Goal: Task Accomplishment & Management: Manage account settings

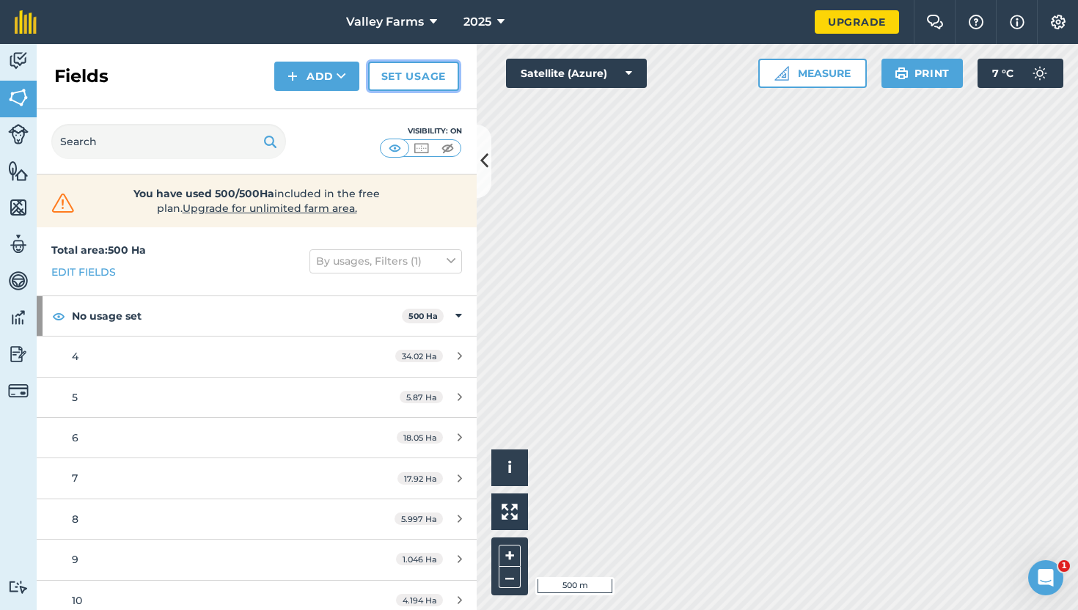
click at [425, 65] on link "Set usage" at bounding box center [413, 76] width 91 height 29
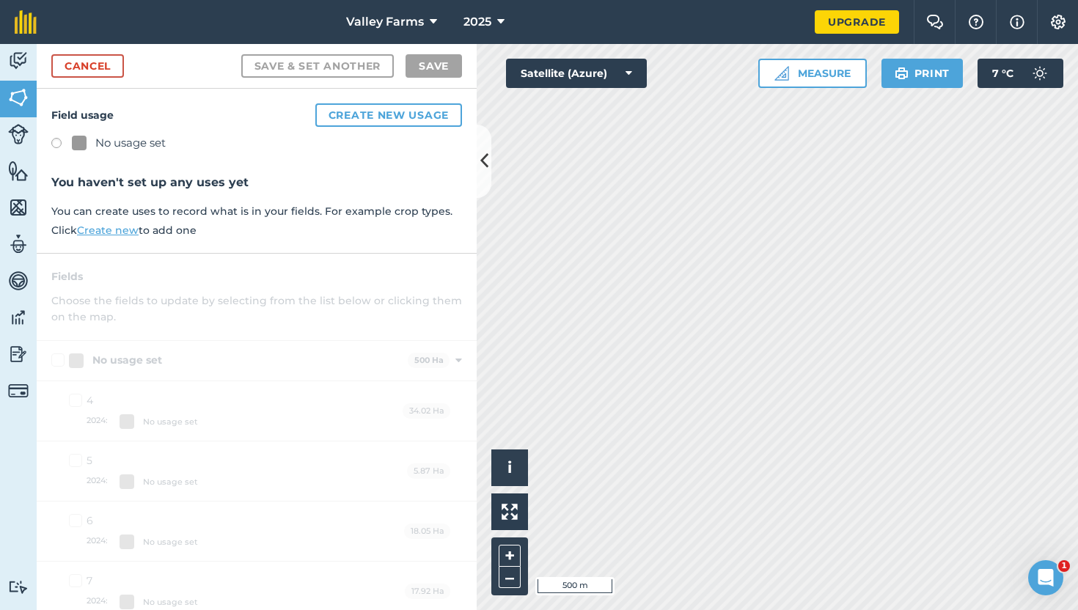
click at [360, 128] on div "Field usage Create new usage No usage set You haven't set up any uses yet You c…" at bounding box center [257, 171] width 440 height 165
click at [359, 109] on button "Create new usage" at bounding box center [388, 114] width 147 height 23
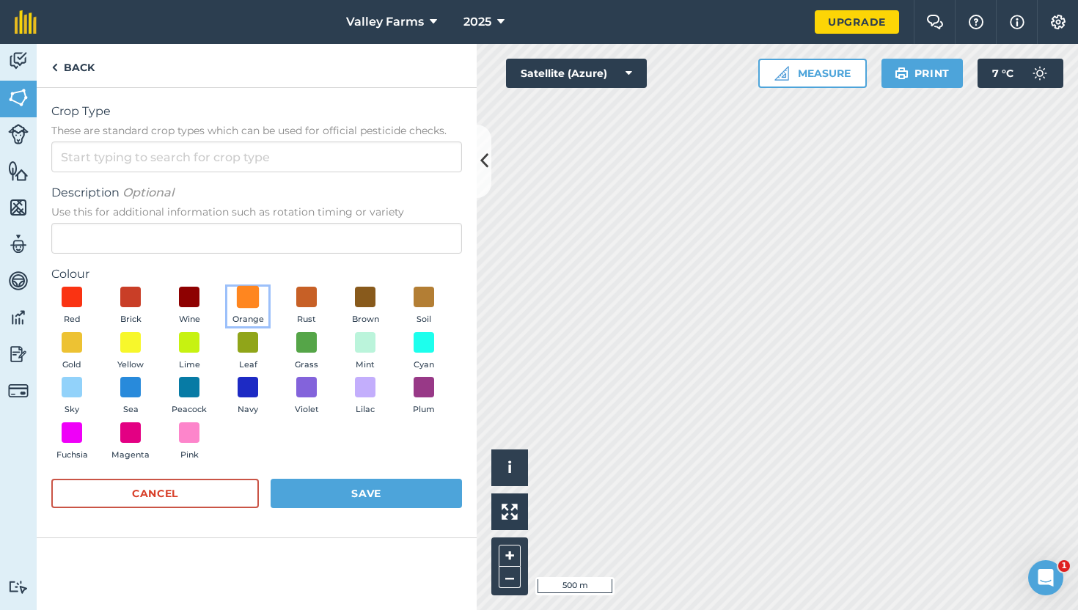
click at [240, 296] on span at bounding box center [248, 297] width 23 height 23
click at [279, 268] on label "Colour" at bounding box center [256, 275] width 411 height 18
click at [135, 337] on span at bounding box center [131, 342] width 23 height 23
click at [66, 341] on span at bounding box center [72, 342] width 23 height 23
click at [136, 120] on span "Crop Type" at bounding box center [256, 112] width 411 height 18
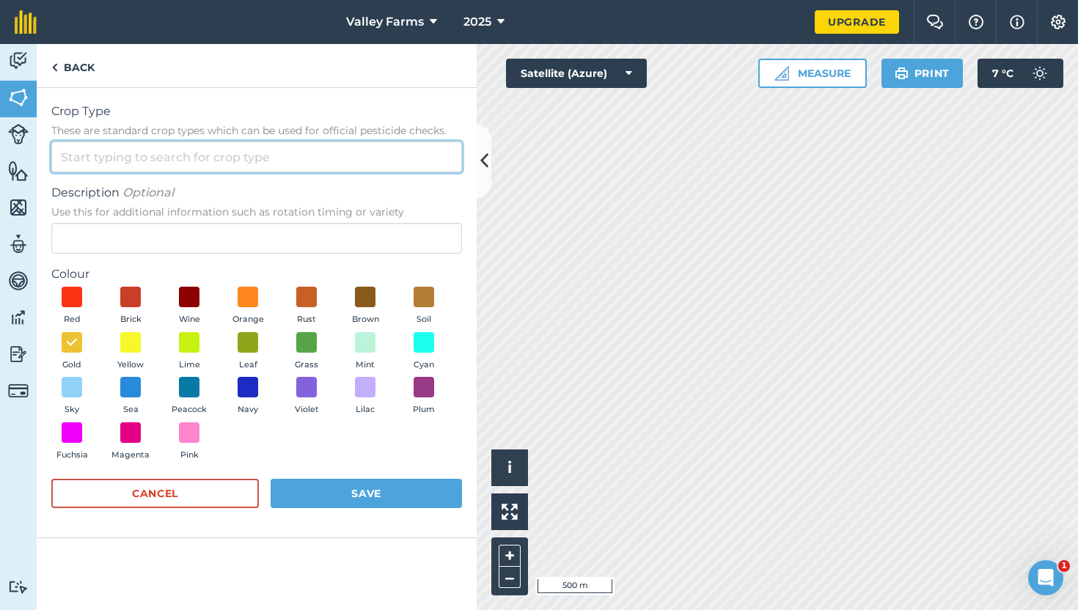
click at [136, 142] on input "Crop Type These are standard crop types which can be used for official pesticid…" at bounding box center [256, 157] width 411 height 31
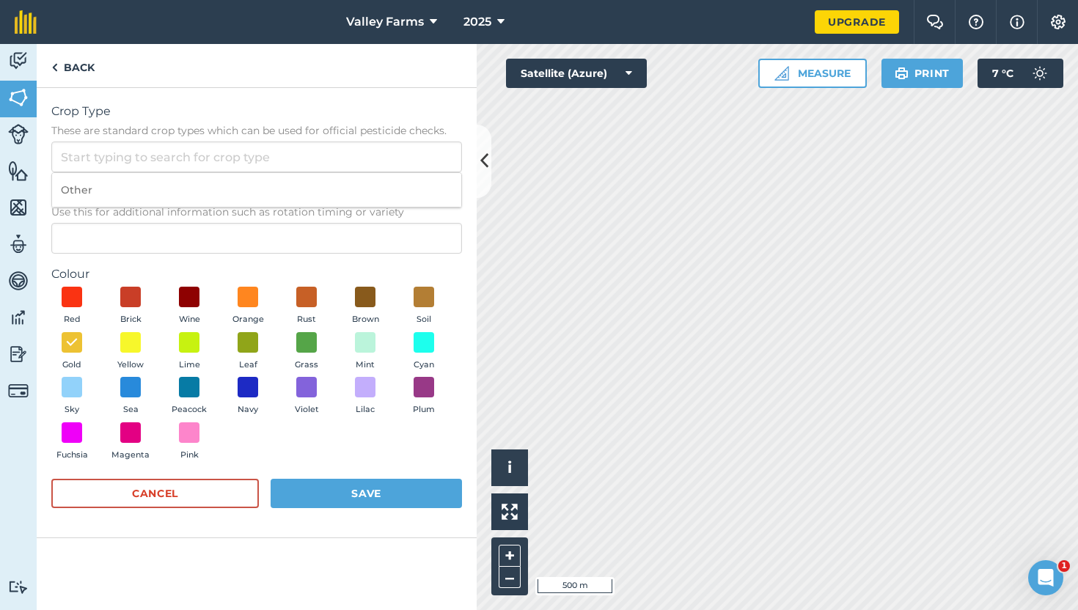
click at [102, 172] on ol "Other" at bounding box center [256, 190] width 411 height 36
click at [112, 159] on input "Crop Type These are standard crop types which can be used for official pesticid…" at bounding box center [256, 157] width 411 height 31
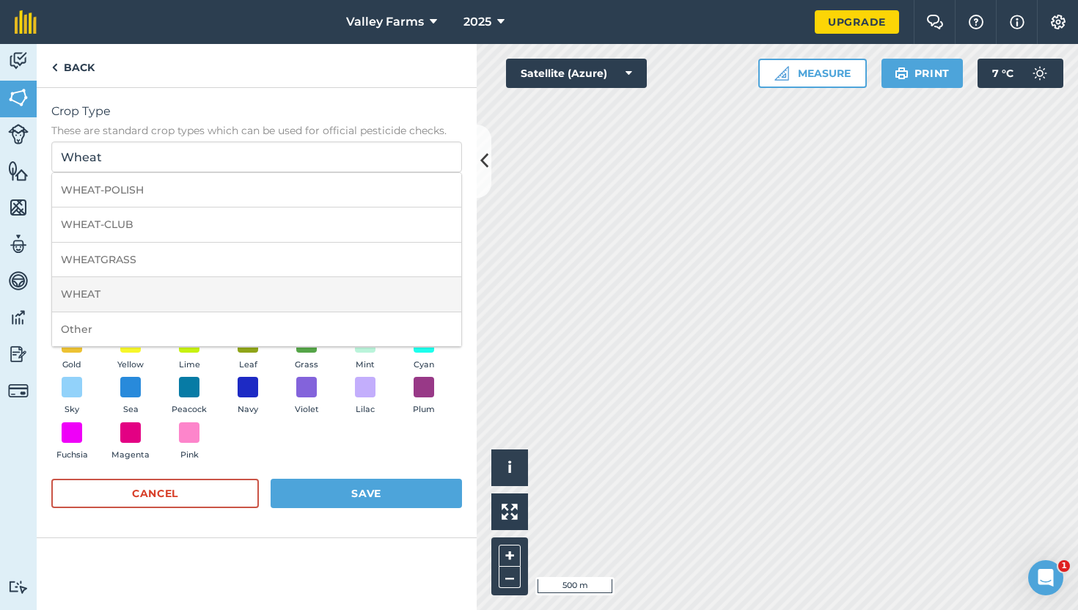
click at [149, 287] on li "WHEAT" at bounding box center [256, 294] width 409 height 34
type input "WHEAT"
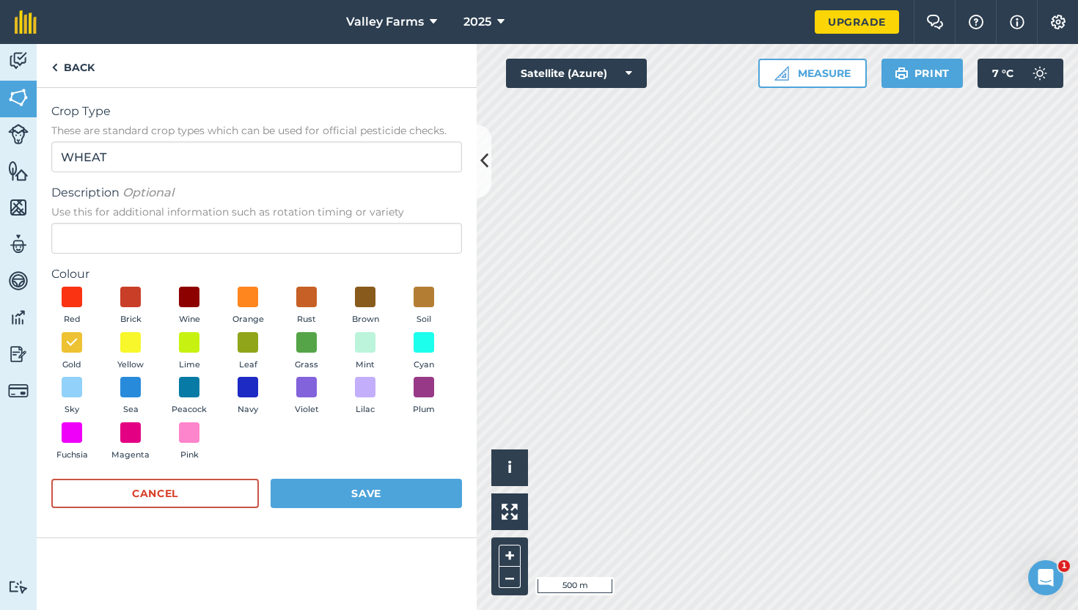
click at [215, 81] on div "Back" at bounding box center [257, 66] width 440 height 44
click at [338, 501] on button "Save" at bounding box center [366, 493] width 191 height 29
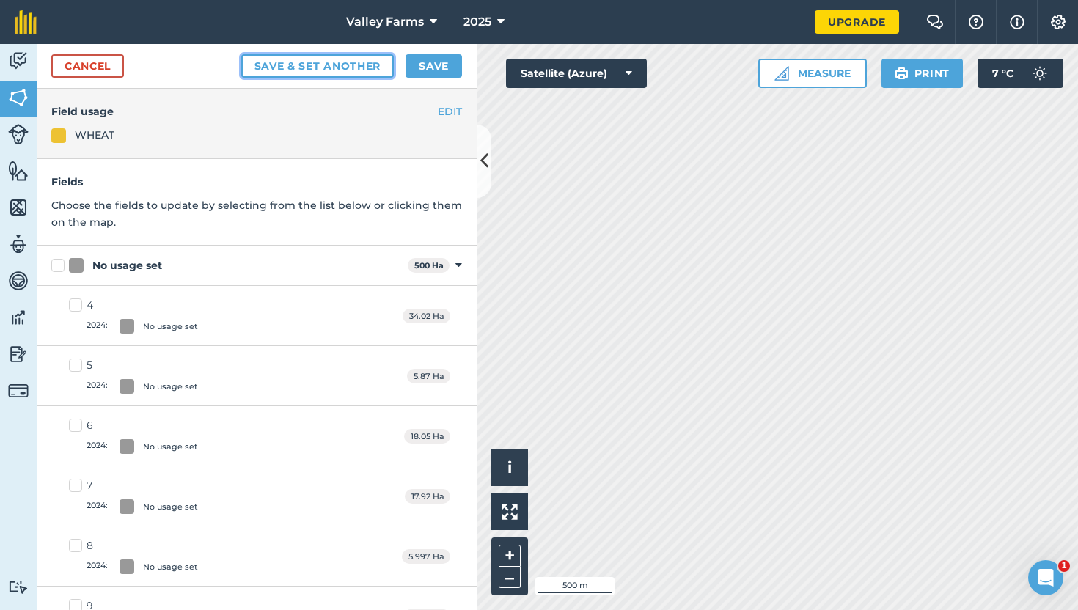
click at [335, 62] on button "Save & set another" at bounding box center [317, 65] width 153 height 23
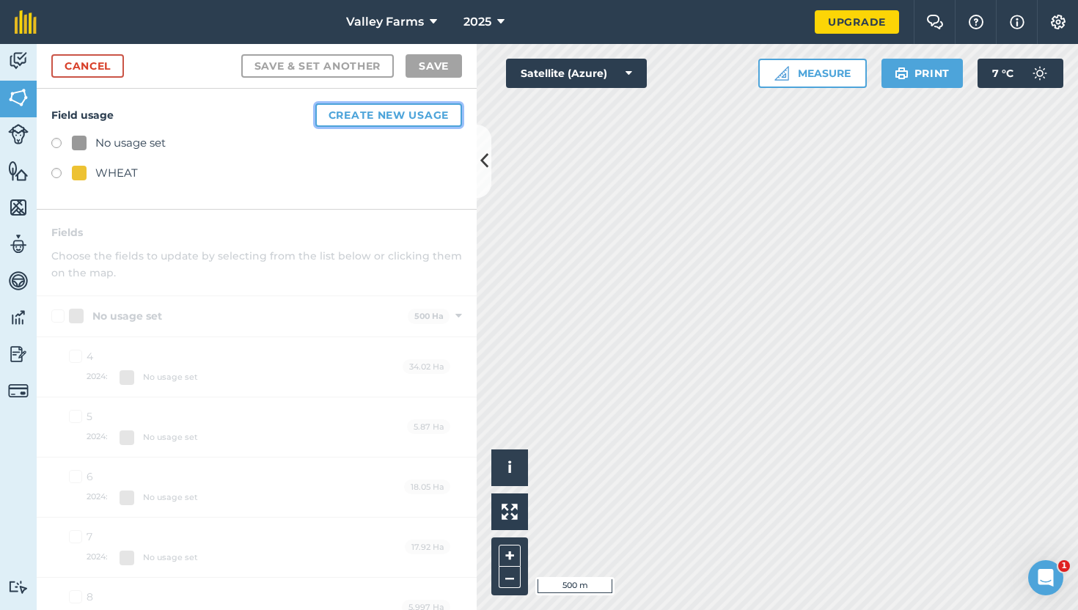
click at [402, 115] on button "Create new usage" at bounding box center [388, 114] width 147 height 23
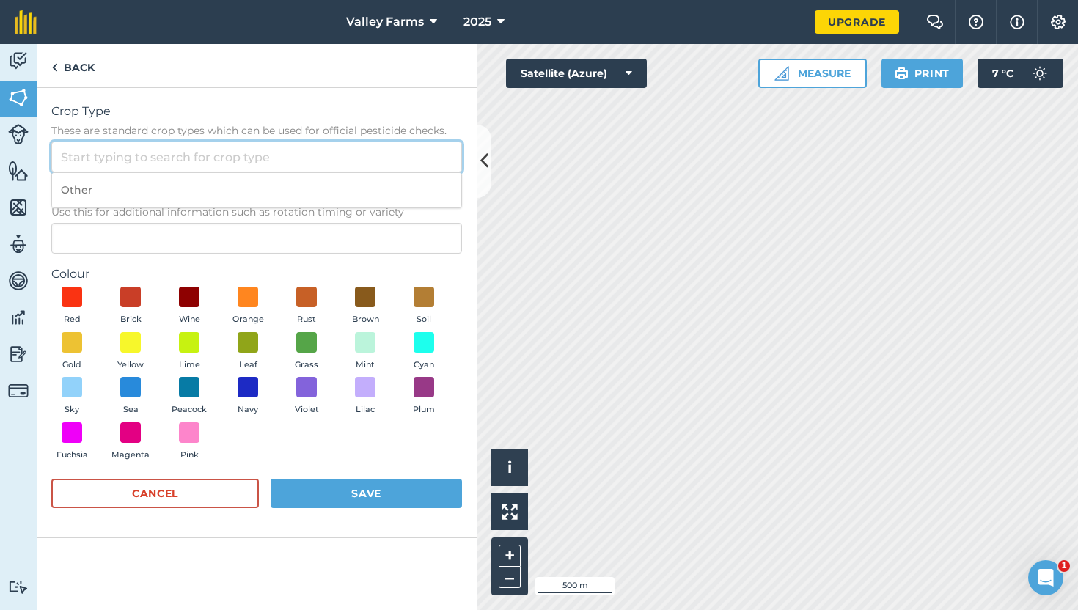
click at [141, 154] on input "Crop Type These are standard crop types which can be used for official pesticid…" at bounding box center [256, 157] width 411 height 31
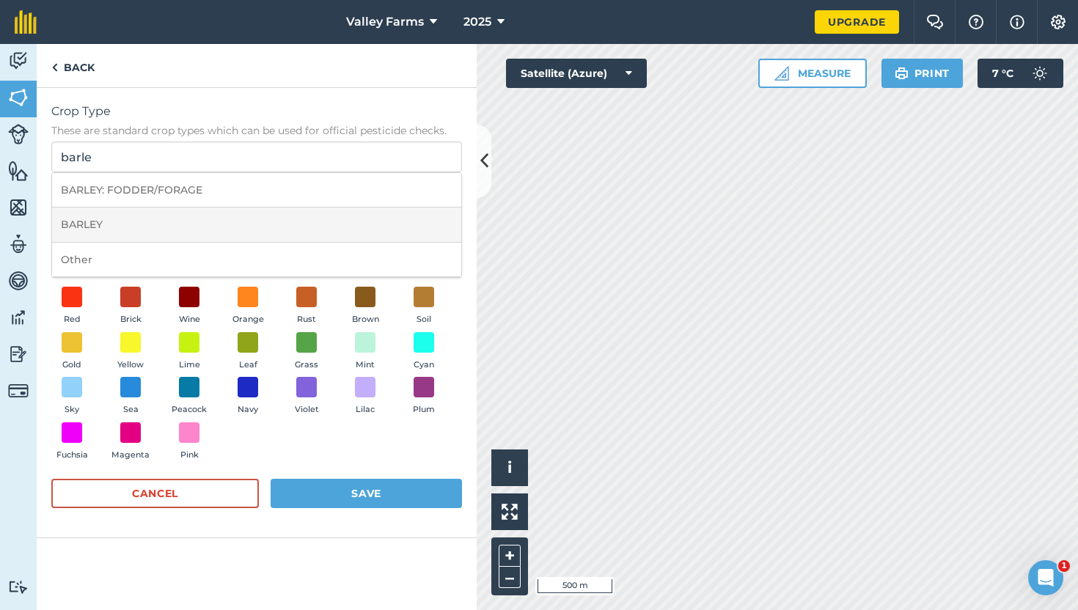
click at [142, 221] on li "BARLEY" at bounding box center [256, 225] width 409 height 34
type input "BARLEY"
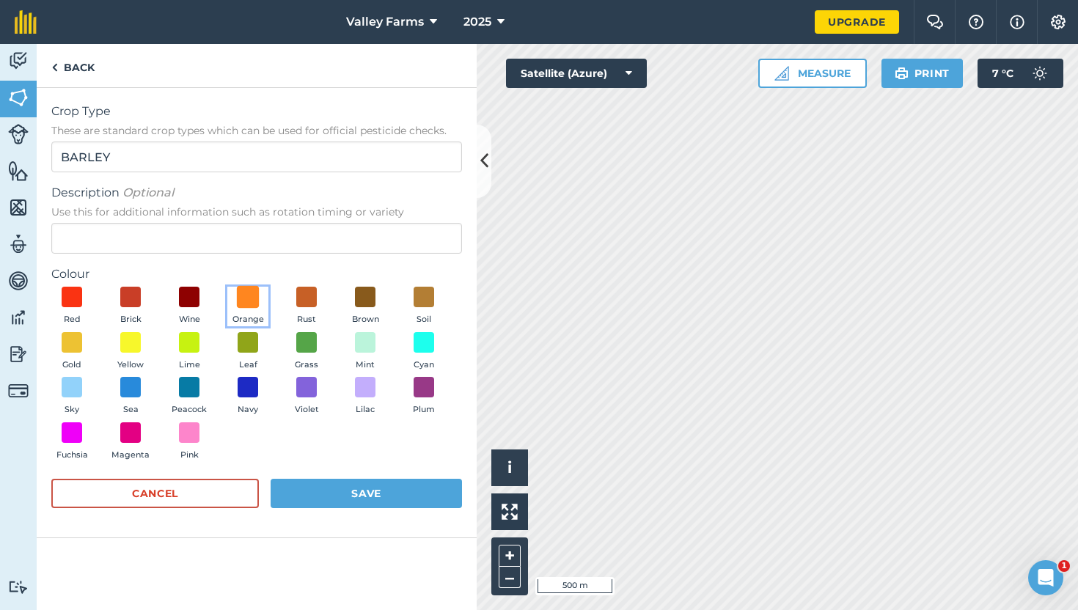
click at [252, 297] on span at bounding box center [248, 297] width 23 height 23
click at [318, 493] on button "Save" at bounding box center [366, 493] width 191 height 29
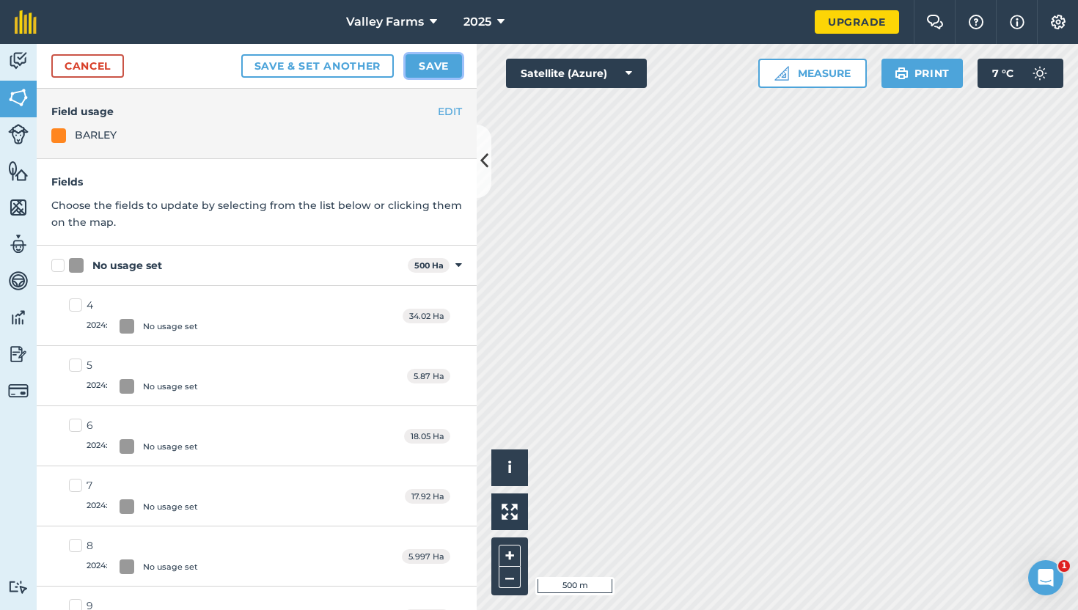
click at [425, 59] on button "Save" at bounding box center [434, 65] width 56 height 23
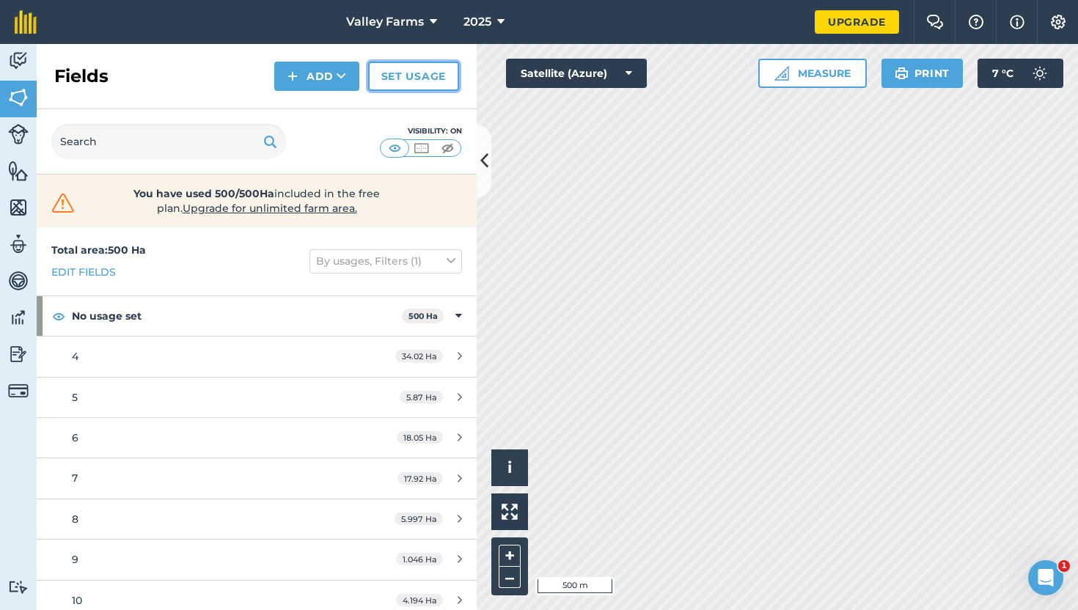
click at [398, 88] on link "Set usage" at bounding box center [413, 76] width 91 height 29
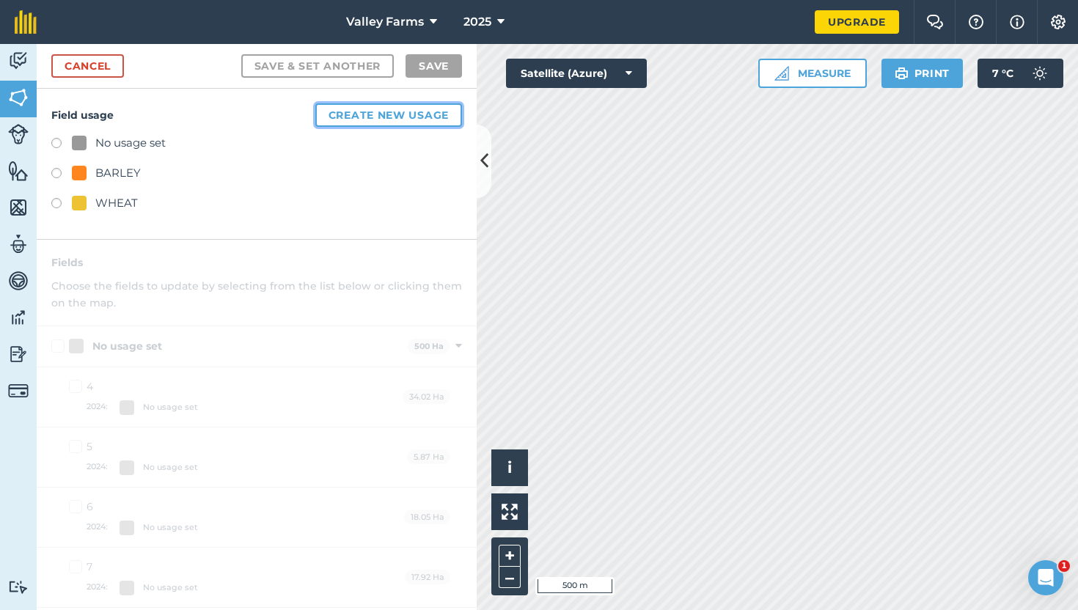
click at [351, 114] on button "Create new usage" at bounding box center [388, 114] width 147 height 23
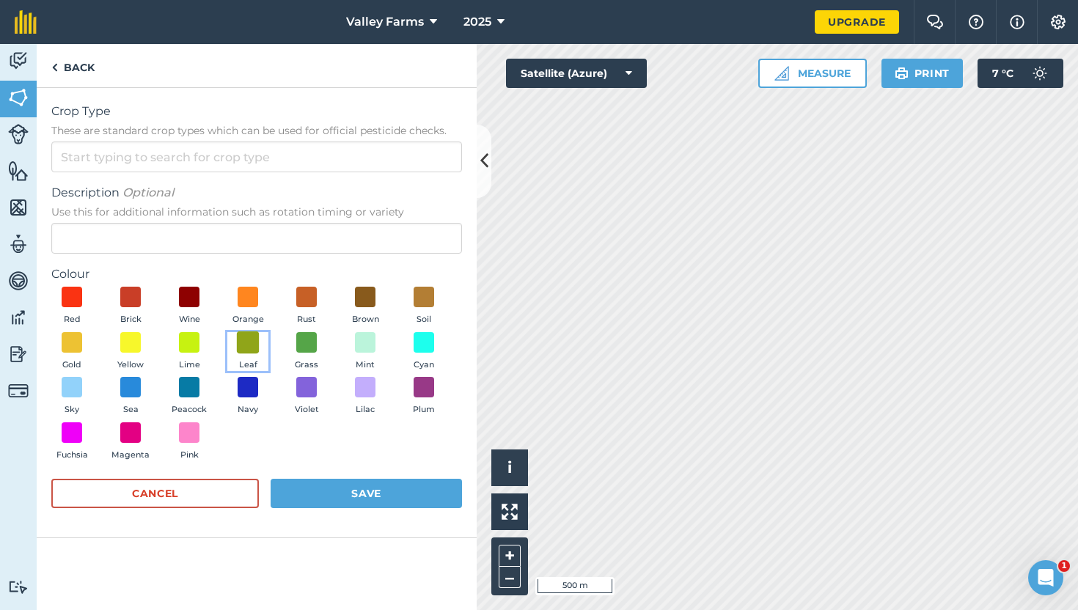
click at [249, 340] on span at bounding box center [248, 342] width 23 height 23
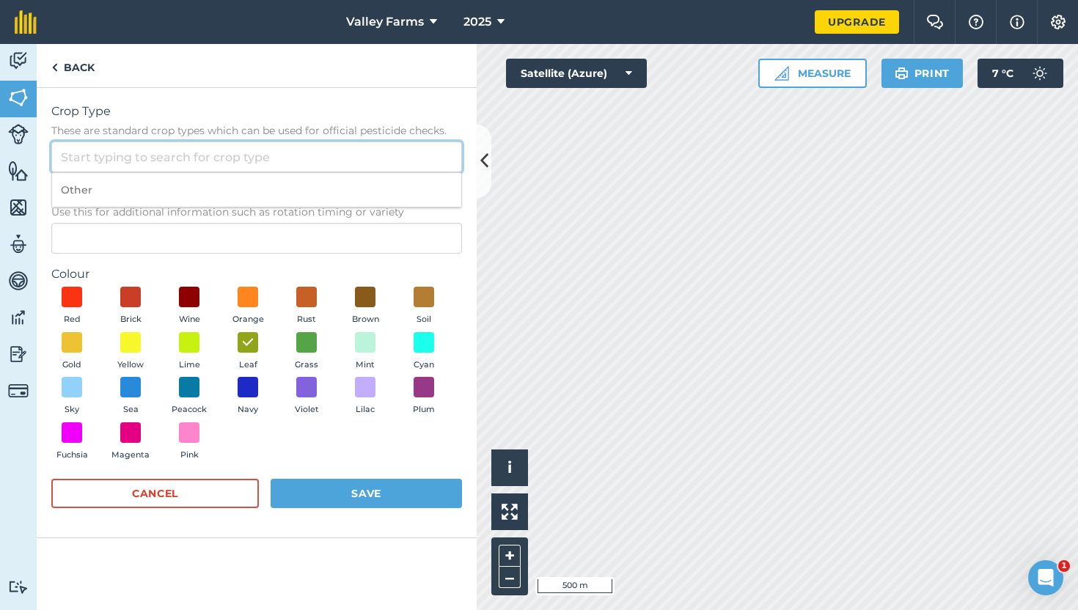
click at [139, 161] on input "Crop Type These are standard crop types which can be used for official pesticid…" at bounding box center [256, 157] width 411 height 31
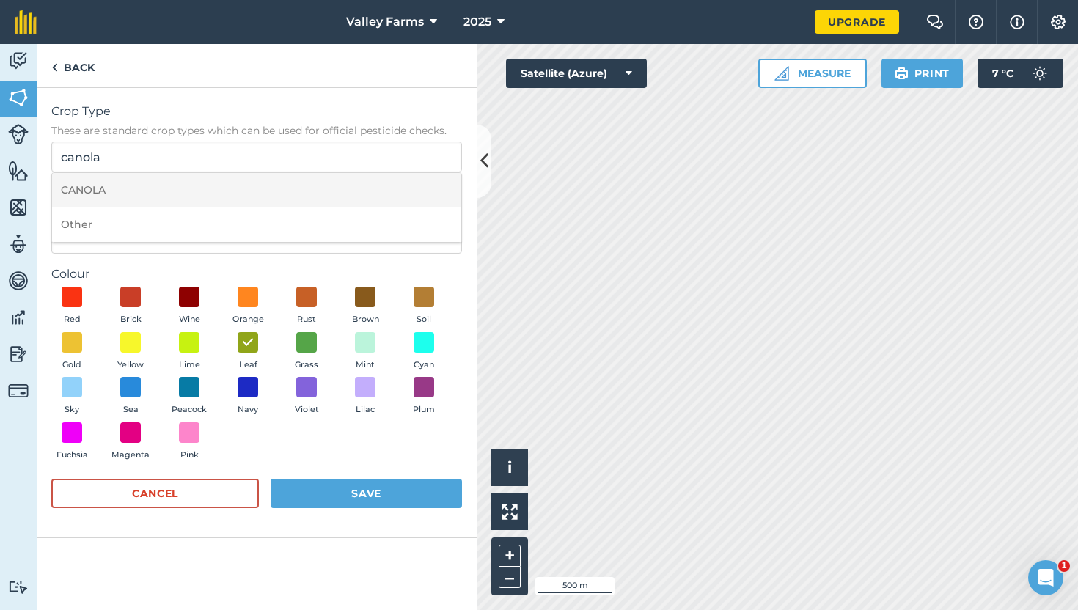
click at [126, 195] on li "CANOLA" at bounding box center [256, 190] width 409 height 34
type input "CANOLA"
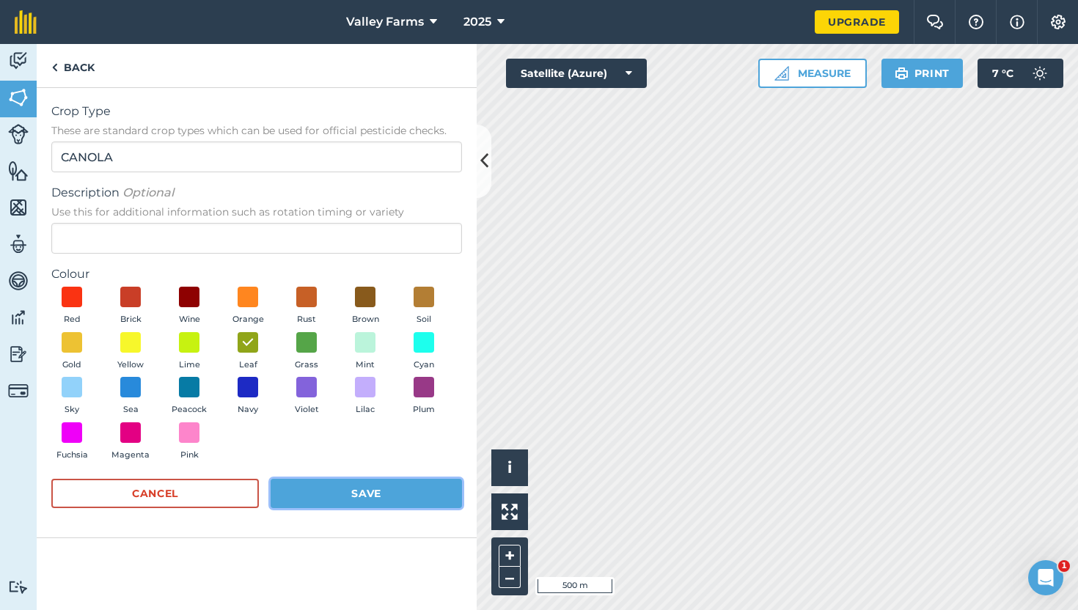
click at [338, 502] on button "Save" at bounding box center [366, 493] width 191 height 29
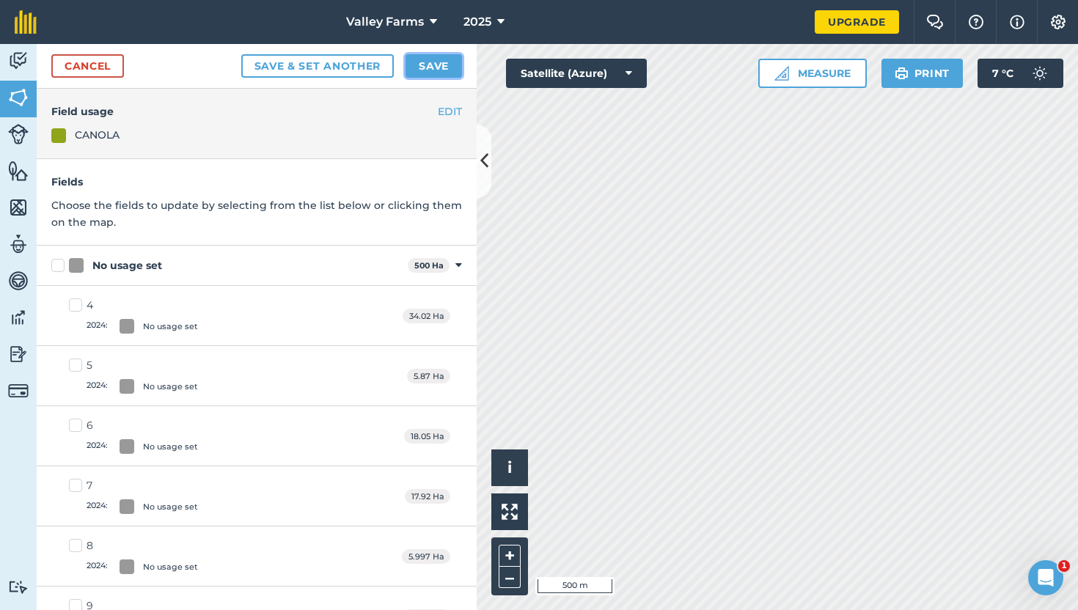
click at [431, 63] on button "Save" at bounding box center [434, 65] width 56 height 23
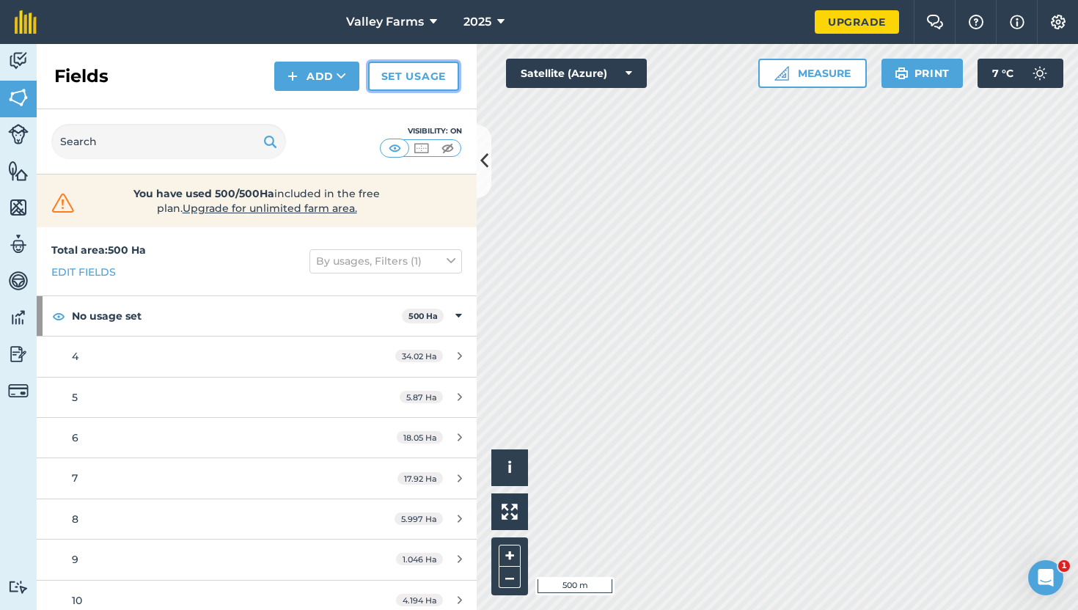
click at [398, 81] on link "Set usage" at bounding box center [413, 76] width 91 height 29
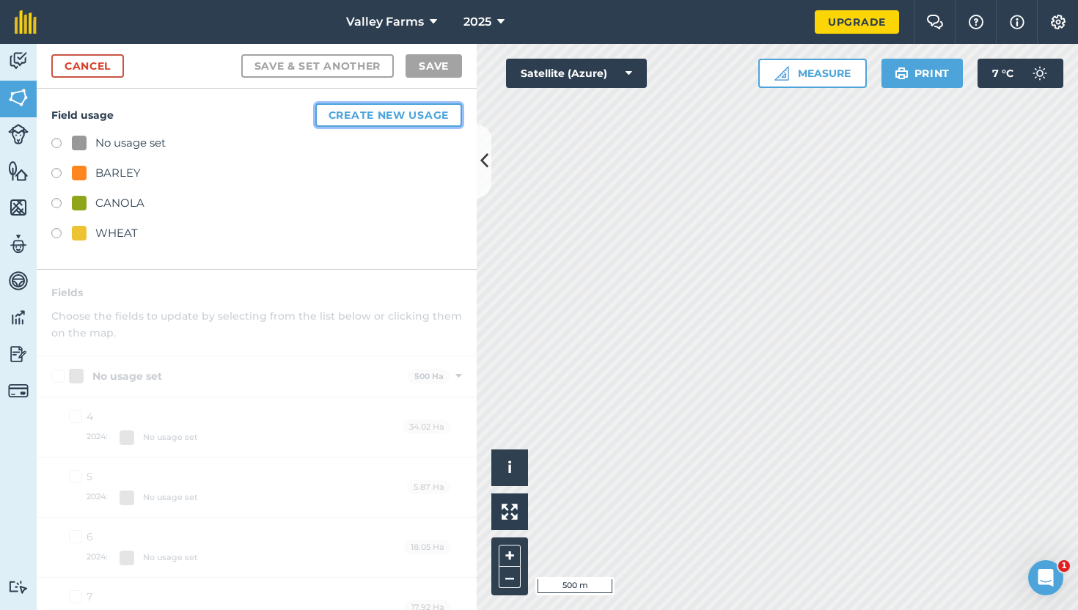
click at [381, 117] on button "Create new usage" at bounding box center [388, 114] width 147 height 23
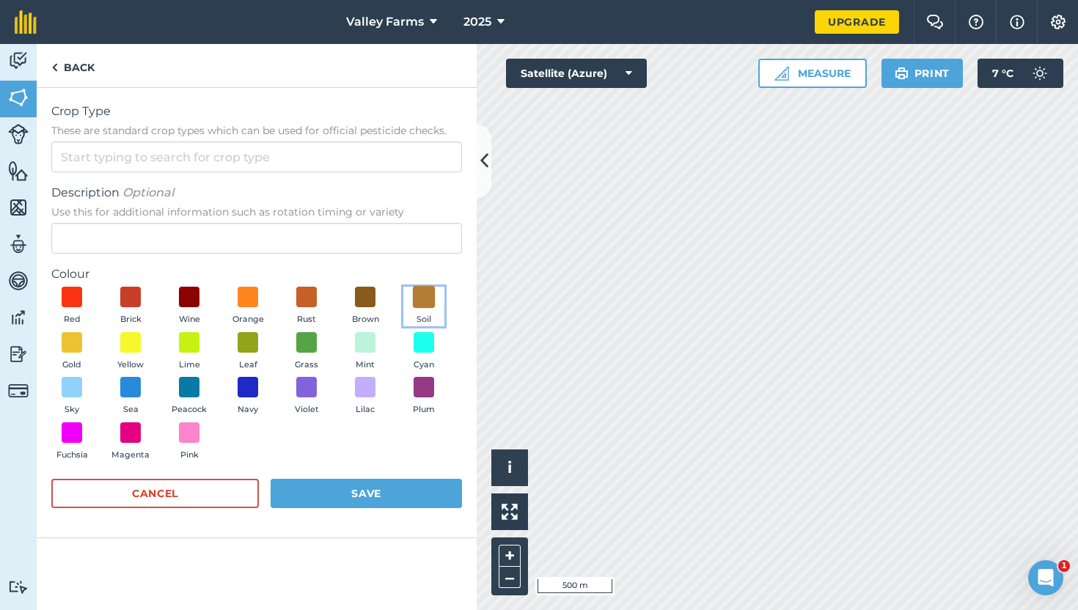
click at [423, 296] on span at bounding box center [424, 297] width 23 height 23
click at [368, 297] on span at bounding box center [365, 297] width 23 height 23
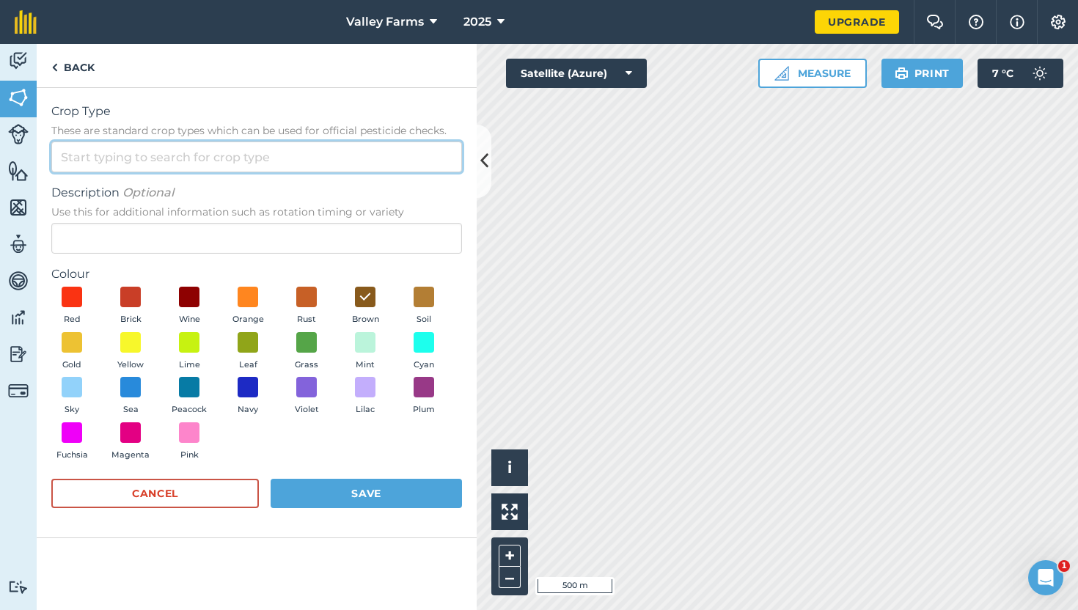
click at [147, 167] on input "Crop Type These are standard crop types which can be used for official pesticid…" at bounding box center [256, 157] width 411 height 31
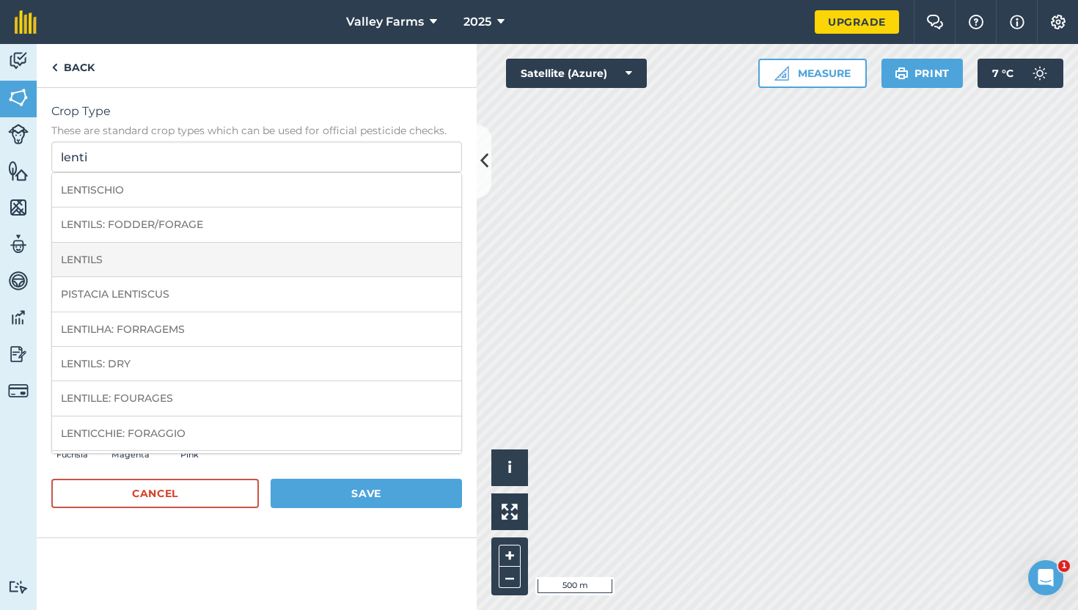
click at [147, 267] on li "LENTILS" at bounding box center [256, 260] width 409 height 34
type input "LENTILS"
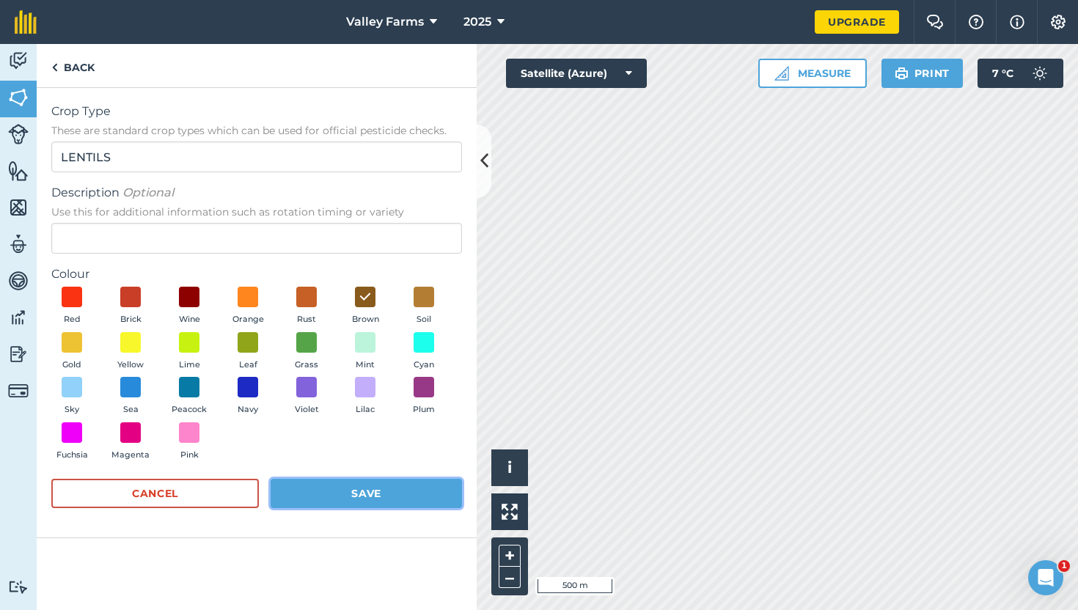
click at [365, 504] on button "Save" at bounding box center [366, 493] width 191 height 29
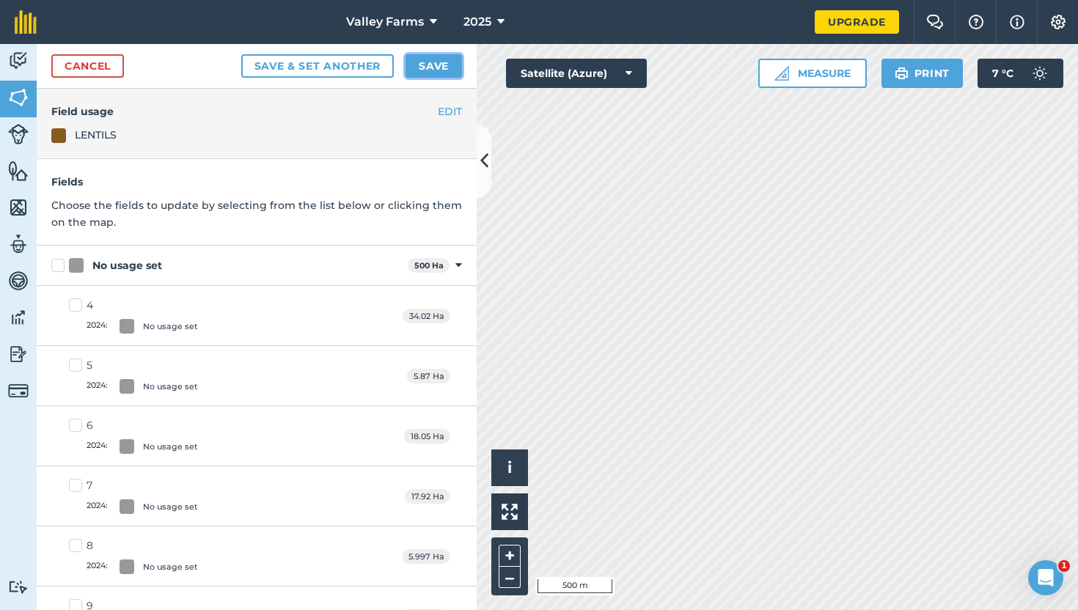
click at [431, 68] on button "Save" at bounding box center [434, 65] width 56 height 23
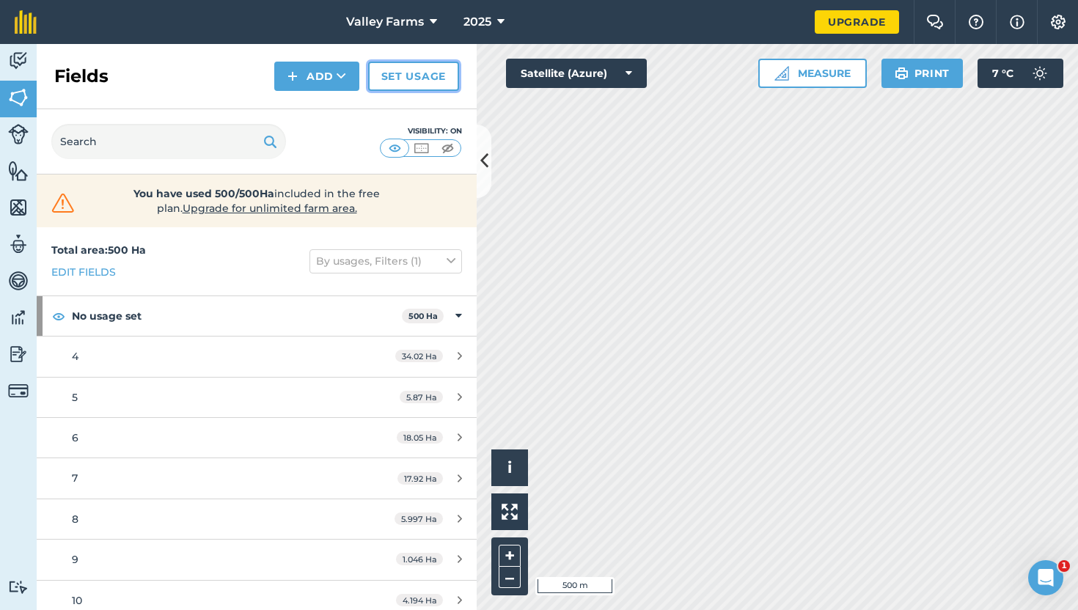
click at [379, 82] on link "Set usage" at bounding box center [413, 76] width 91 height 29
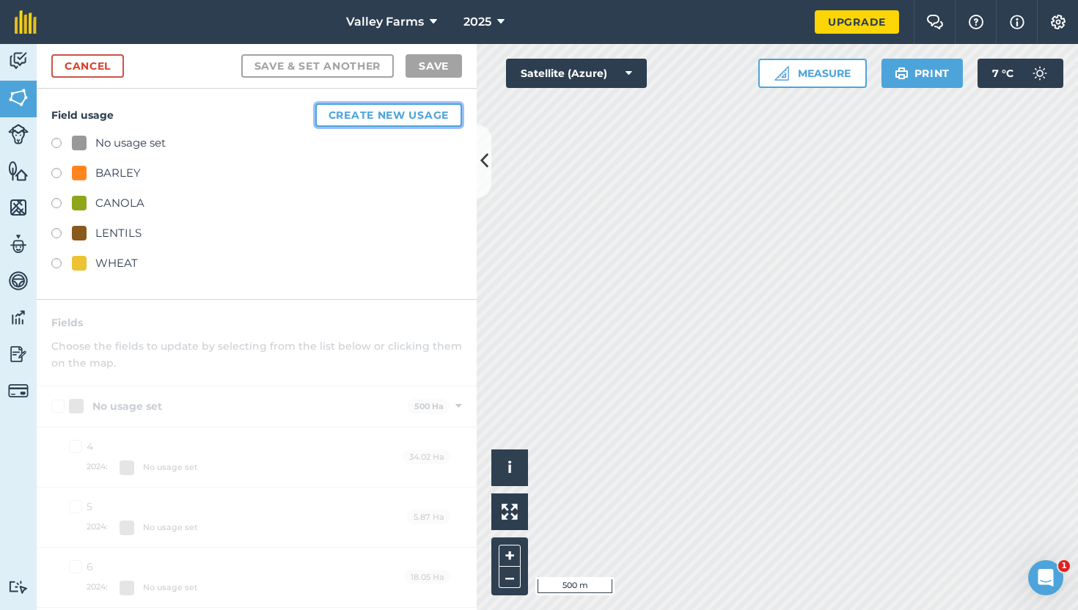
click at [342, 112] on button "Create new usage" at bounding box center [388, 114] width 147 height 23
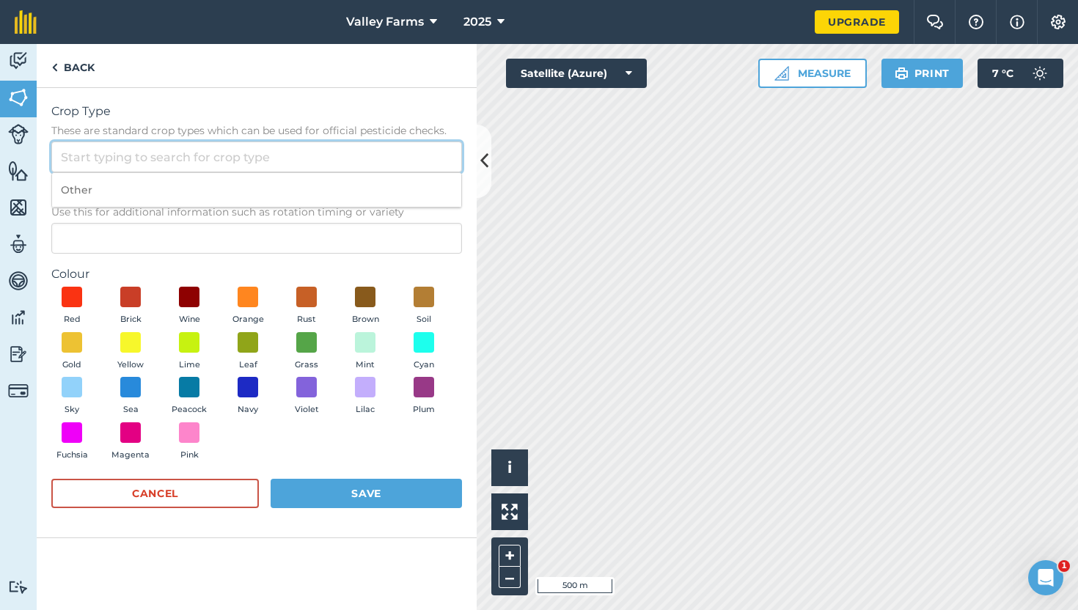
click at [183, 159] on input "Crop Type These are standard crop types which can be used for official pesticid…" at bounding box center [256, 157] width 411 height 31
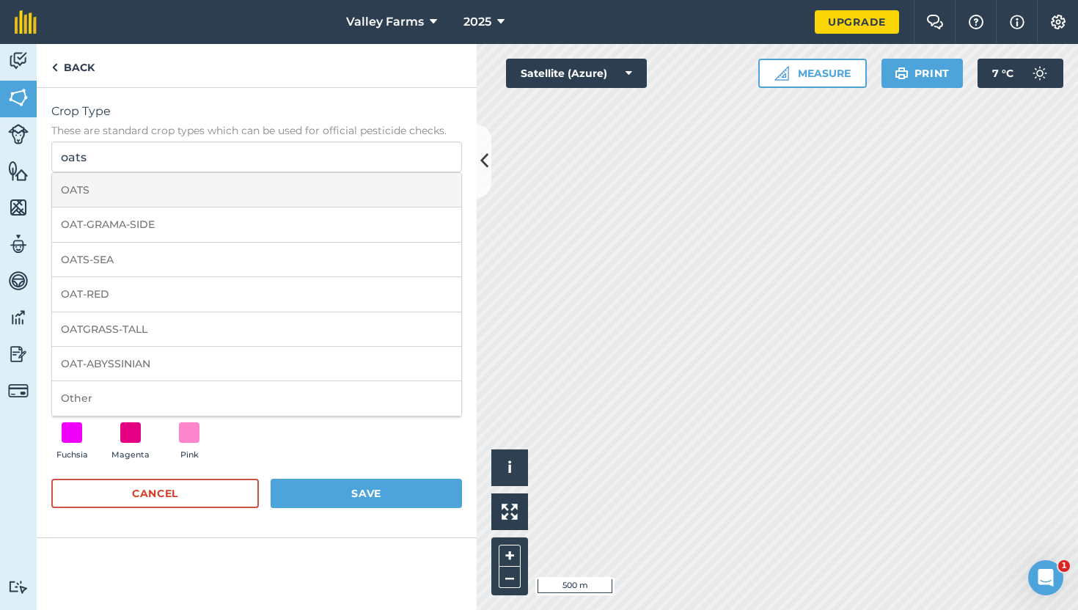
click at [180, 194] on li "OATS" at bounding box center [256, 190] width 409 height 34
type input "OATS"
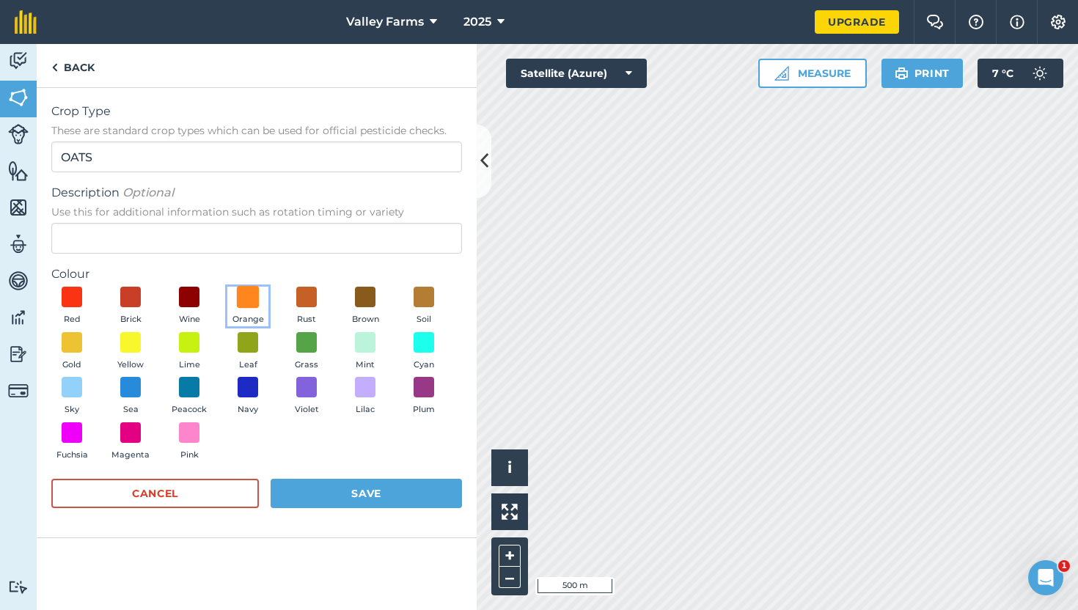
click at [245, 299] on span at bounding box center [248, 297] width 23 height 23
click at [358, 493] on button "Save" at bounding box center [366, 493] width 191 height 29
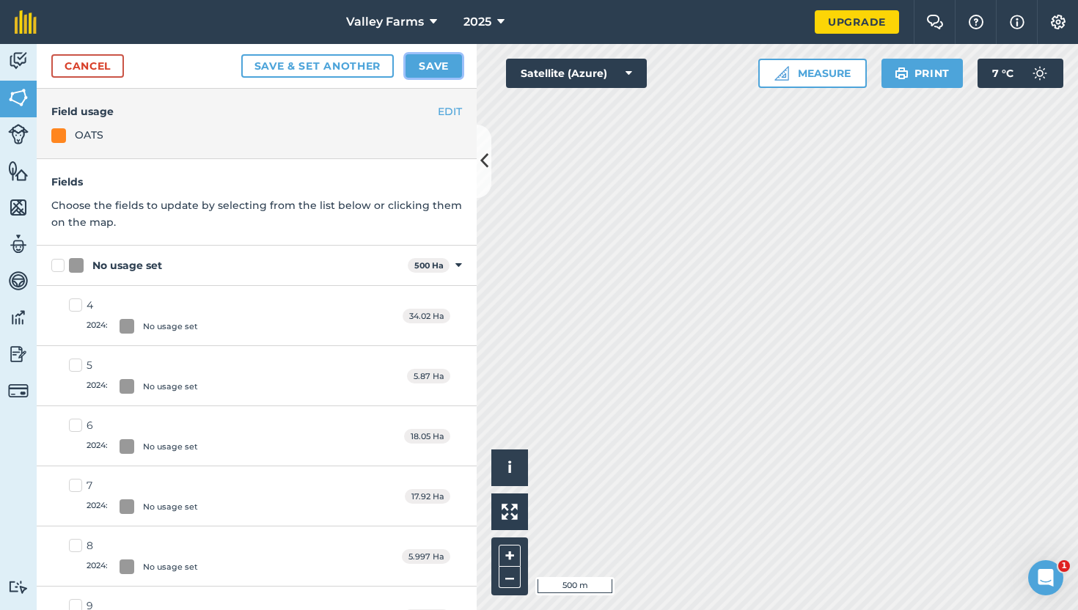
click at [411, 76] on button "Save" at bounding box center [434, 65] width 56 height 23
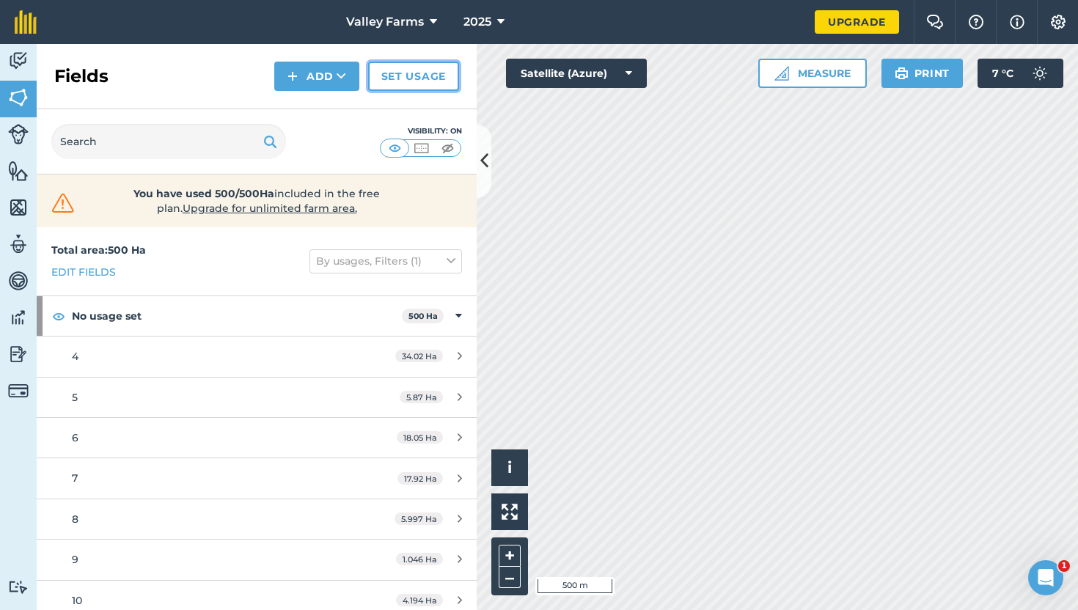
click at [416, 80] on link "Set usage" at bounding box center [413, 76] width 91 height 29
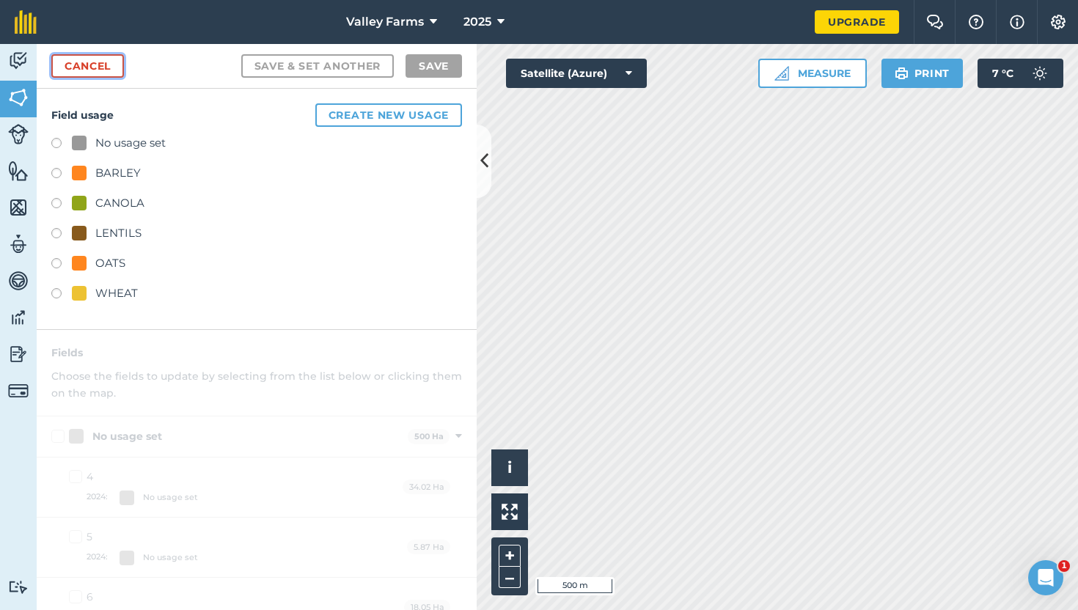
click at [97, 69] on link "Cancel" at bounding box center [87, 65] width 73 height 23
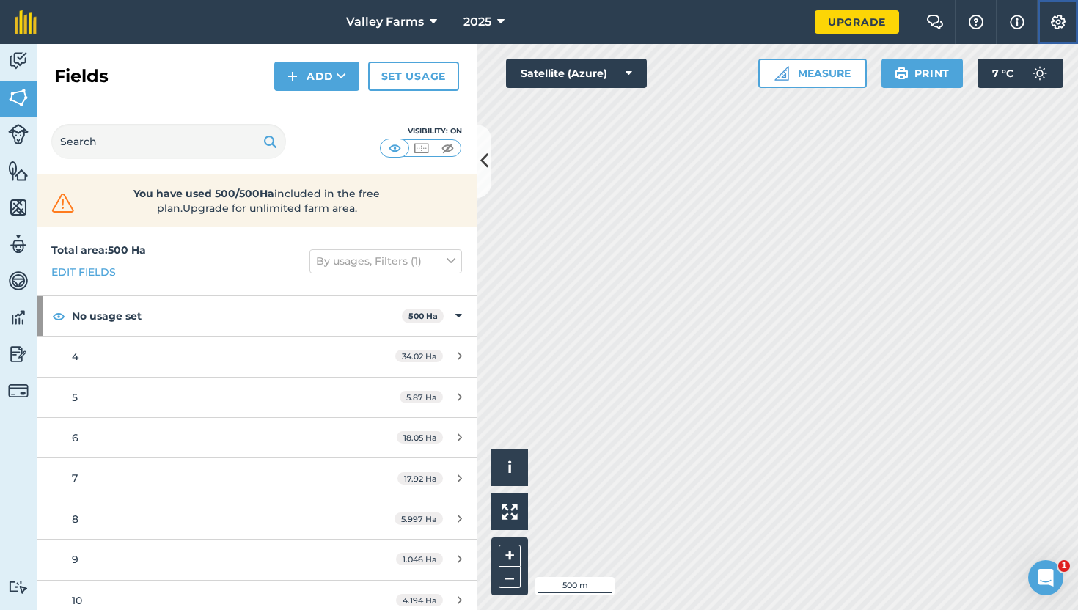
click at [1067, 22] on button "Settings" at bounding box center [1057, 22] width 41 height 44
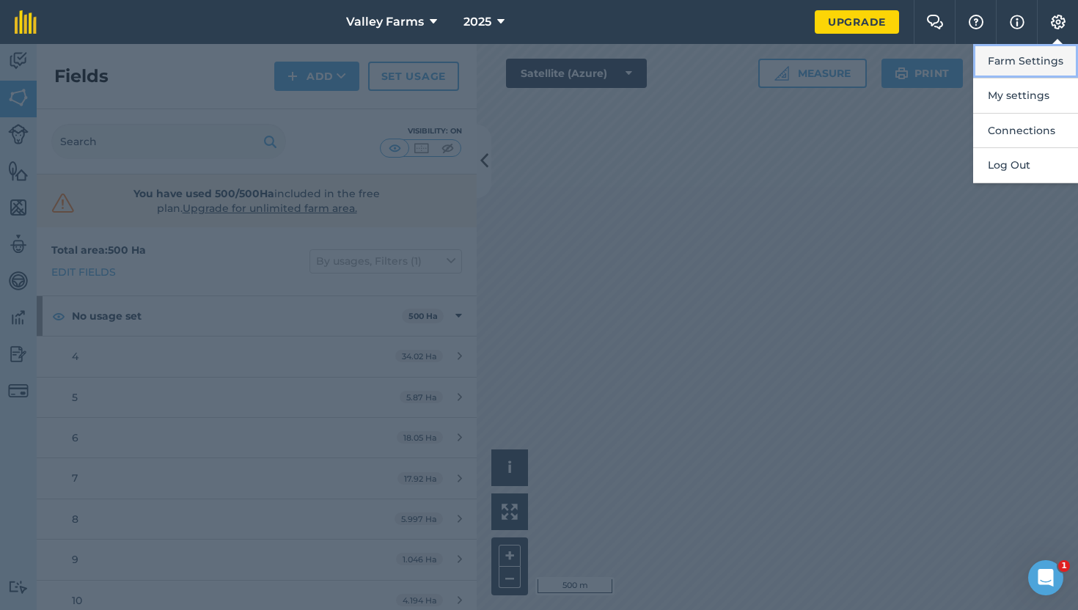
click at [1020, 66] on button "Farm Settings" at bounding box center [1025, 61] width 105 height 34
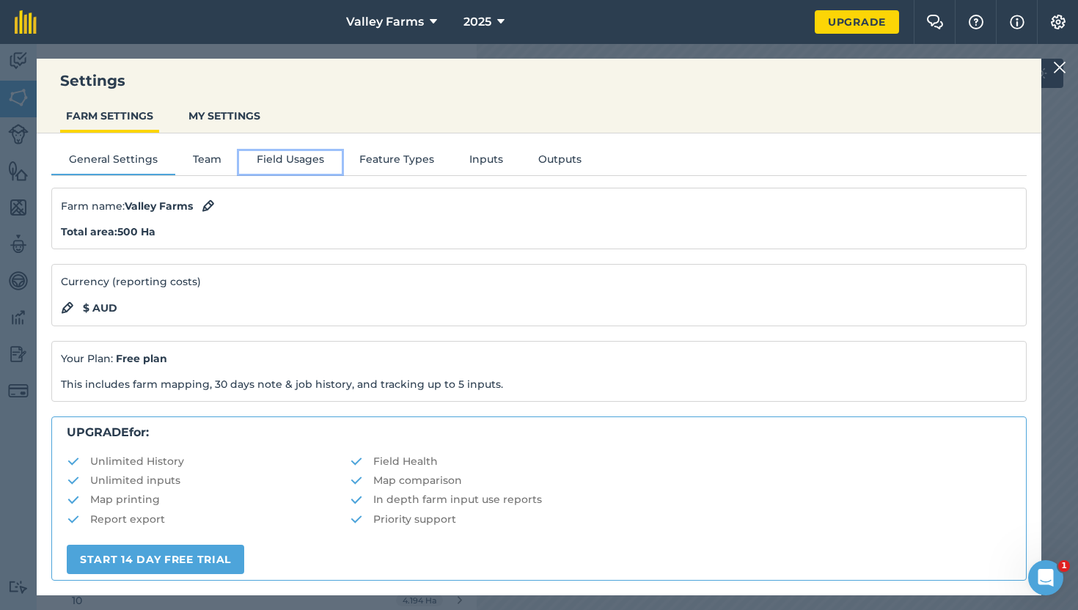
click at [320, 161] on button "Field Usages" at bounding box center [290, 162] width 103 height 22
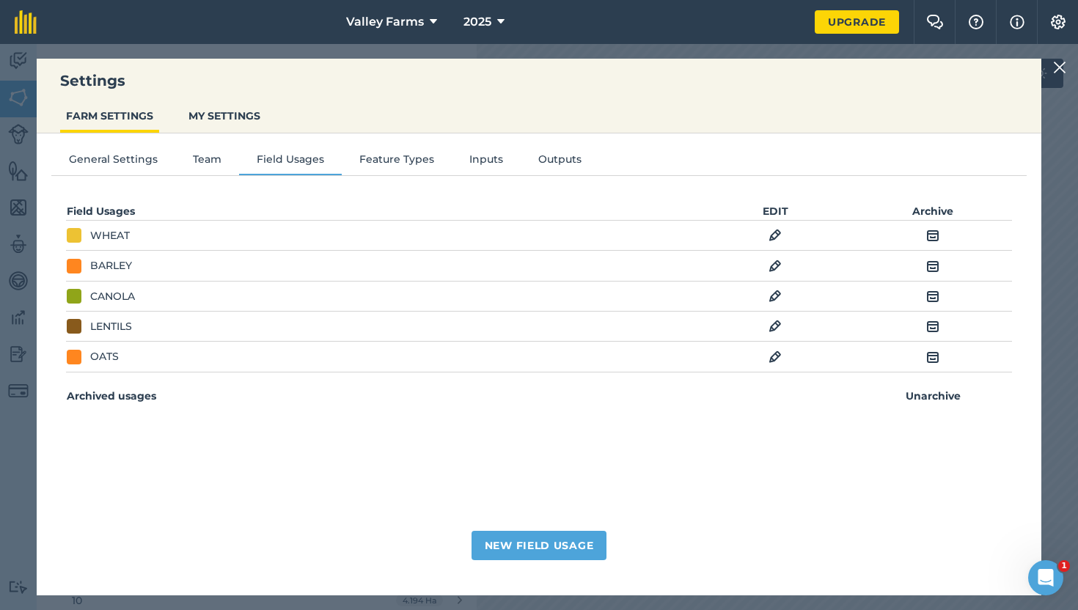
click at [775, 264] on img at bounding box center [775, 266] width 13 height 18
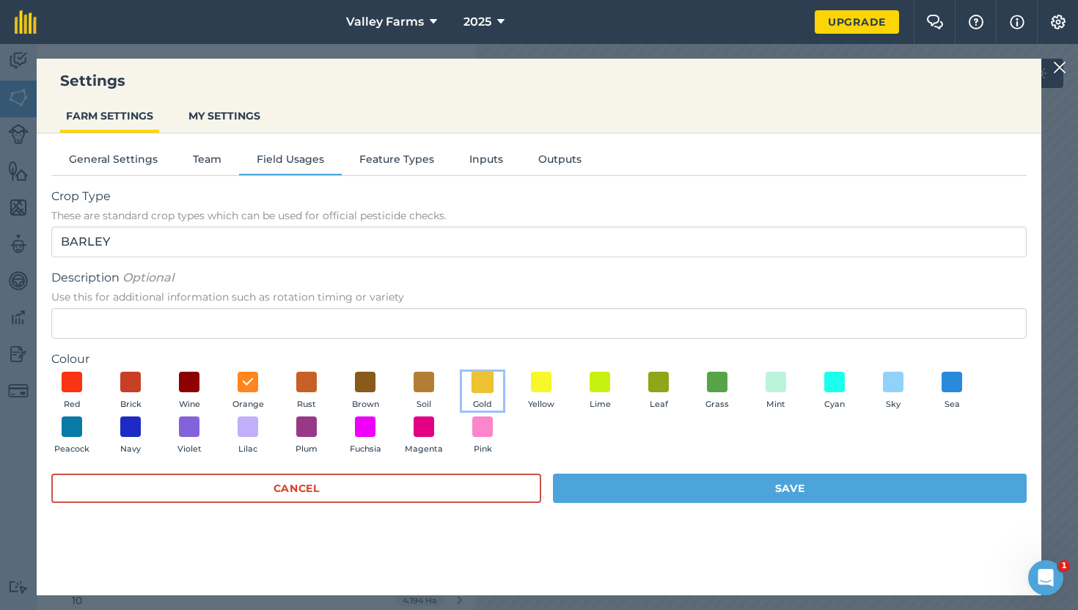
click at [477, 386] on span at bounding box center [483, 381] width 23 height 23
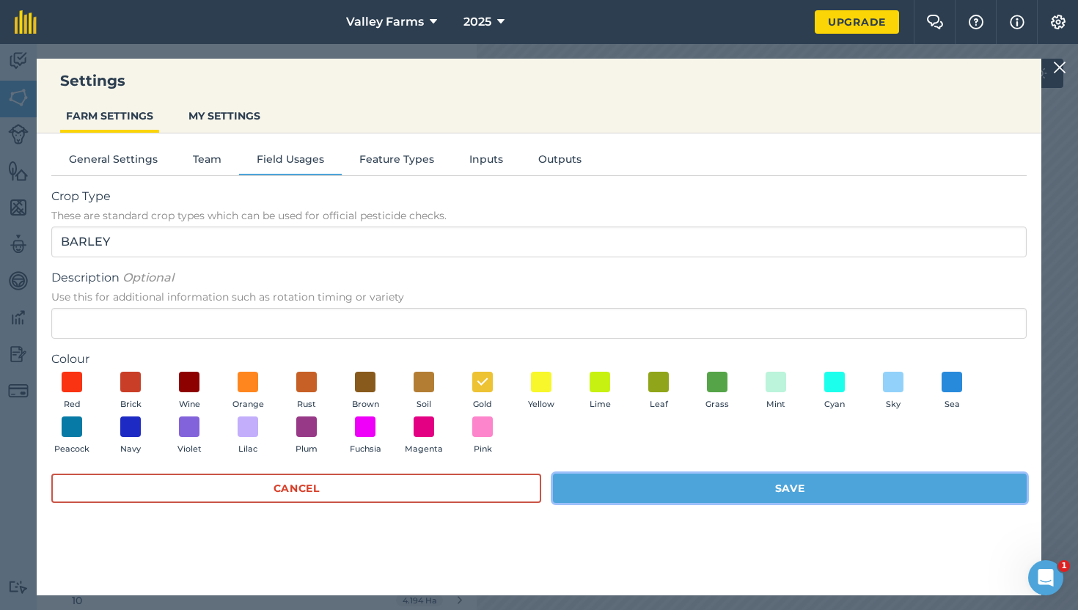
click at [620, 488] on button "Save" at bounding box center [790, 488] width 474 height 29
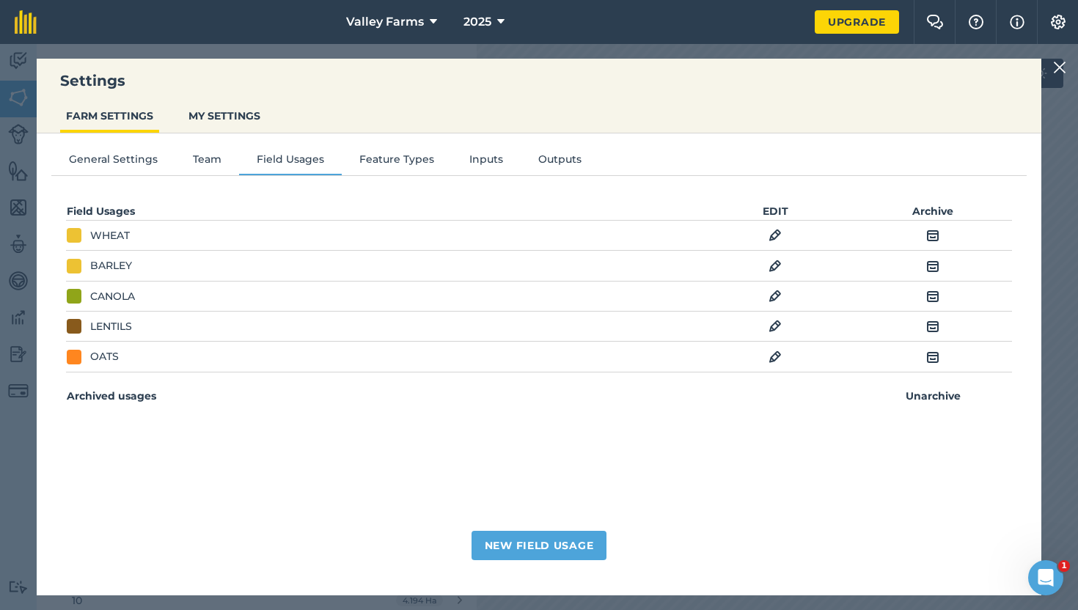
click at [781, 239] on img at bounding box center [775, 236] width 13 height 18
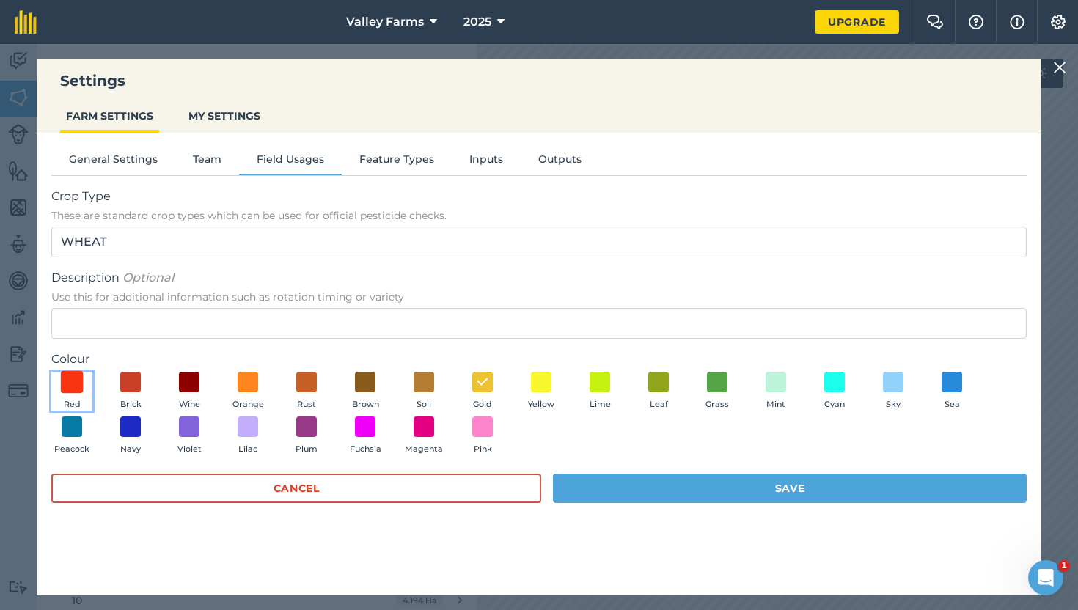
click at [76, 390] on span at bounding box center [72, 381] width 23 height 23
click at [139, 386] on span at bounding box center [131, 381] width 23 height 23
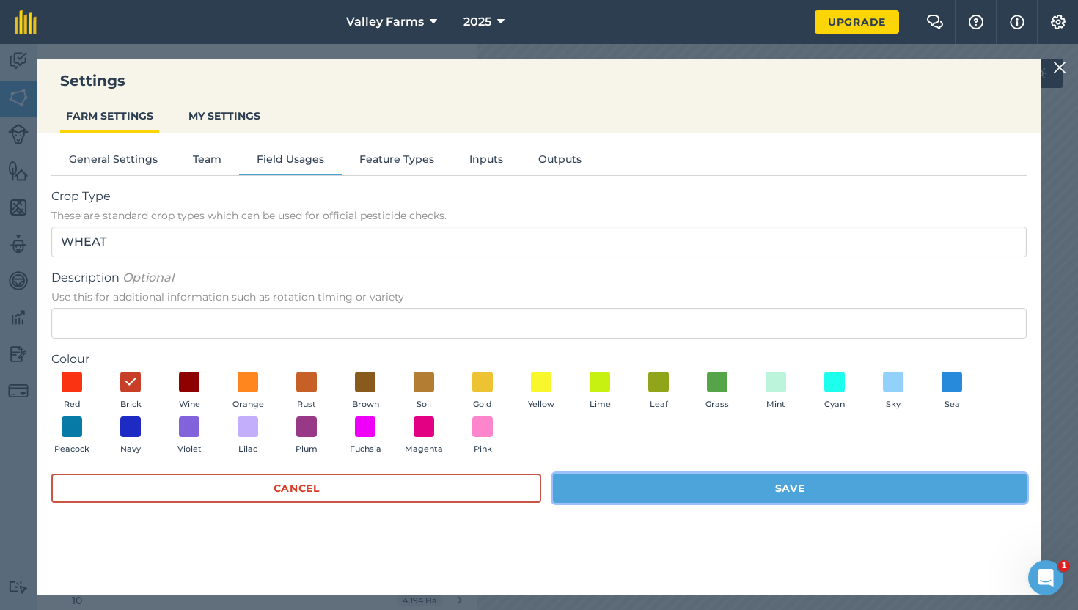
click at [613, 483] on button "Save" at bounding box center [790, 488] width 474 height 29
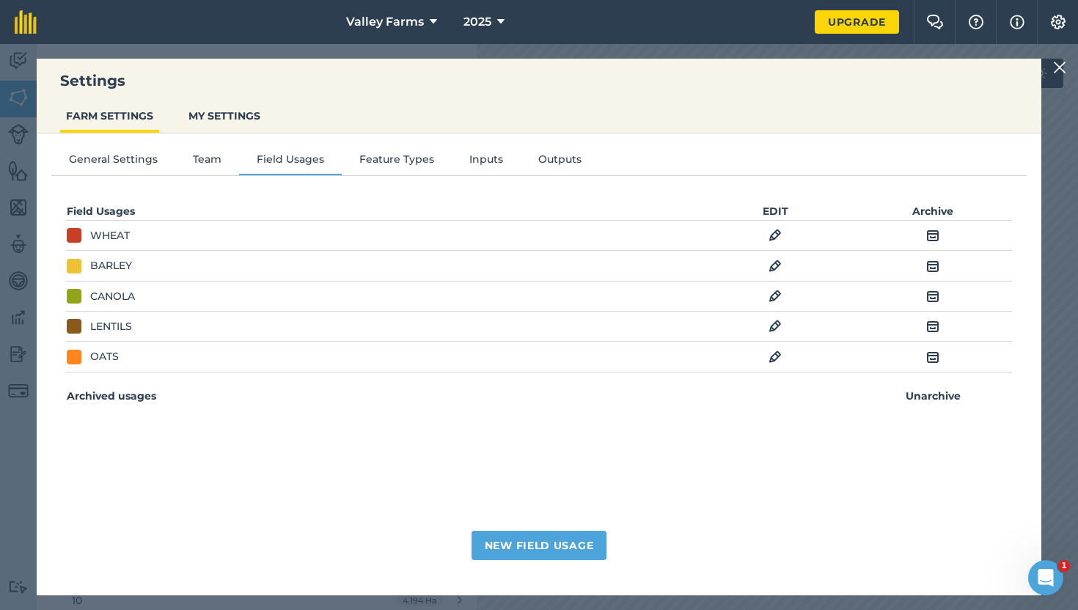
click at [1055, 67] on img at bounding box center [1059, 68] width 13 height 18
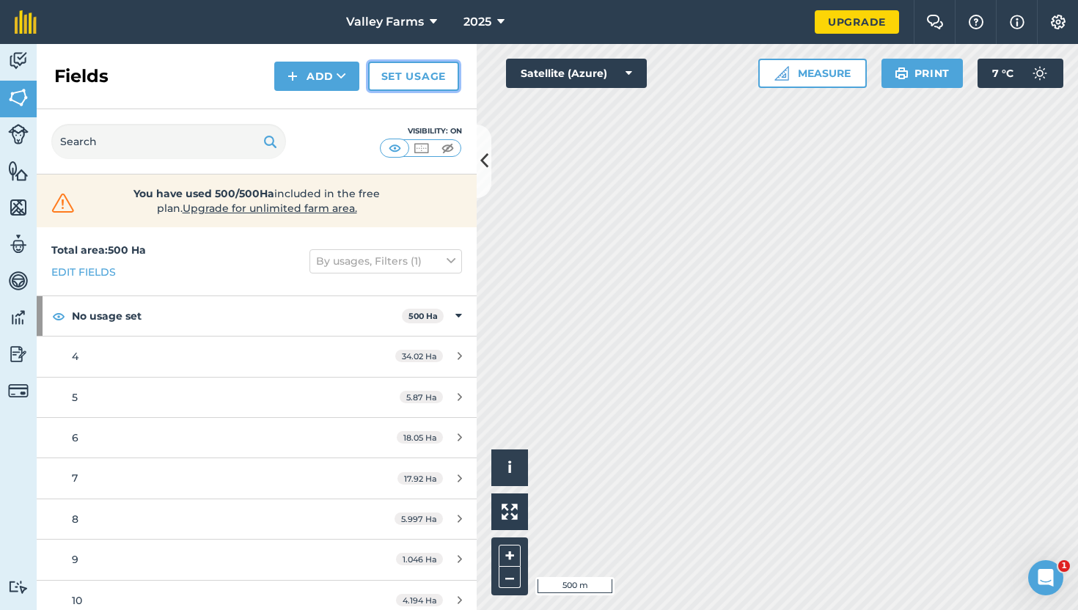
click at [382, 82] on link "Set usage" at bounding box center [413, 76] width 91 height 29
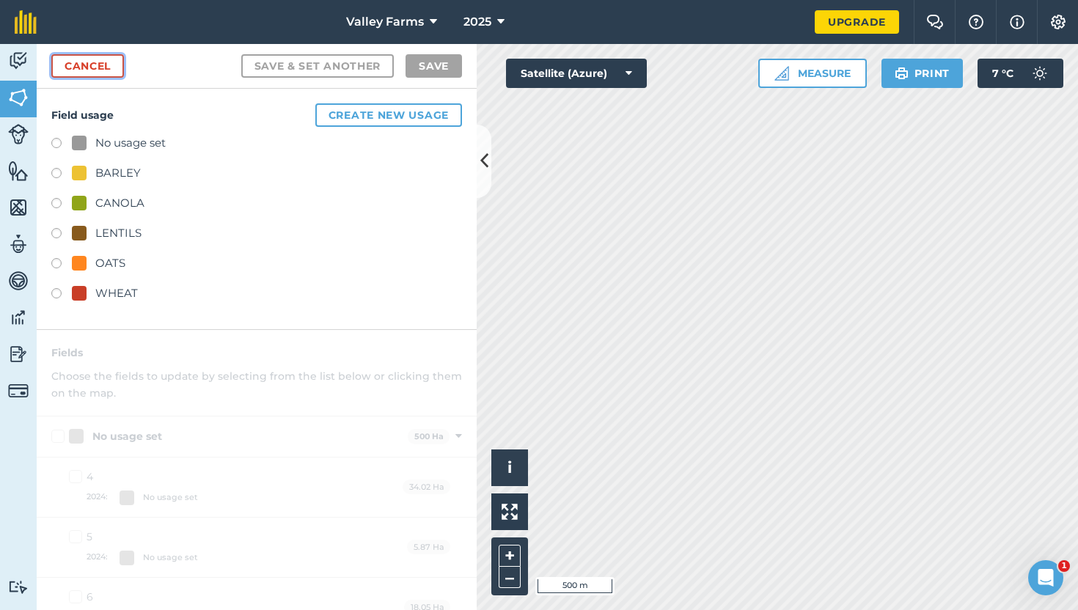
click at [104, 71] on link "Cancel" at bounding box center [87, 65] width 73 height 23
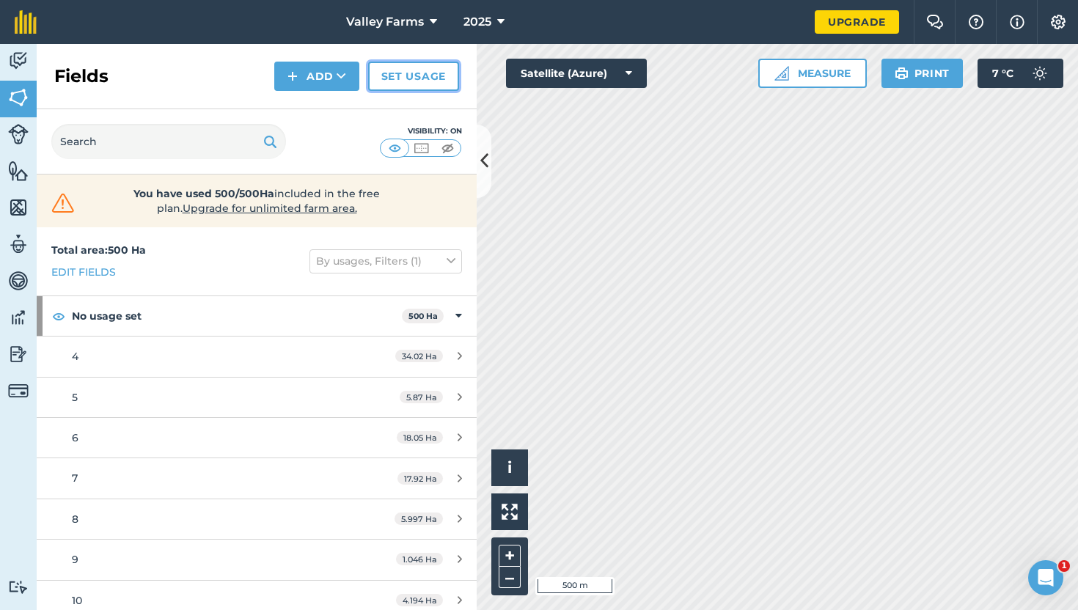
click at [408, 81] on link "Set usage" at bounding box center [413, 76] width 91 height 29
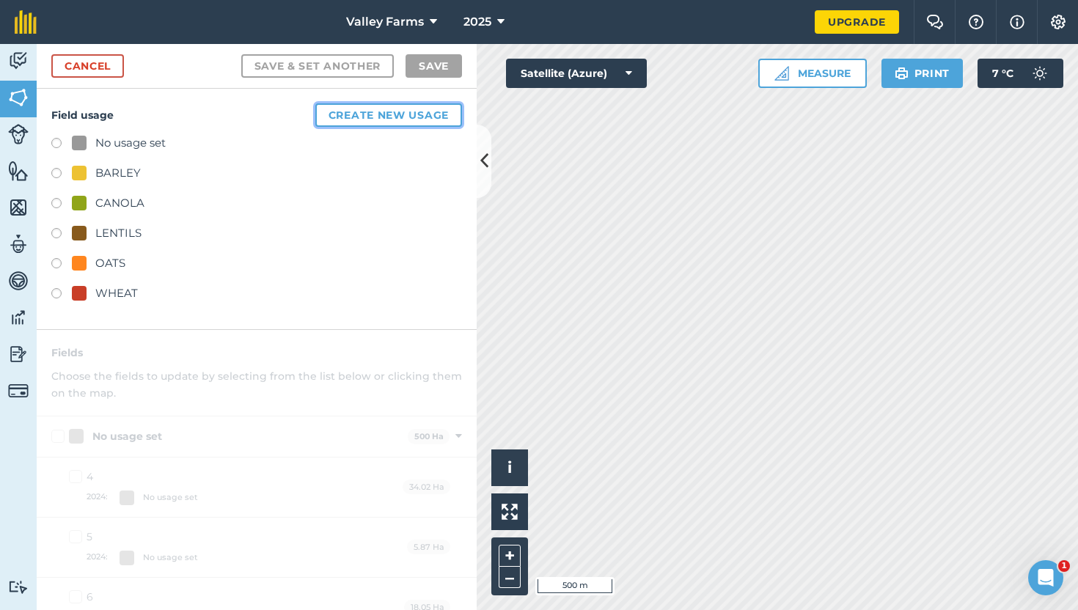
click at [392, 117] on button "Create new usage" at bounding box center [388, 114] width 147 height 23
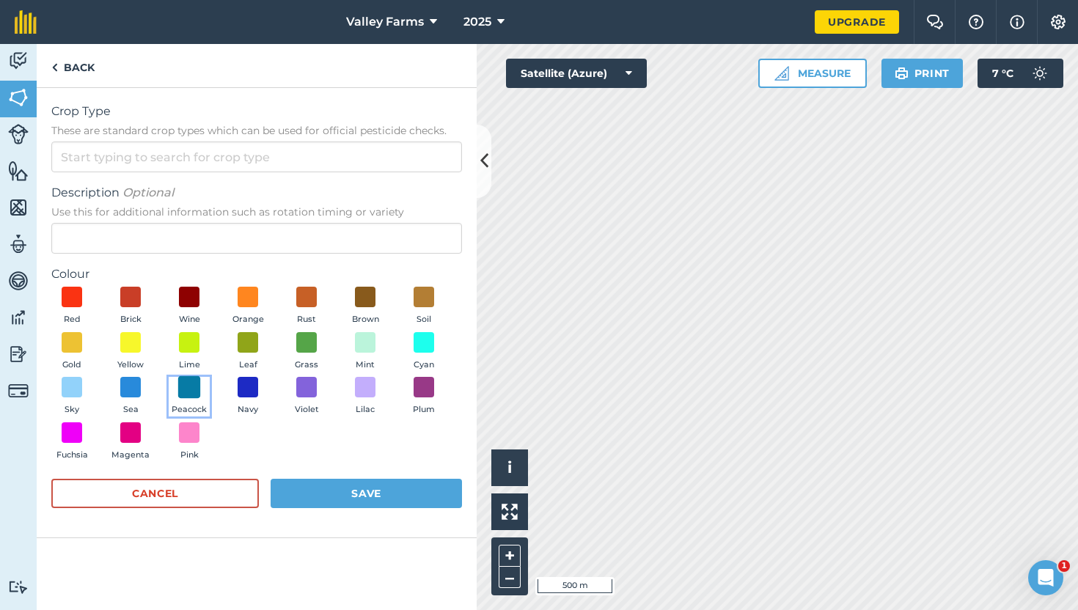
click at [191, 381] on span at bounding box center [189, 387] width 23 height 23
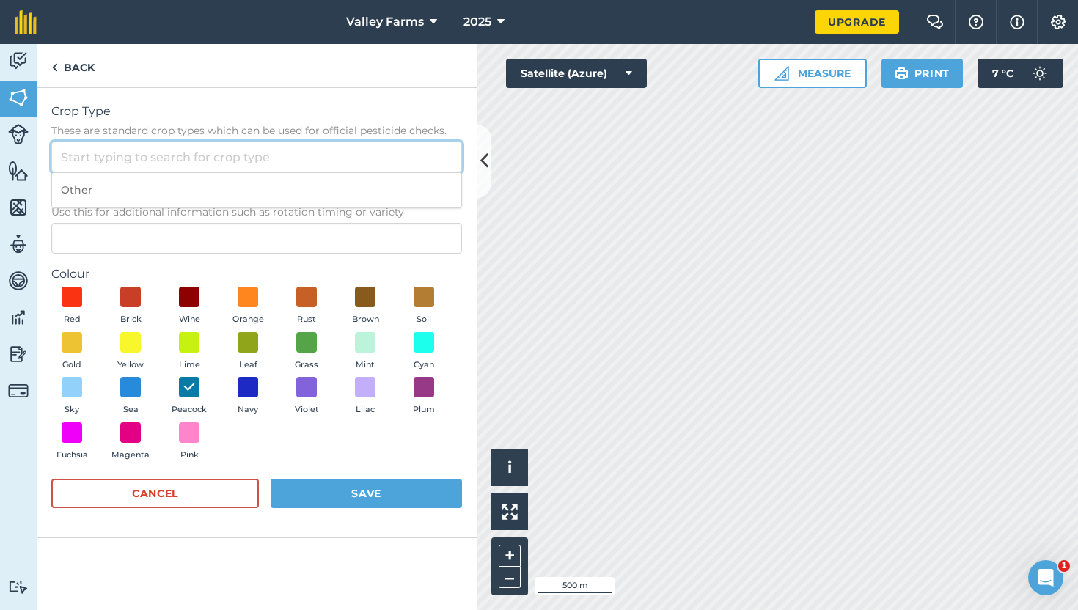
click at [134, 160] on input "Crop Type These are standard crop types which can be used for official pesticid…" at bounding box center [256, 157] width 411 height 31
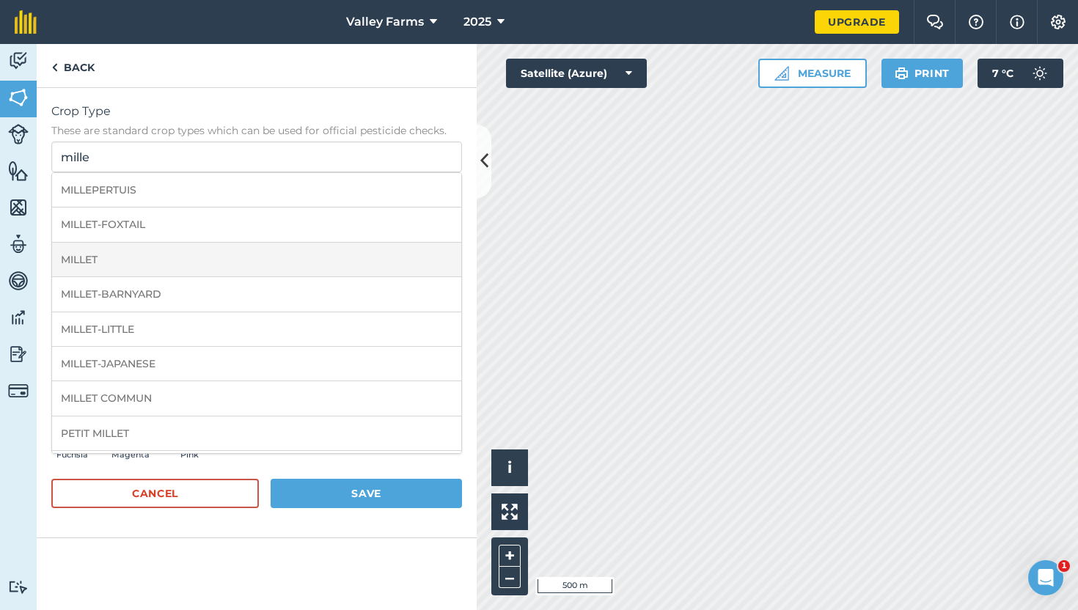
click at [141, 258] on li "MILLET" at bounding box center [256, 260] width 409 height 34
type input "MILLET"
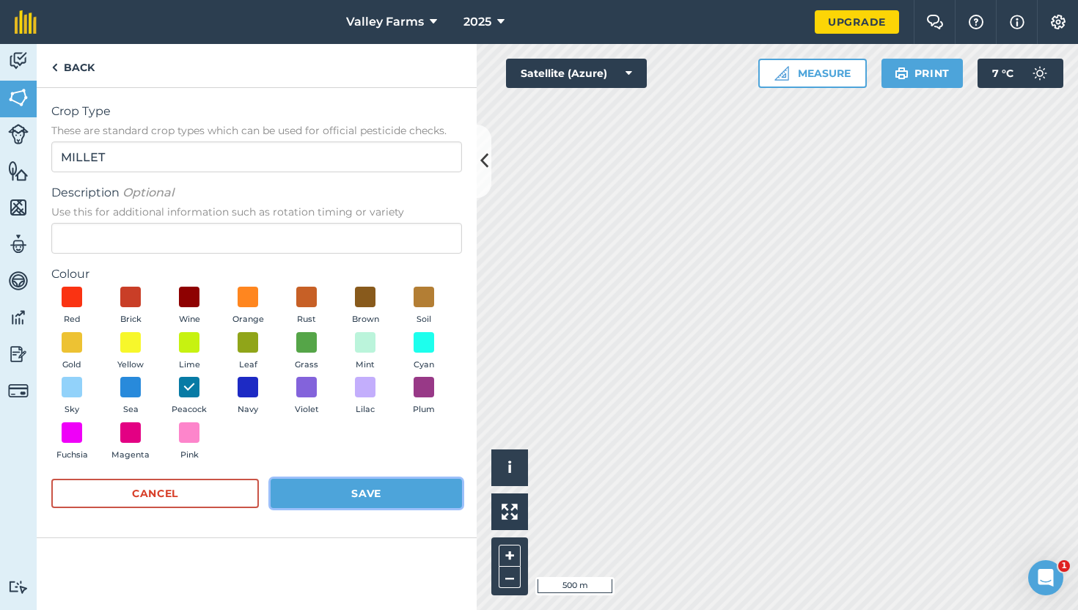
click at [345, 498] on button "Save" at bounding box center [366, 493] width 191 height 29
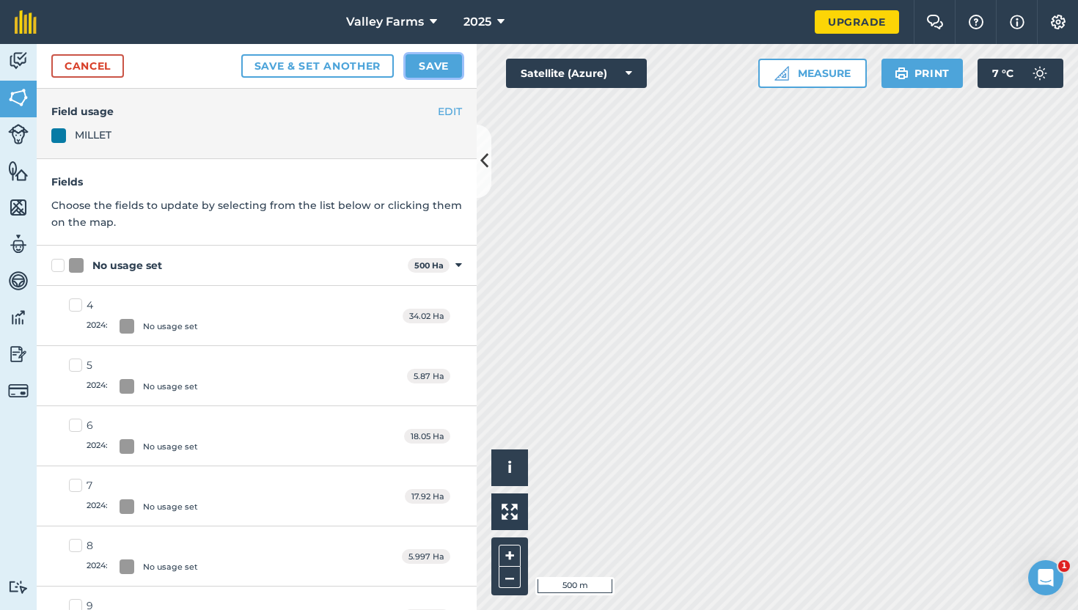
click at [435, 68] on button "Save" at bounding box center [434, 65] width 56 height 23
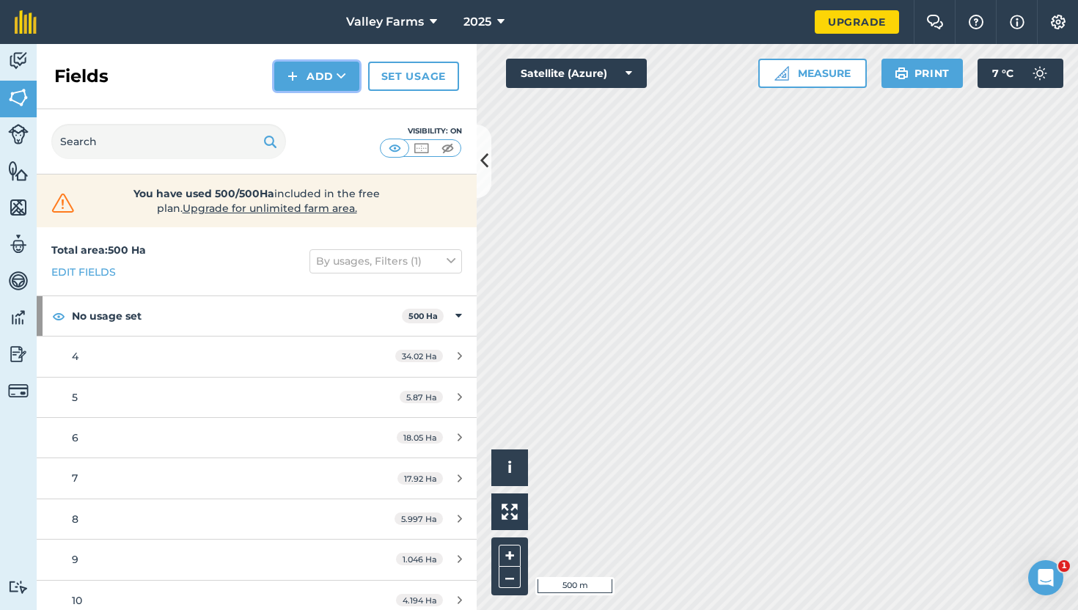
click at [310, 70] on button "Add" at bounding box center [316, 76] width 85 height 29
click at [334, 76] on button "Add Draw Import" at bounding box center [316, 76] width 85 height 29
click at [425, 65] on link "Set usage" at bounding box center [413, 76] width 91 height 29
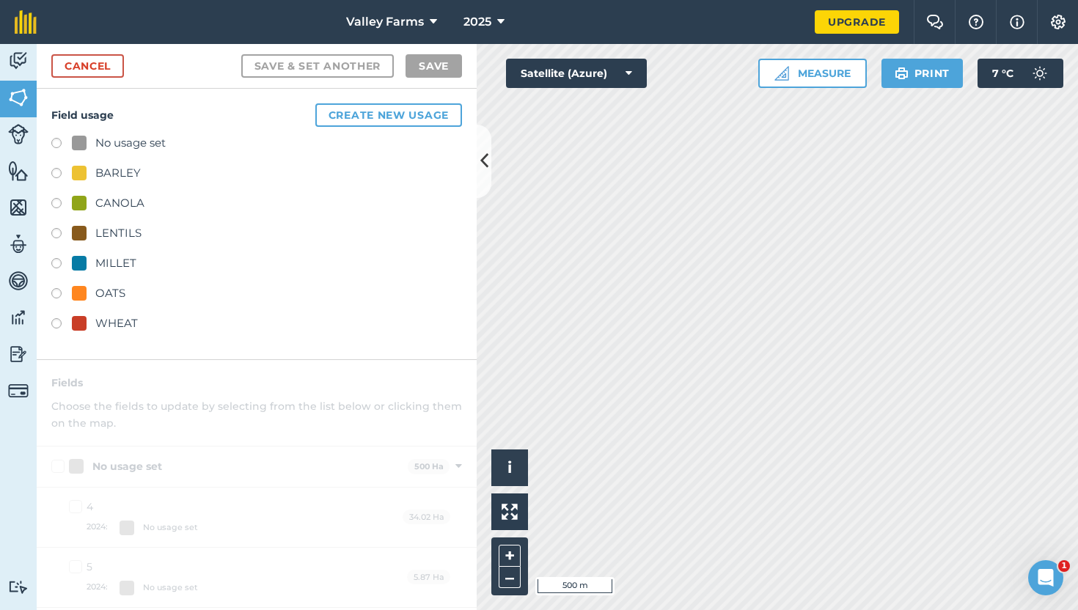
click at [392, 103] on div "Field usage Create new usage No usage set BARLEY CANOLA LENTILS MILLET OATS WHE…" at bounding box center [257, 224] width 440 height 271
click at [391, 113] on button "Create new usage" at bounding box center [388, 114] width 147 height 23
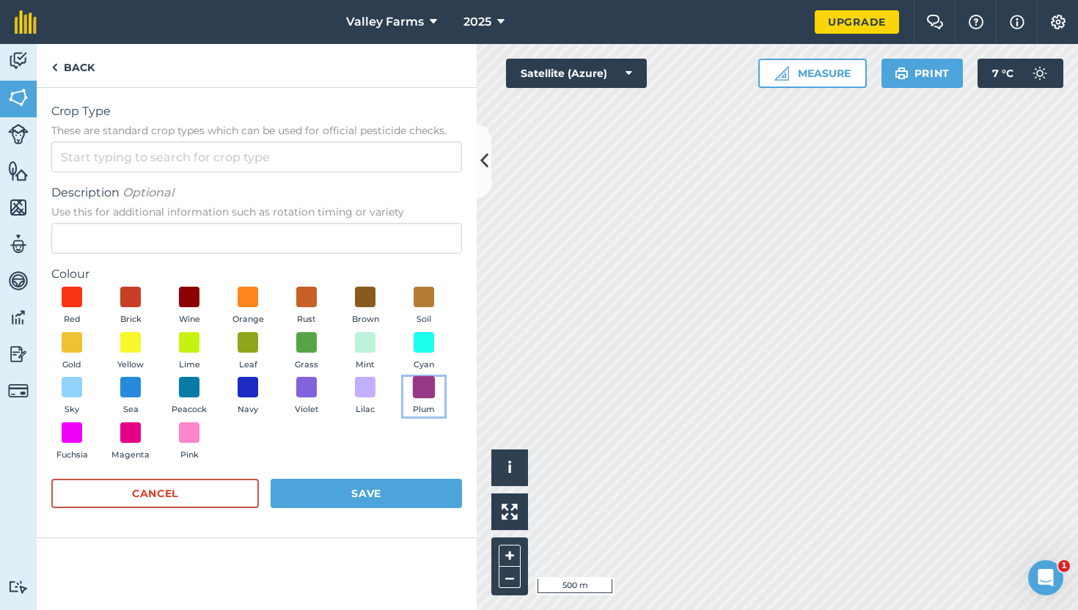
click at [422, 388] on span at bounding box center [424, 387] width 23 height 23
click at [332, 191] on span "Description Optional" at bounding box center [256, 193] width 411 height 18
click at [332, 223] on input "Description Optional Use this for additional information such as rotation timin…" at bounding box center [256, 238] width 411 height 31
click at [172, 192] on em "Optional" at bounding box center [148, 193] width 51 height 14
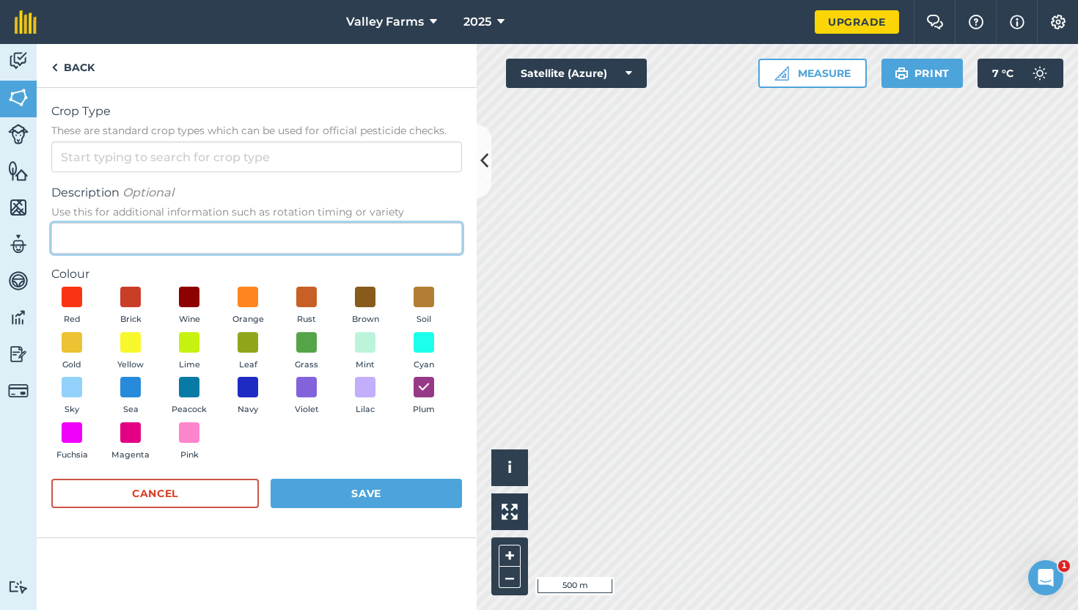
click at [172, 223] on input "Description Optional Use this for additional information such as rotation timin…" at bounding box center [256, 238] width 411 height 31
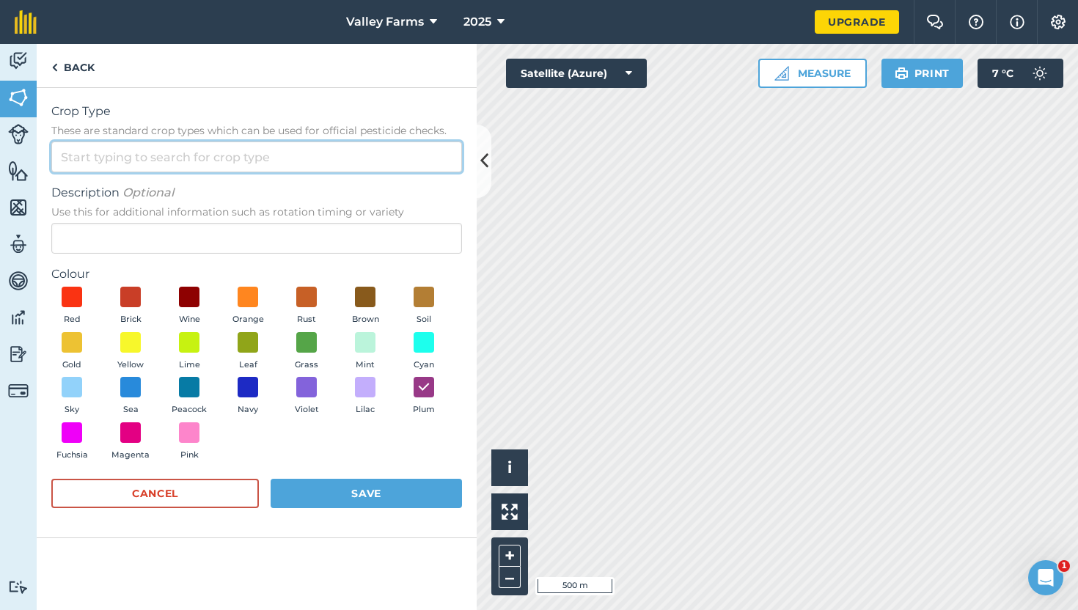
click at [166, 158] on input "Crop Type These are standard crop types which can be used for official pesticid…" at bounding box center [256, 157] width 411 height 31
type input "g"
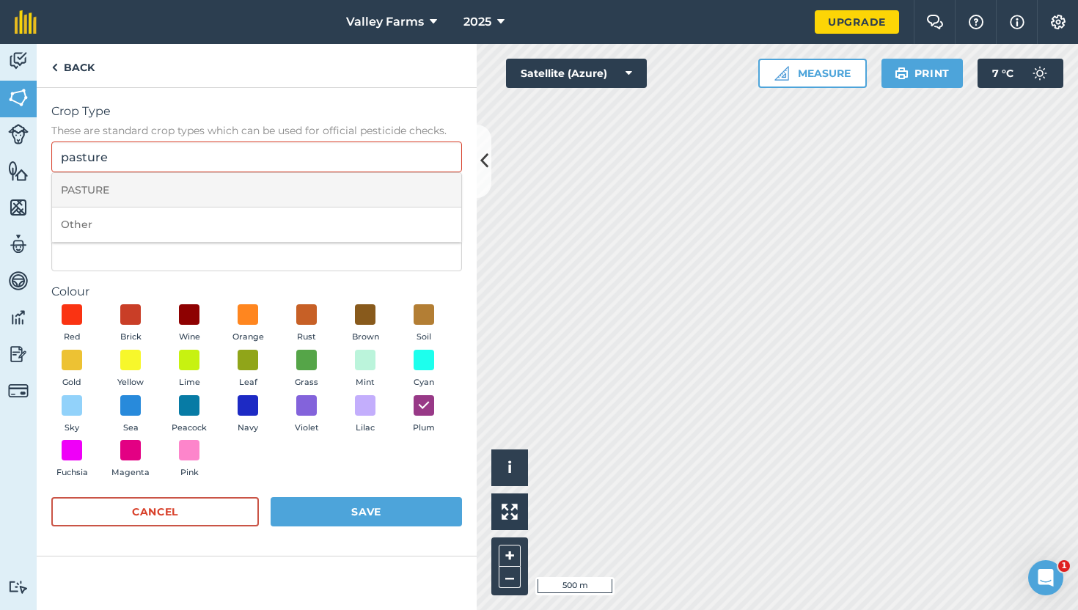
click at [155, 184] on li "PASTURE" at bounding box center [256, 190] width 409 height 34
type input "PASTURE"
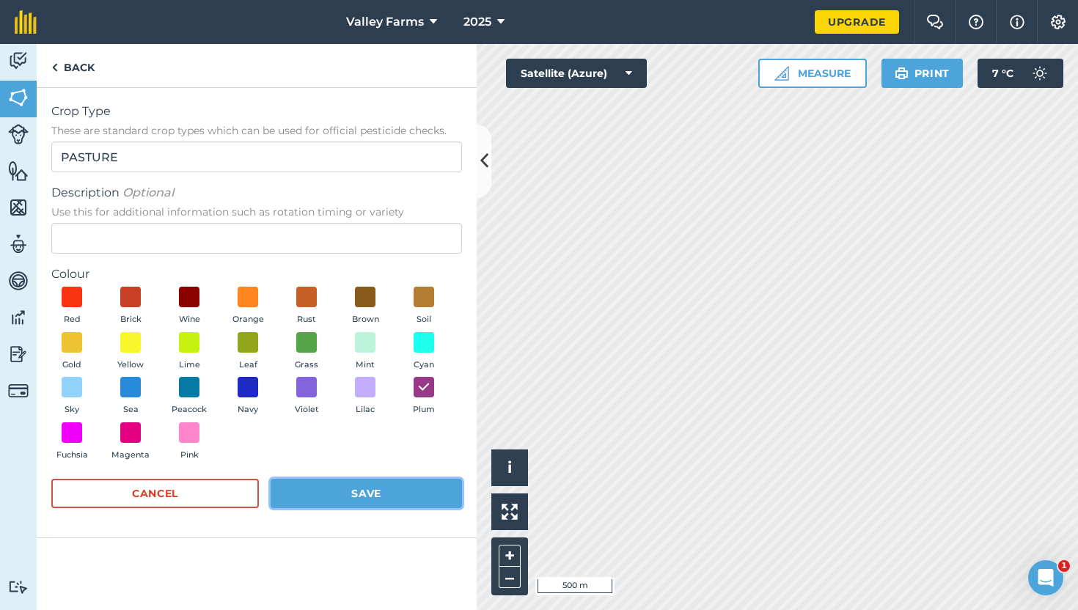
click at [338, 493] on button "Save" at bounding box center [366, 493] width 191 height 29
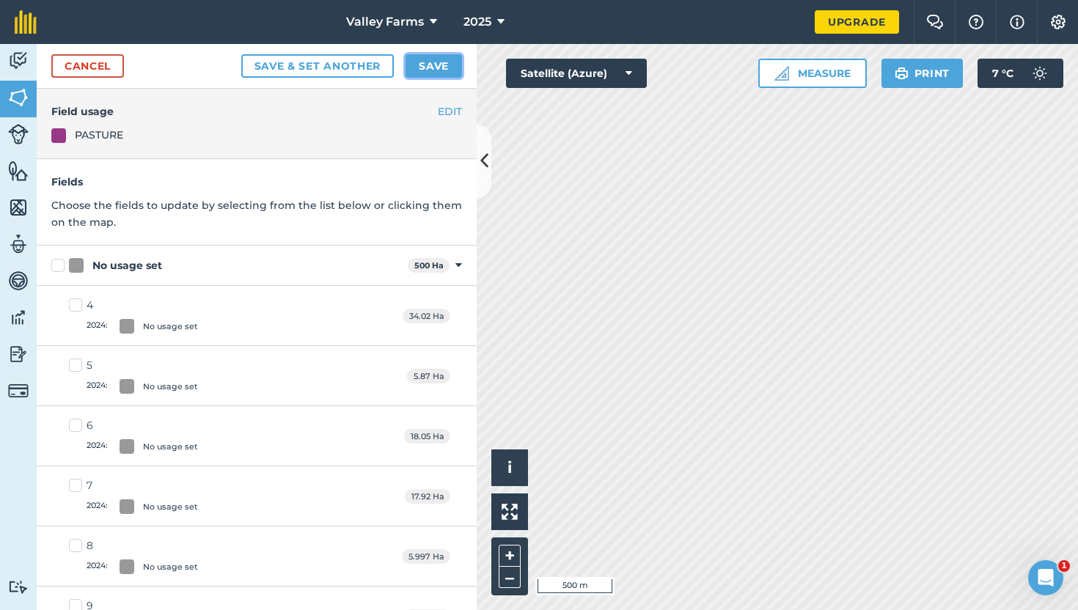
click at [431, 60] on button "Save" at bounding box center [434, 65] width 56 height 23
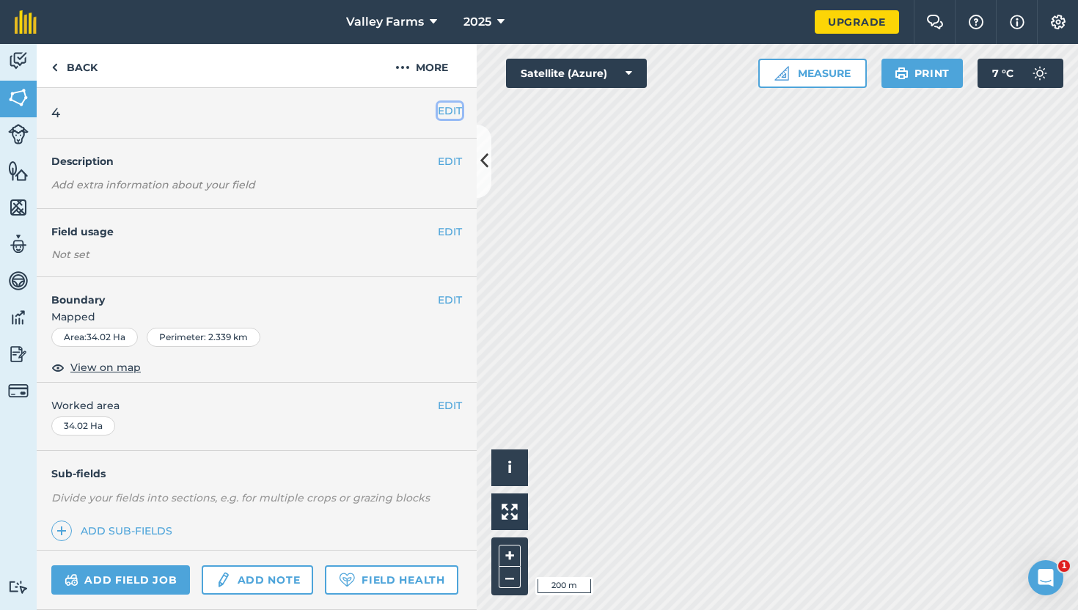
click at [448, 113] on button "EDIT" at bounding box center [450, 111] width 24 height 16
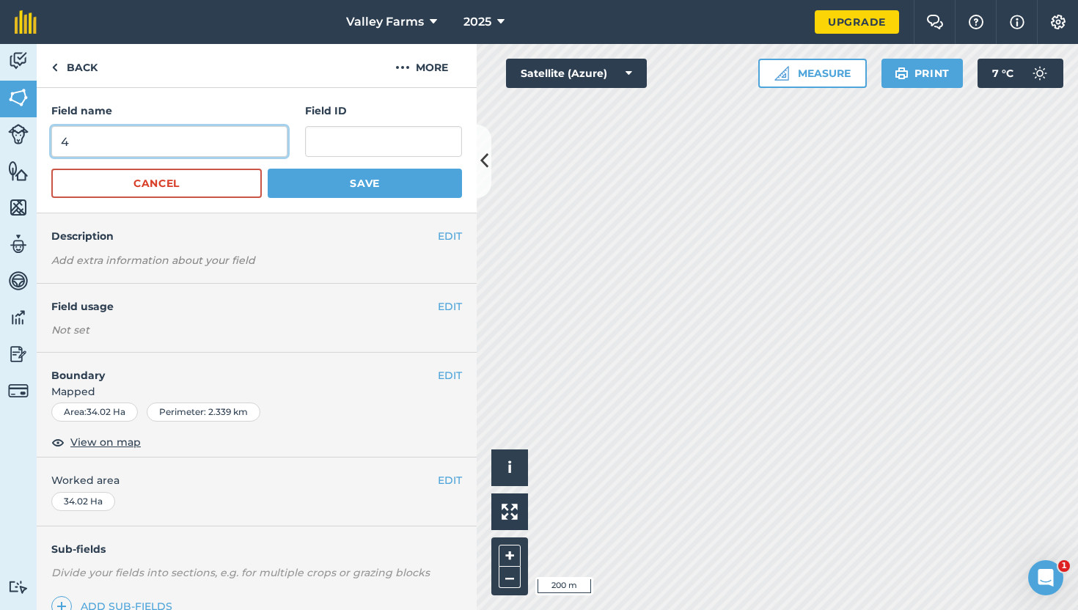
click at [133, 150] on input "4" at bounding box center [169, 141] width 236 height 31
type input "[PERSON_NAME]'s North"
click at [221, 98] on div "Field name [PERSON_NAME]'s North Field ID Cancel Save" at bounding box center [257, 150] width 440 height 125
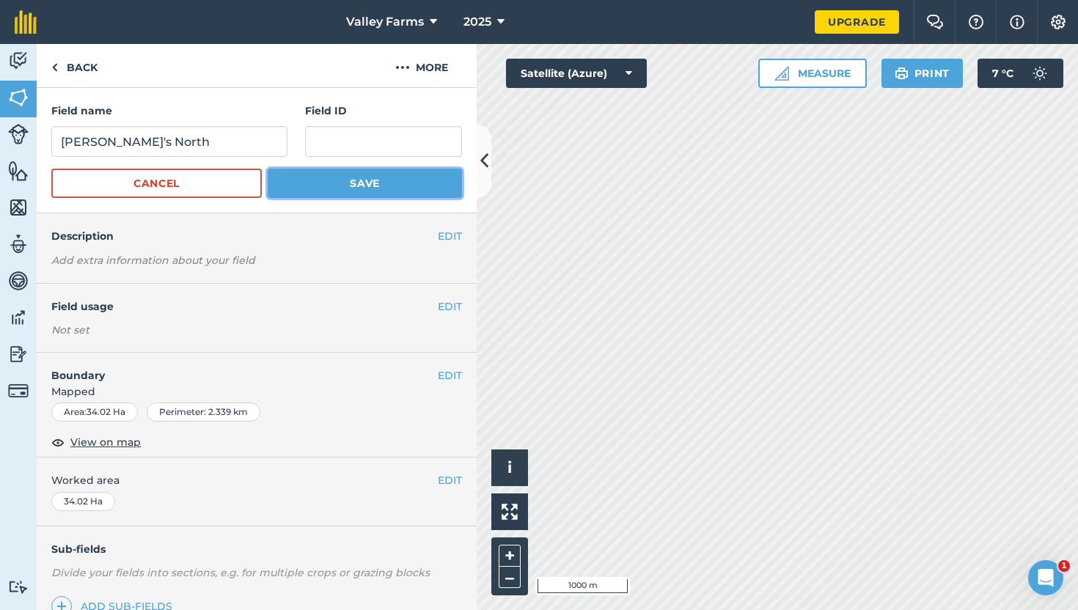
click at [329, 182] on button "Save" at bounding box center [365, 183] width 194 height 29
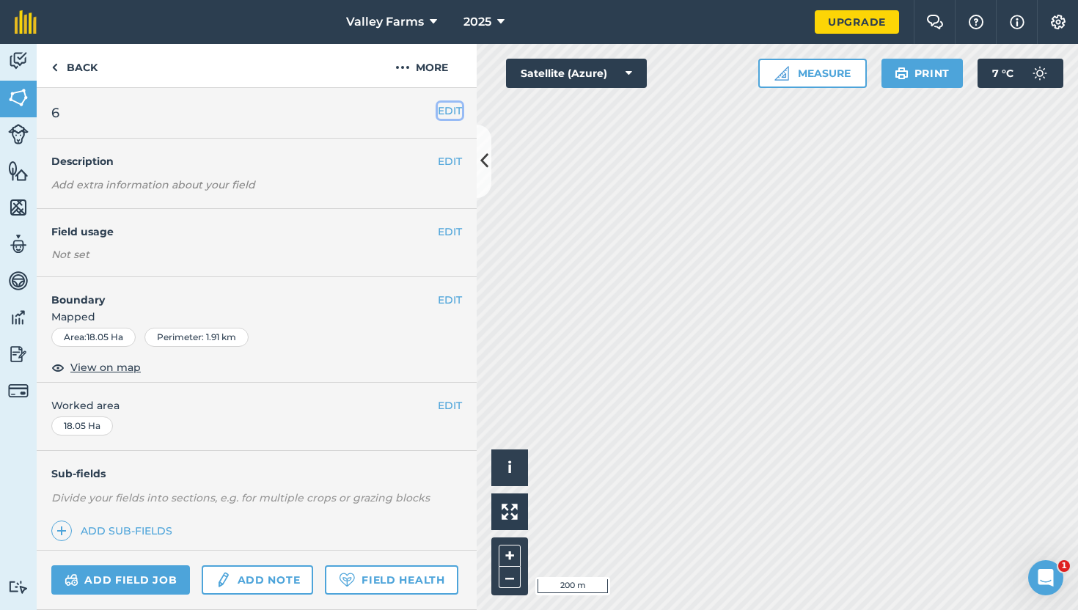
click at [442, 111] on button "EDIT" at bounding box center [450, 111] width 24 height 16
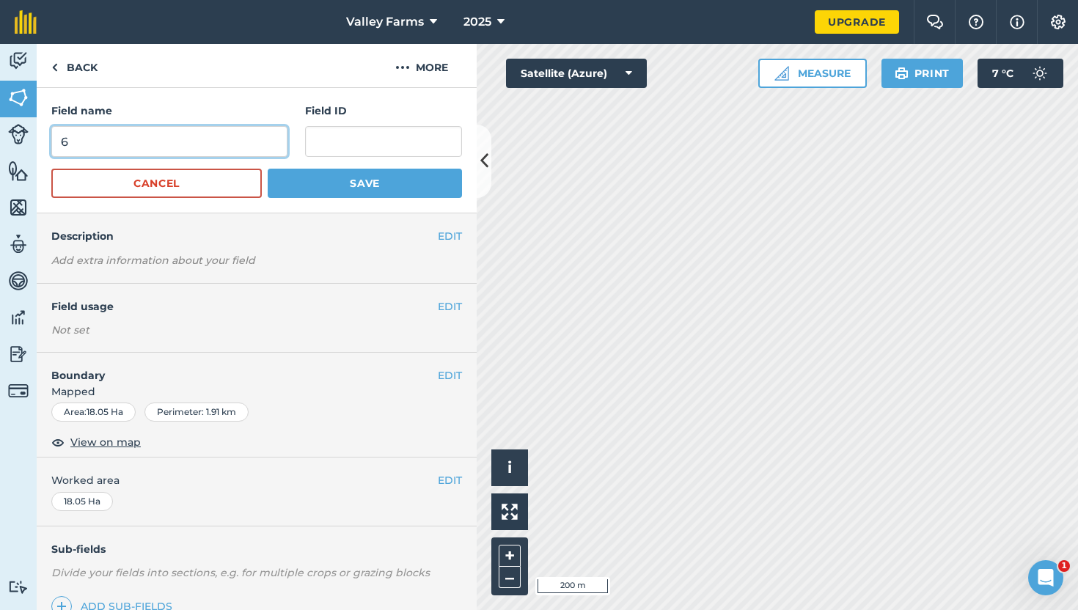
click at [114, 139] on input "6" at bounding box center [169, 141] width 236 height 31
type input "[PERSON_NAME]'s South"
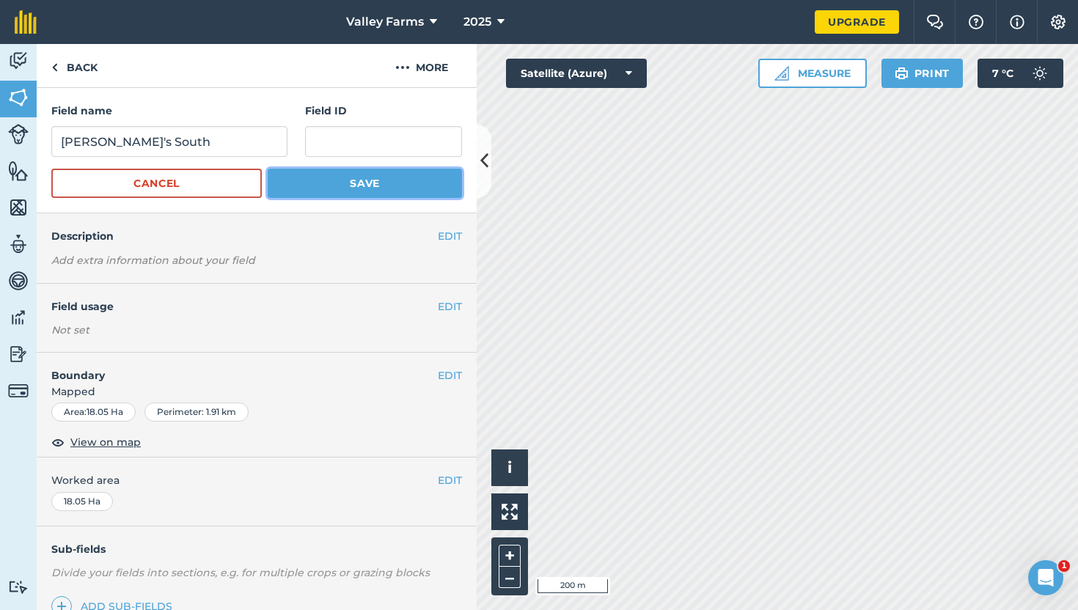
click at [318, 178] on button "Save" at bounding box center [365, 183] width 194 height 29
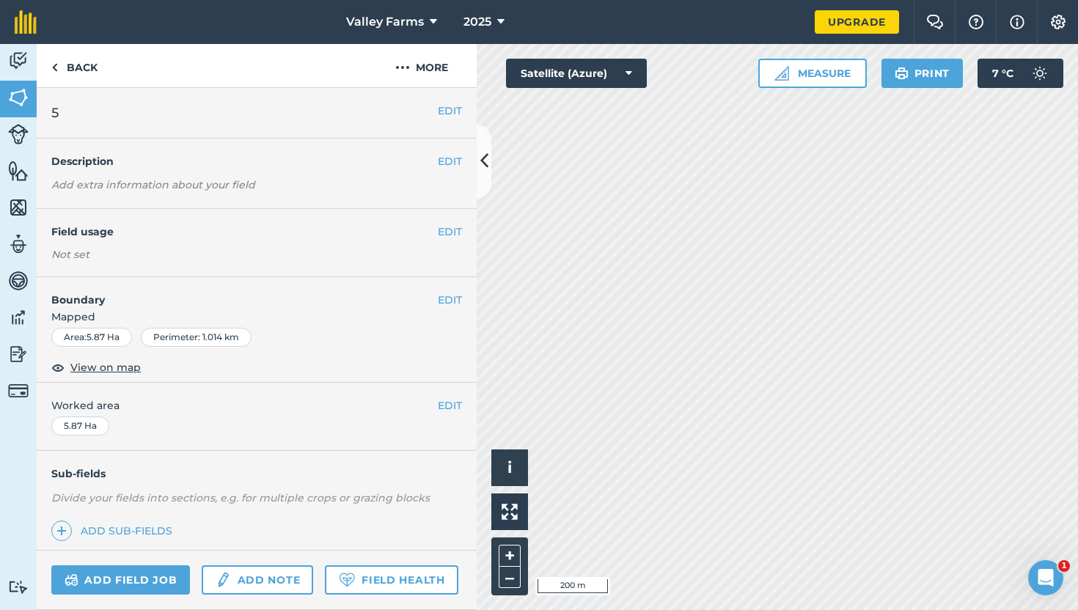
click at [448, 122] on div "EDIT 5" at bounding box center [257, 113] width 440 height 51
click at [438, 114] on button "EDIT" at bounding box center [450, 111] width 24 height 16
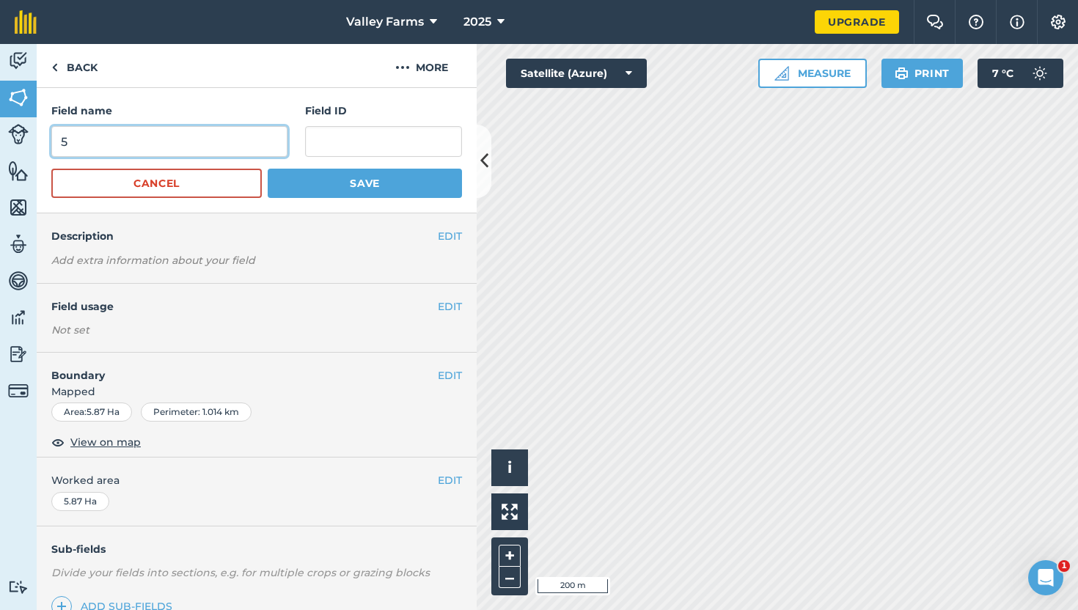
click at [129, 145] on input "5" at bounding box center [169, 141] width 236 height 31
click at [92, 145] on input "[PERSON_NAME]'s" at bounding box center [169, 141] width 236 height 31
click at [130, 145] on input "[PERSON_NAME]'s" at bounding box center [169, 141] width 236 height 31
type input "[PERSON_NAME]'s Road"
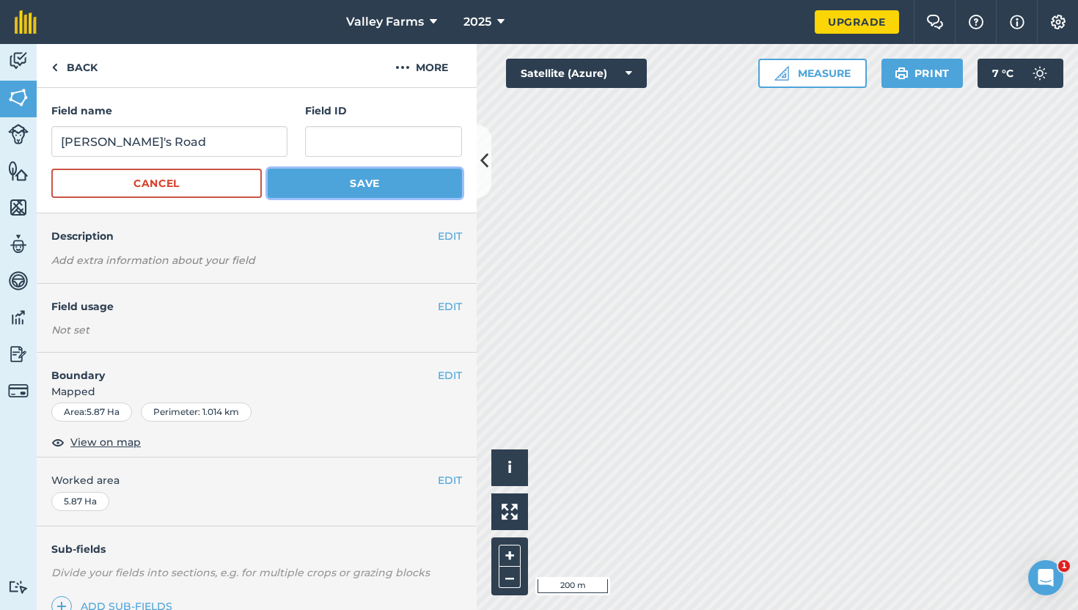
click at [363, 186] on button "Save" at bounding box center [365, 183] width 194 height 29
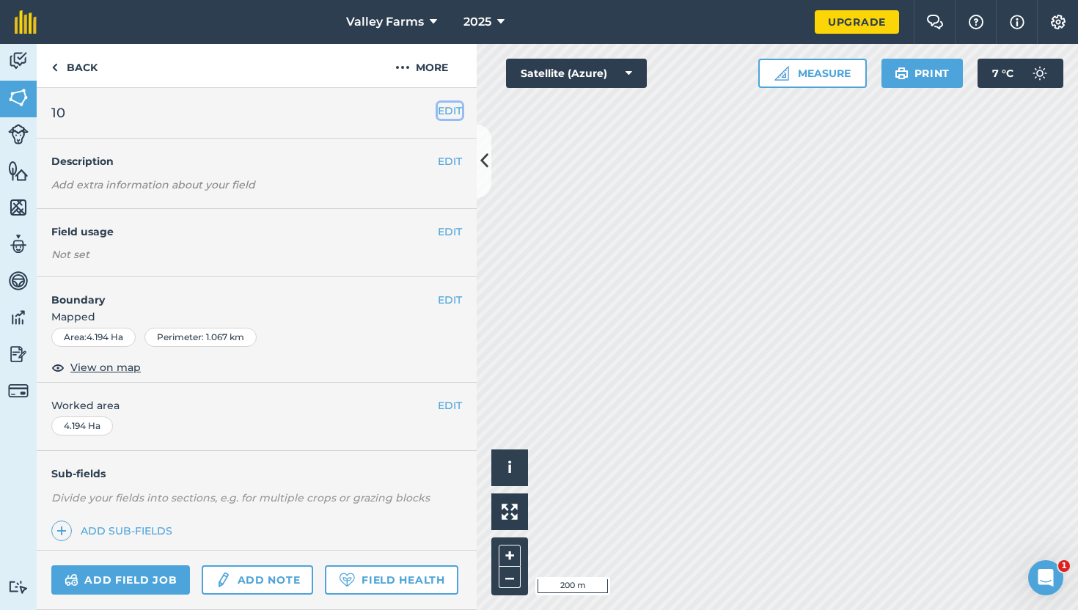
click at [445, 111] on button "EDIT" at bounding box center [450, 111] width 24 height 16
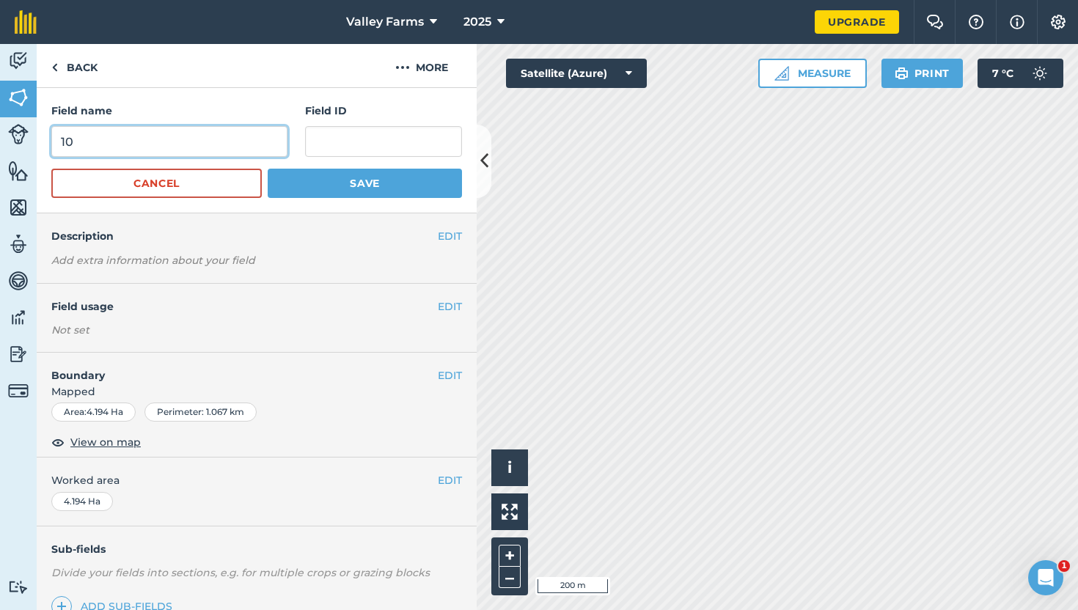
click at [110, 145] on input "10" at bounding box center [169, 141] width 236 height 31
type input "[PERSON_NAME]'s Middle"
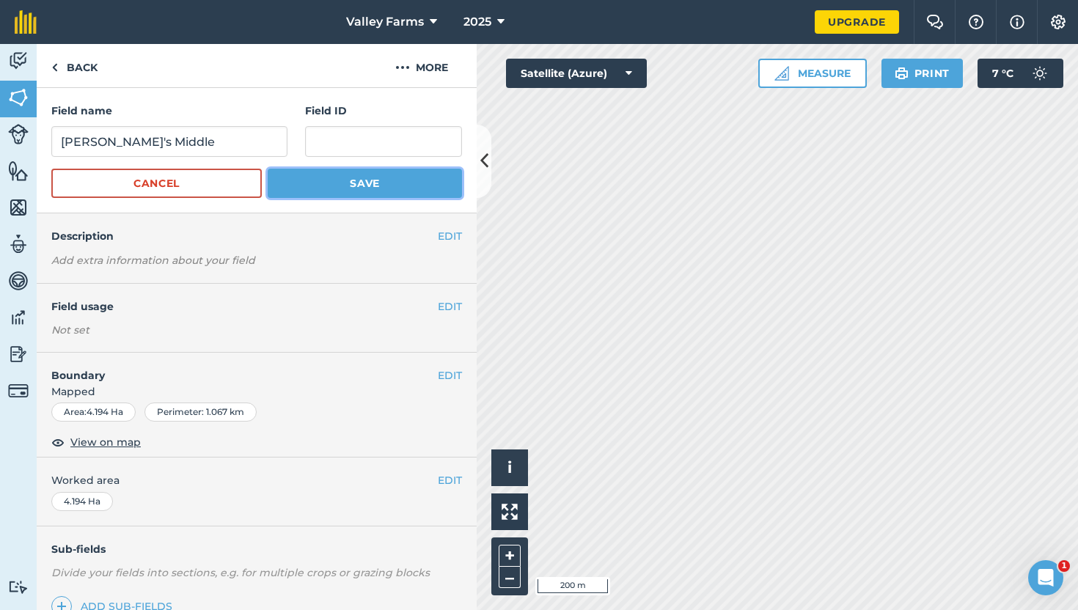
click at [327, 195] on button "Save" at bounding box center [365, 183] width 194 height 29
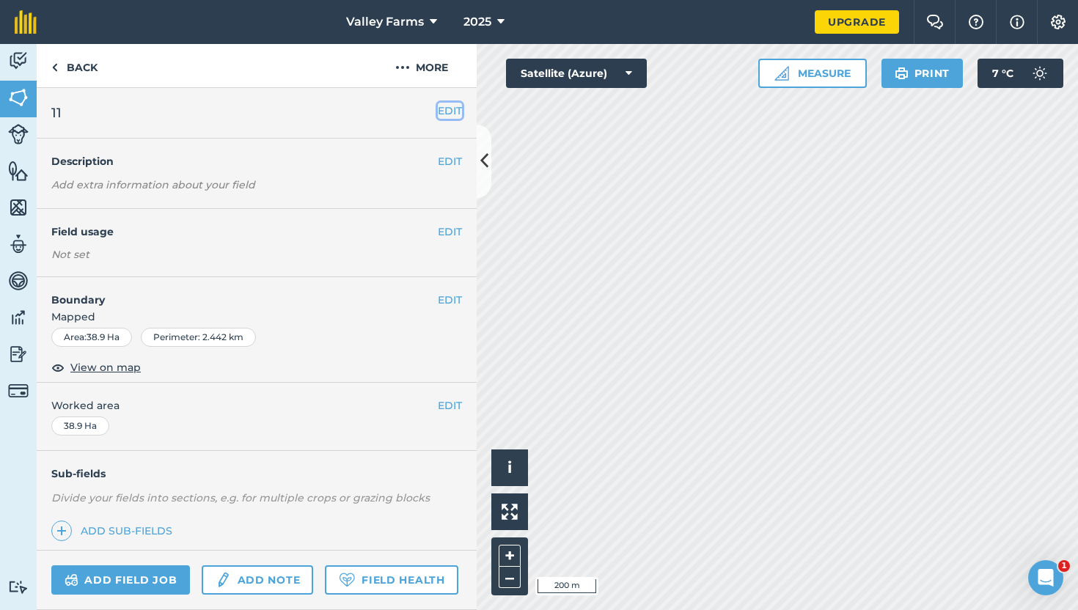
click at [455, 109] on button "EDIT" at bounding box center [450, 111] width 24 height 16
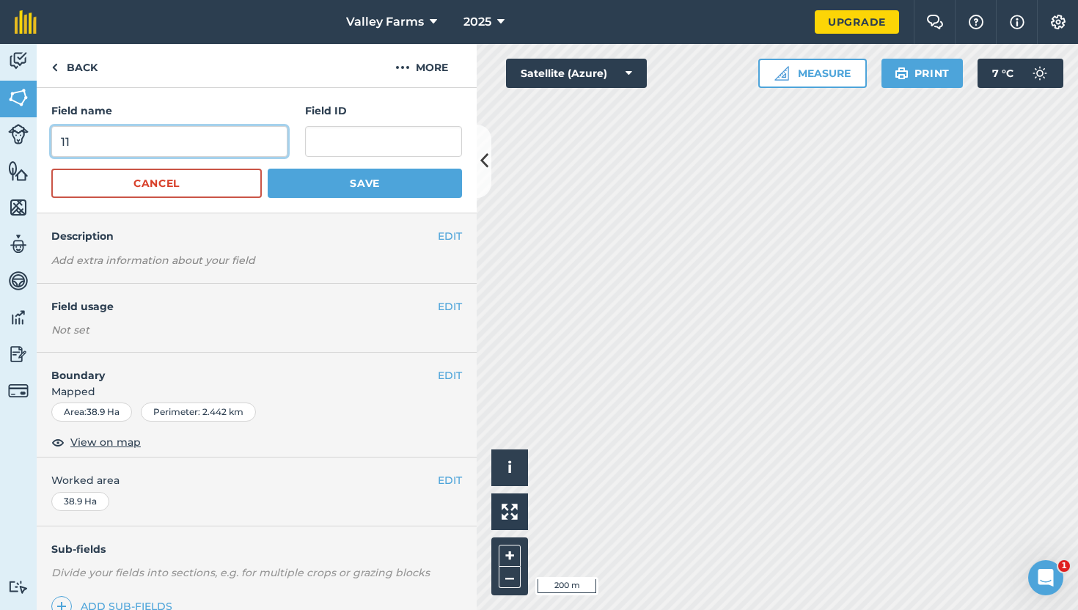
click at [112, 142] on input "11" at bounding box center [169, 141] width 236 height 31
type input "Airfield Middle"
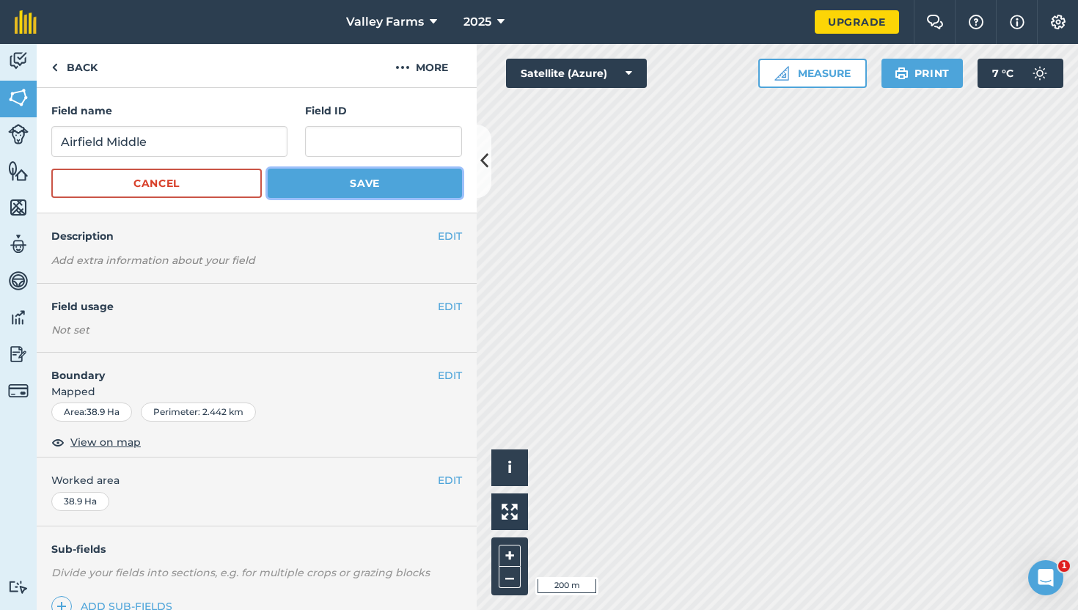
click at [347, 183] on button "Save" at bounding box center [365, 183] width 194 height 29
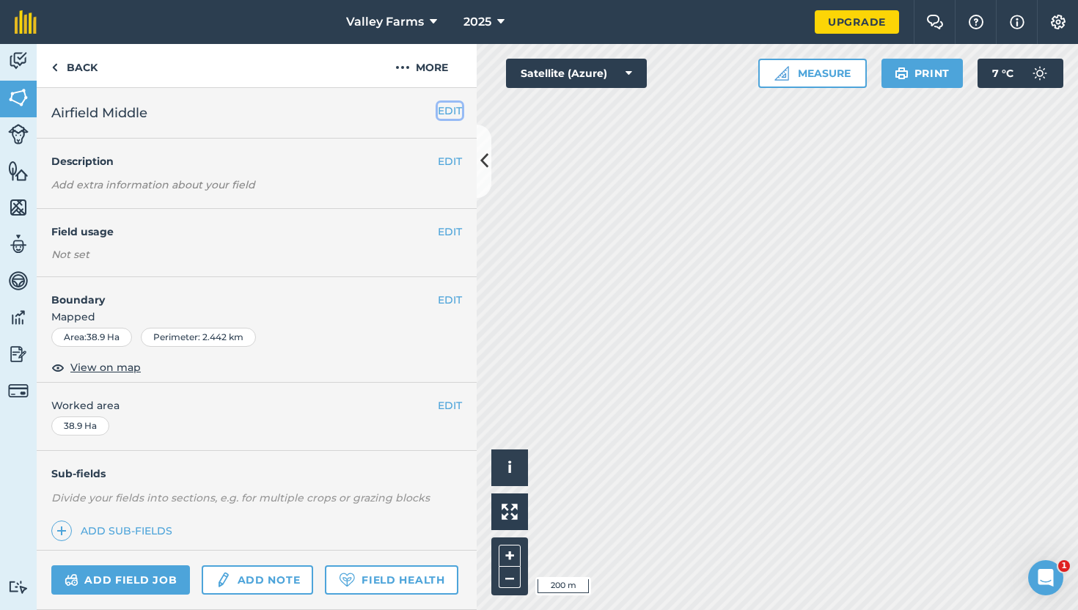
click at [459, 112] on button "EDIT" at bounding box center [450, 111] width 24 height 16
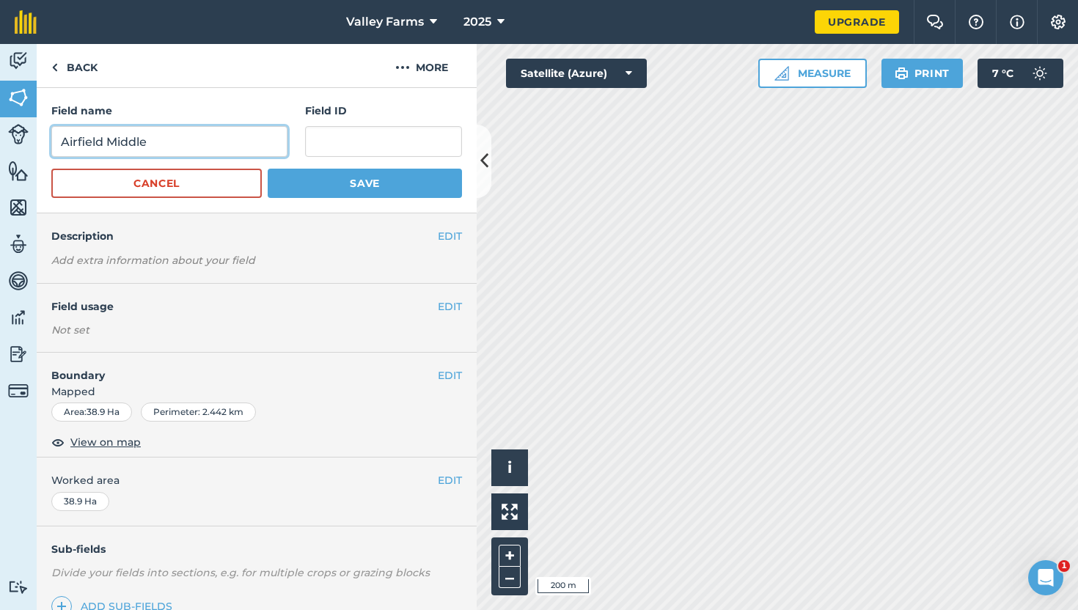
click at [122, 134] on input "Airfield Middle" at bounding box center [169, 141] width 236 height 31
click at [132, 143] on input "Airfield Middle" at bounding box center [169, 141] width 236 height 31
type input "Airfield Central"
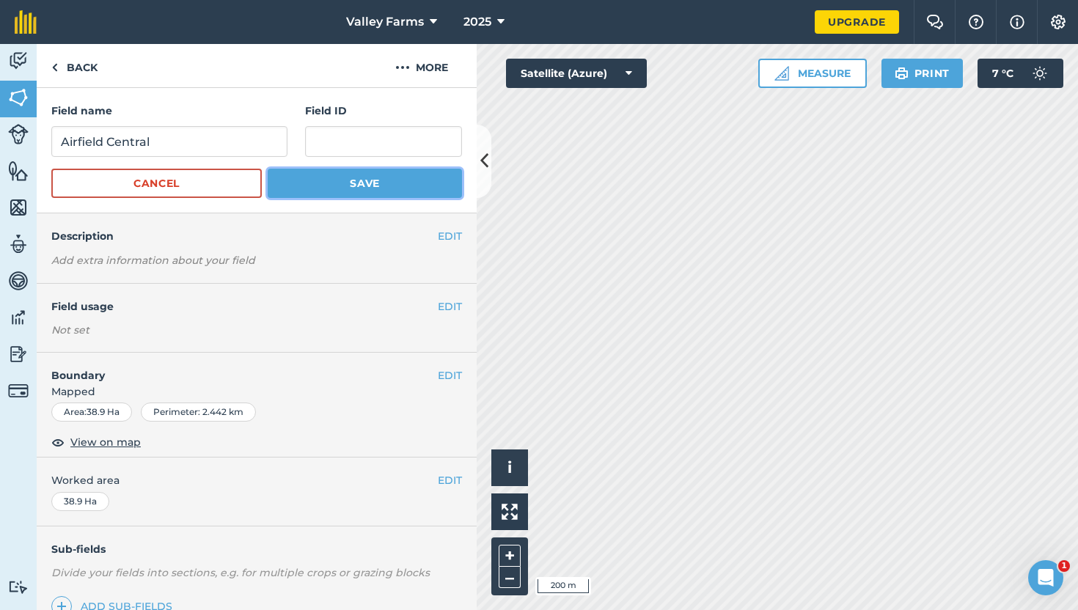
click at [343, 182] on button "Save" at bounding box center [365, 183] width 194 height 29
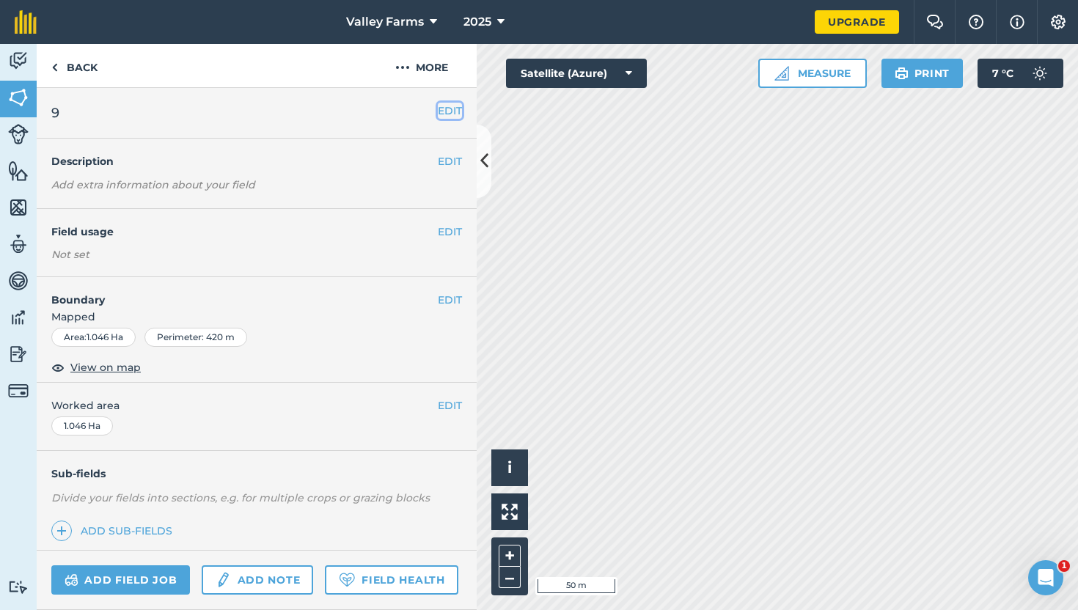
click at [445, 109] on button "EDIT" at bounding box center [450, 111] width 24 height 16
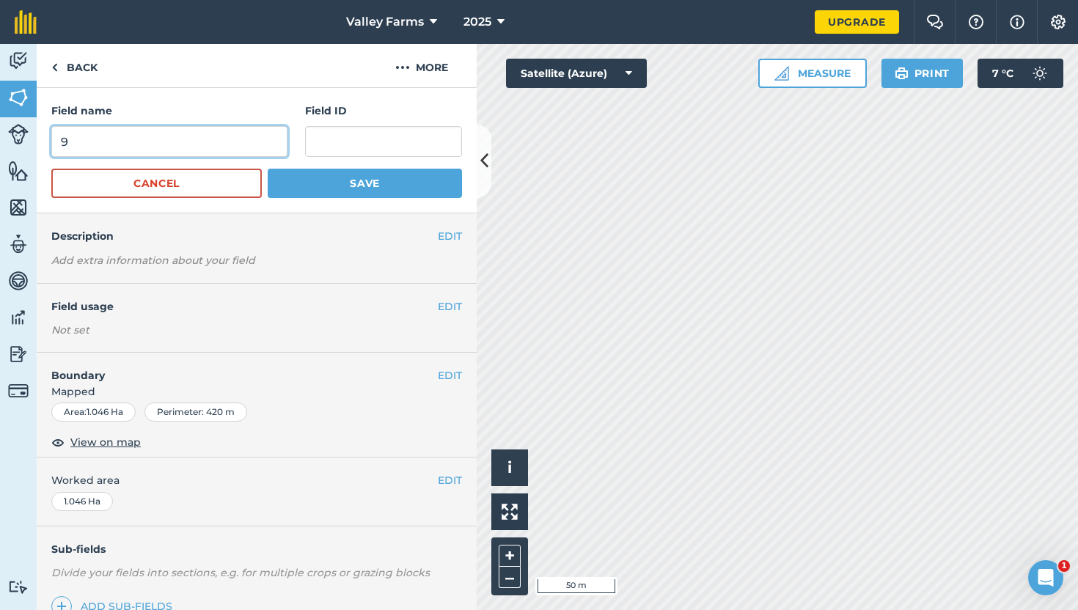
click at [94, 143] on input "9" at bounding box center [169, 141] width 236 height 31
type input "House Paddock"
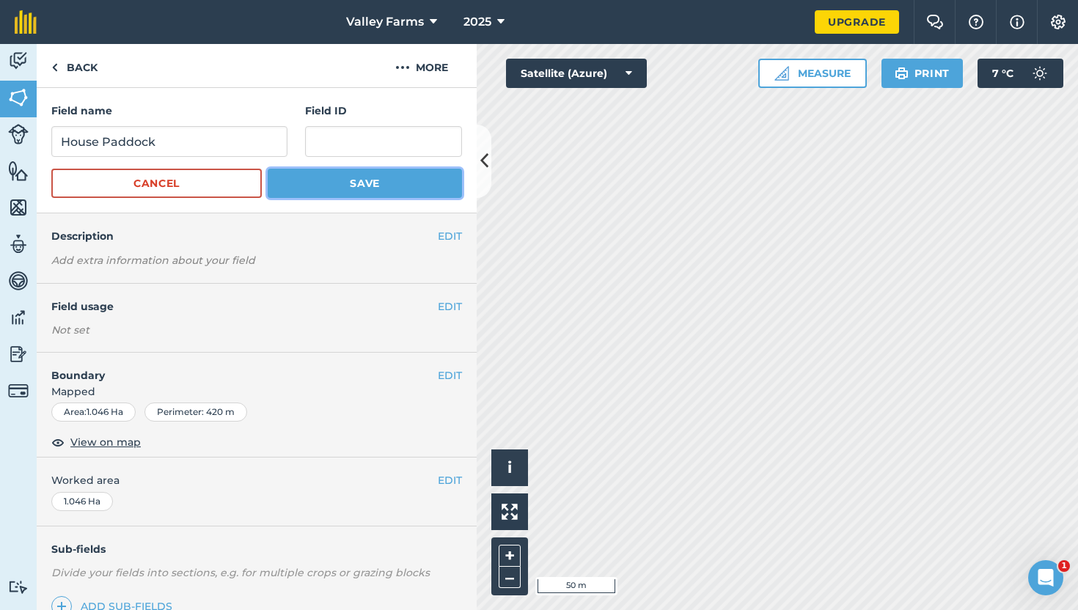
click at [331, 186] on button "Save" at bounding box center [365, 183] width 194 height 29
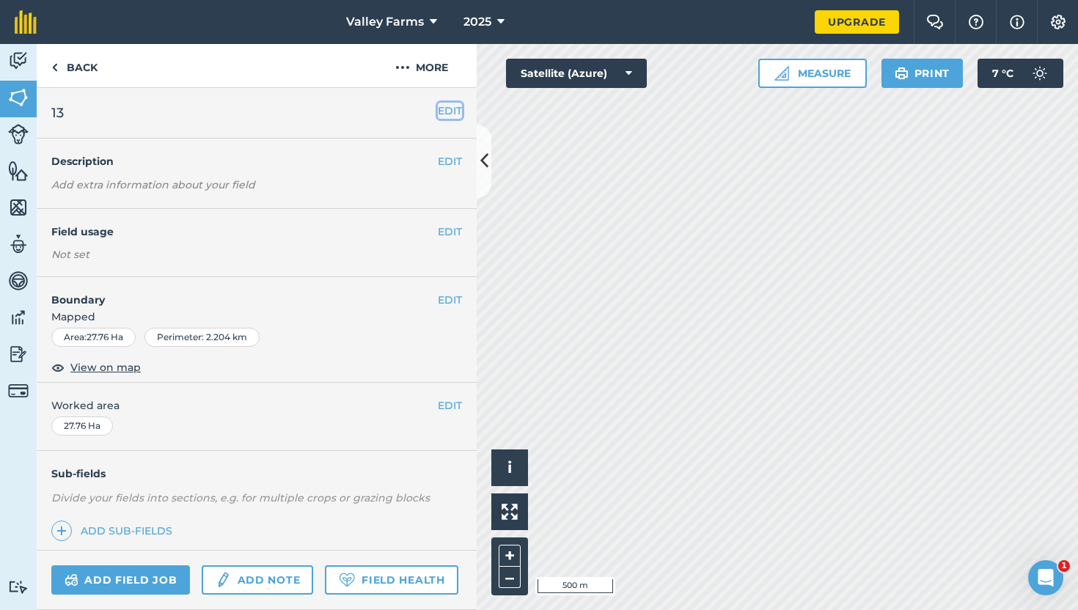
click at [446, 112] on button "EDIT" at bounding box center [450, 111] width 24 height 16
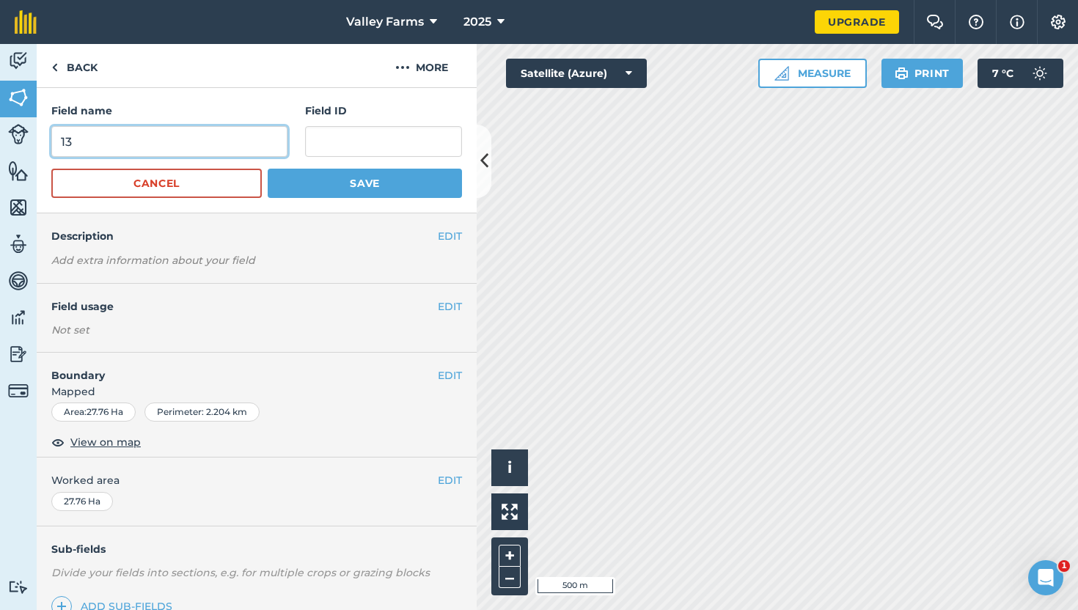
click at [89, 150] on input "13" at bounding box center [169, 141] width 236 height 31
type input "[PERSON_NAME]'s"
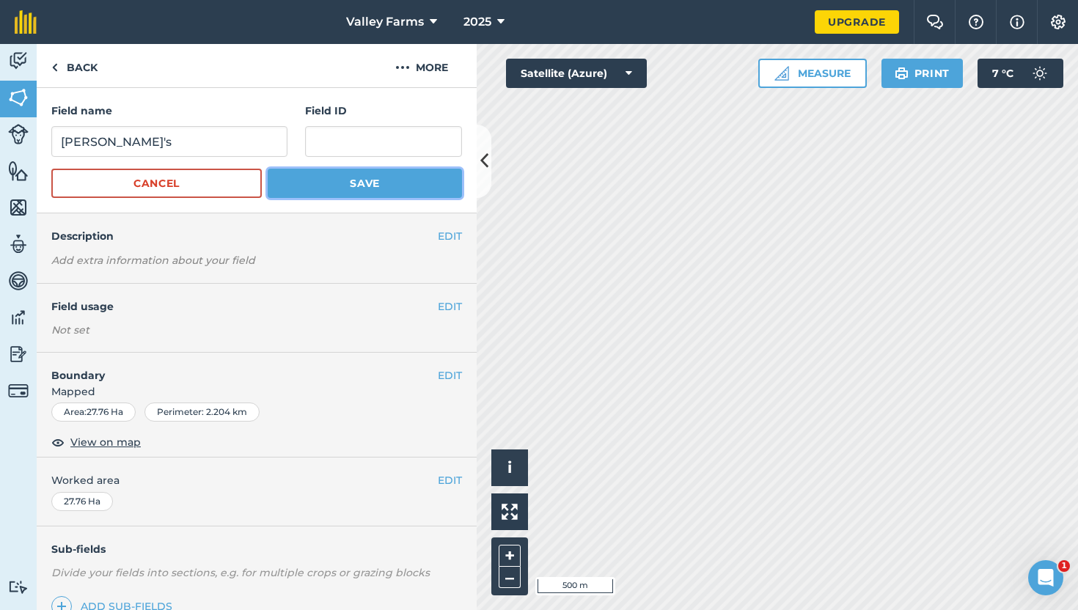
click at [369, 174] on button "Save" at bounding box center [365, 183] width 194 height 29
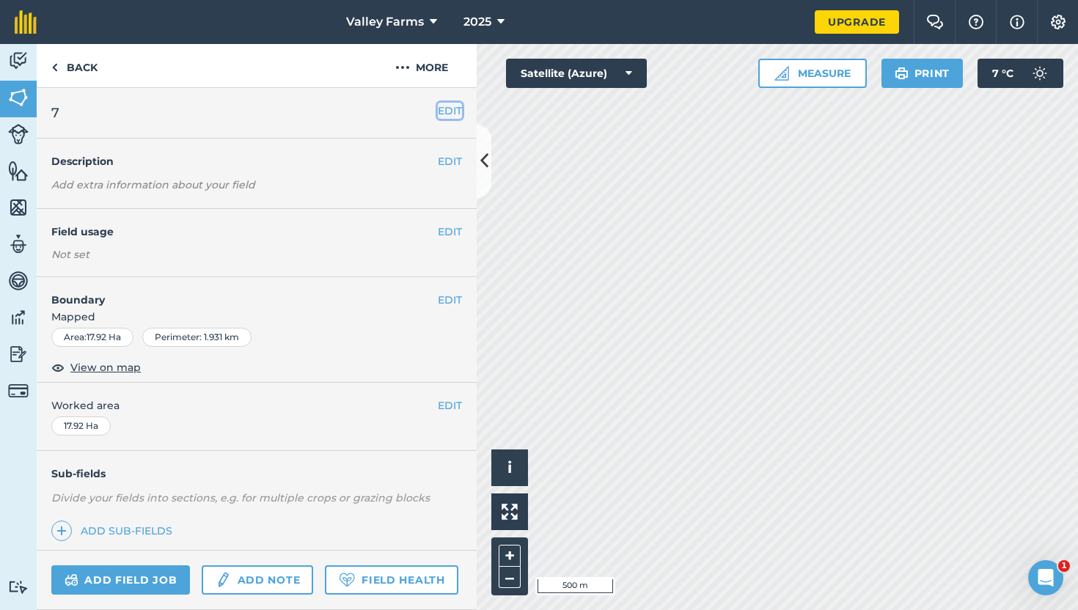
click at [447, 107] on button "EDIT" at bounding box center [450, 111] width 24 height 16
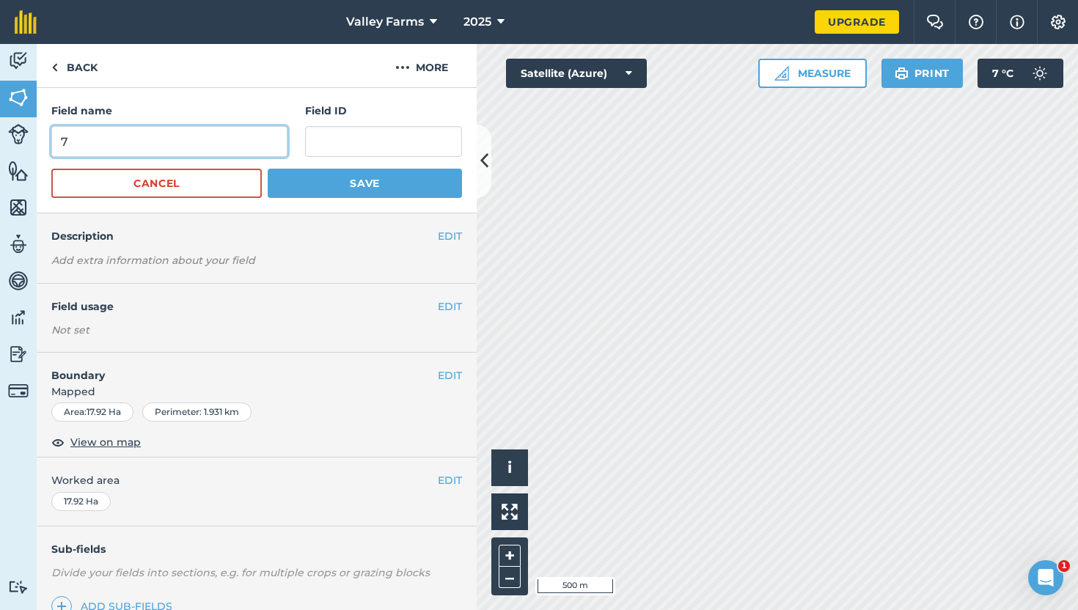
click at [68, 141] on input "7" at bounding box center [169, 141] width 236 height 31
type input "A"
type input "Parwan"
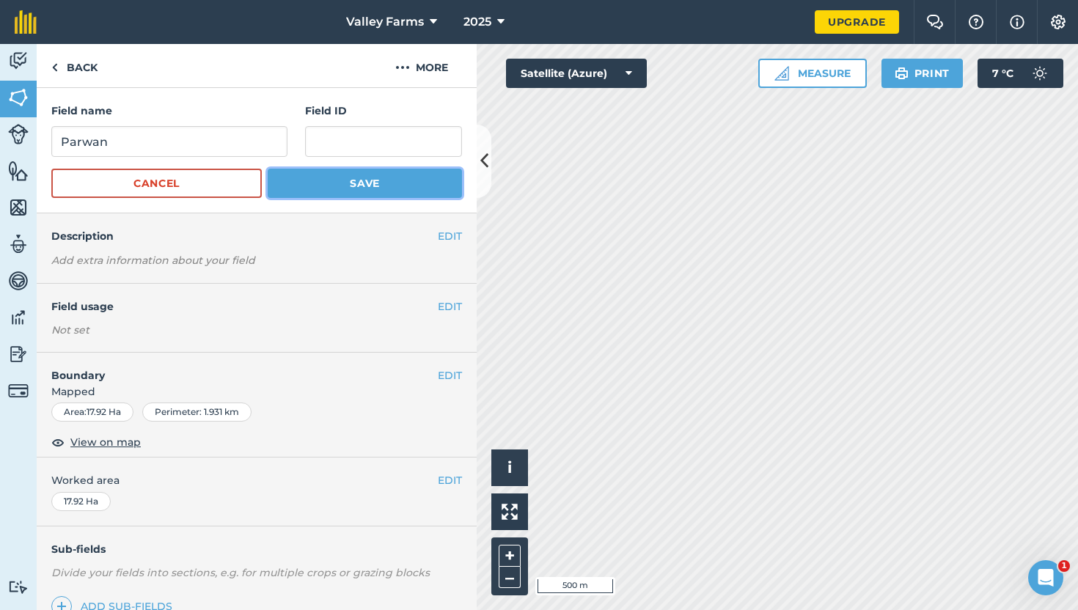
click at [359, 184] on button "Save" at bounding box center [365, 183] width 194 height 29
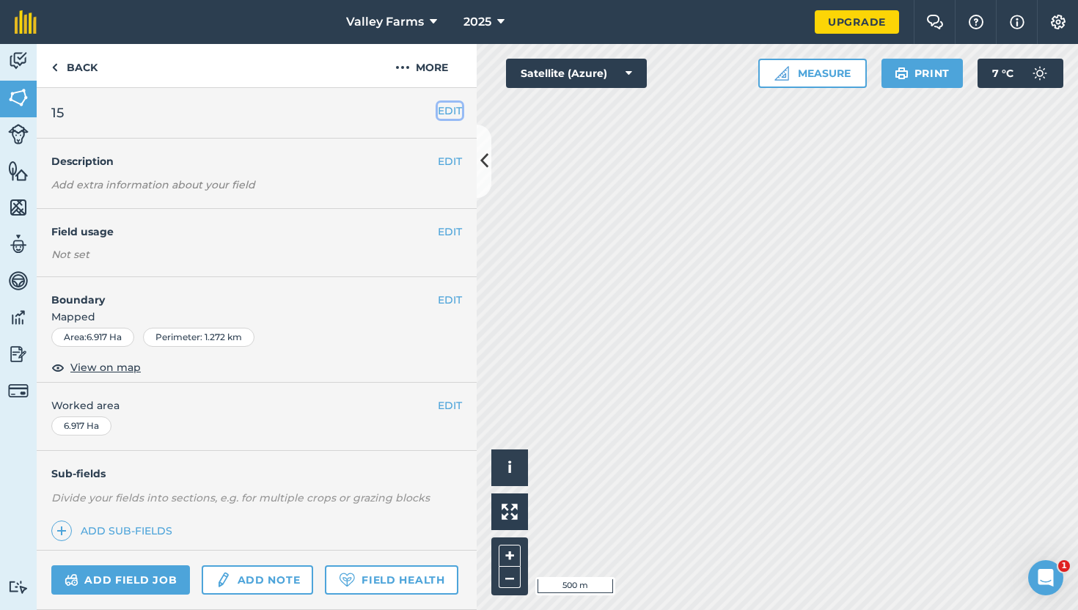
click at [457, 109] on button "EDIT" at bounding box center [450, 111] width 24 height 16
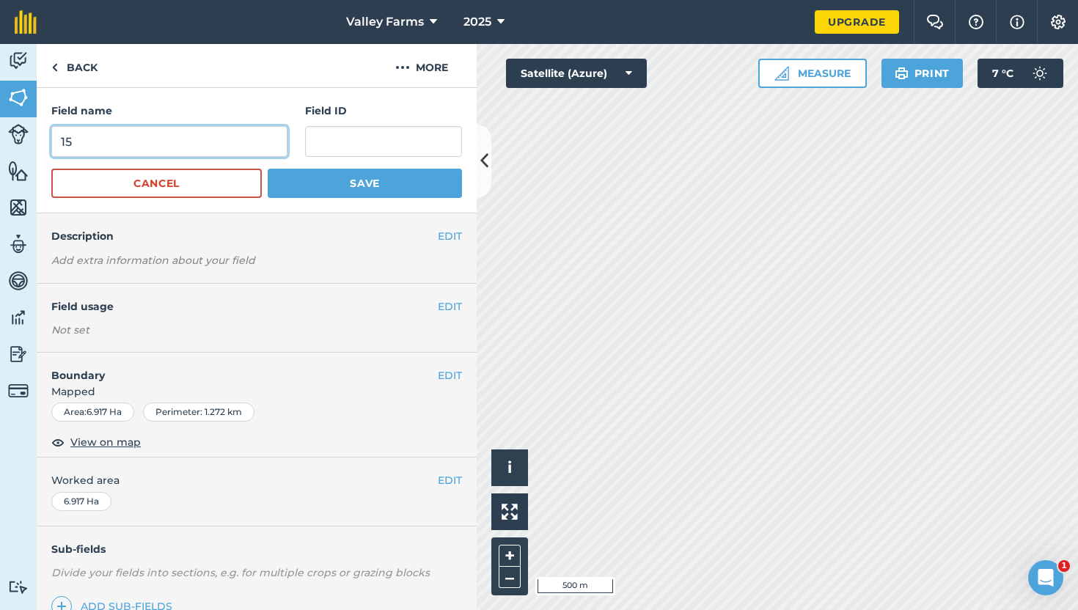
click at [96, 142] on input "15" at bounding box center [169, 141] width 236 height 31
type input "[PERSON_NAME]'s"
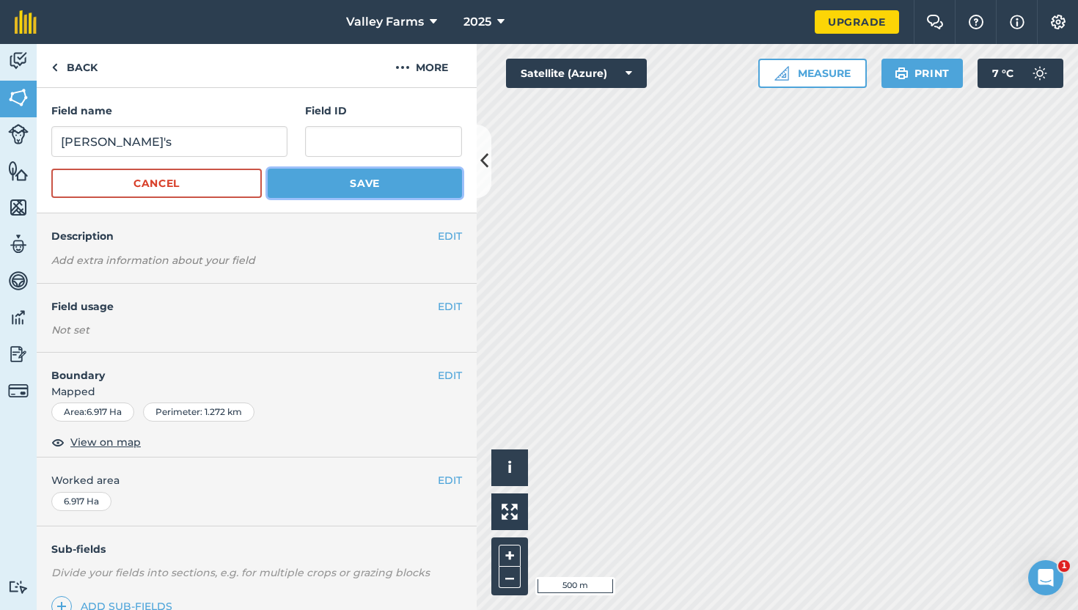
click at [339, 188] on button "Save" at bounding box center [365, 183] width 194 height 29
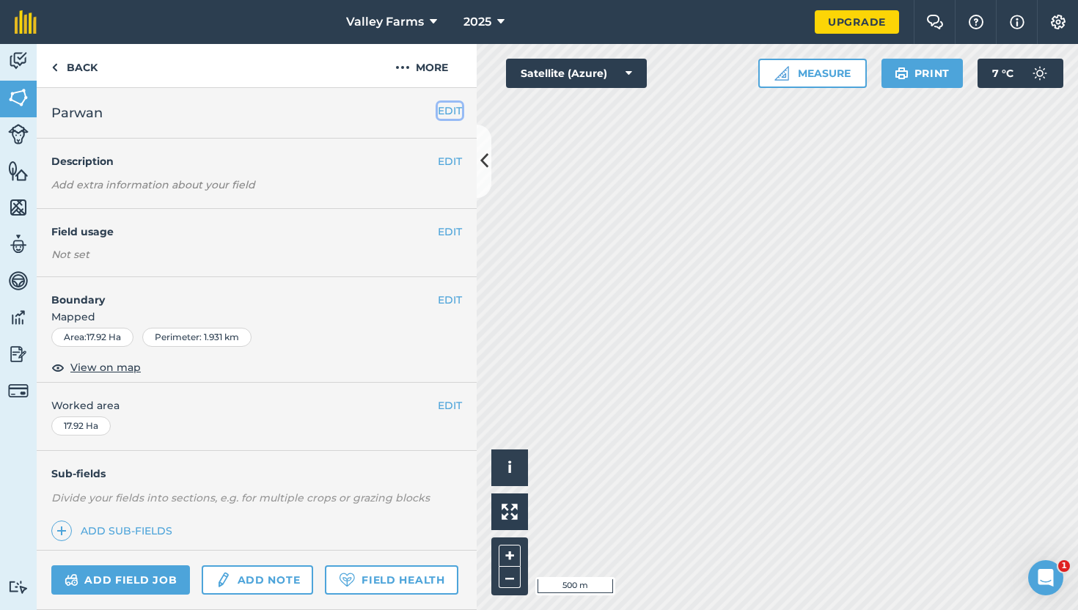
click at [447, 106] on button "EDIT" at bounding box center [450, 111] width 24 height 16
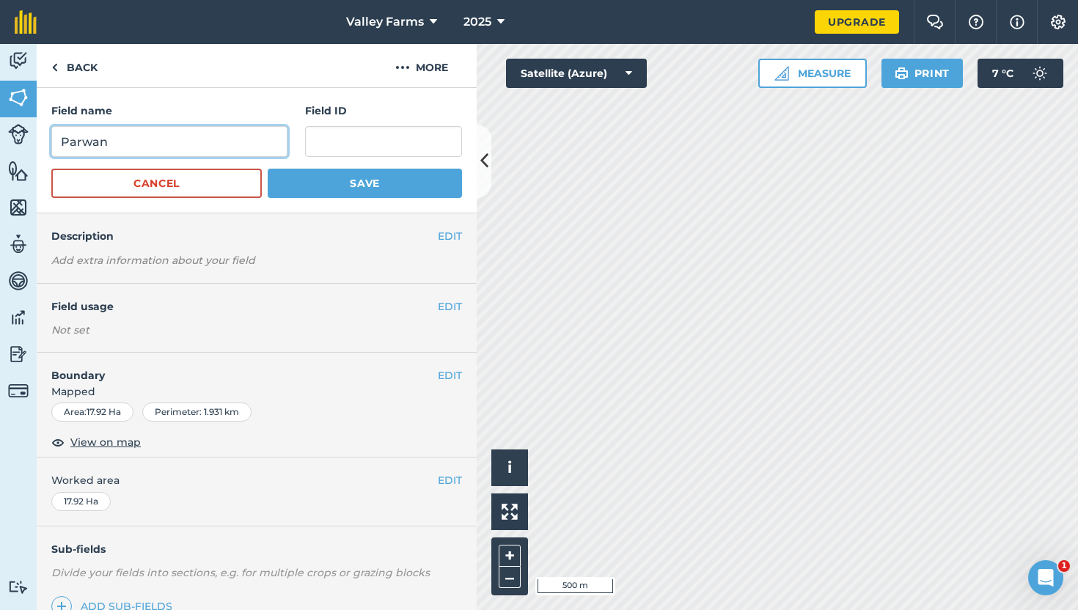
click at [166, 136] on input "Parwan" at bounding box center [169, 141] width 236 height 31
type input "[PERSON_NAME]'s"
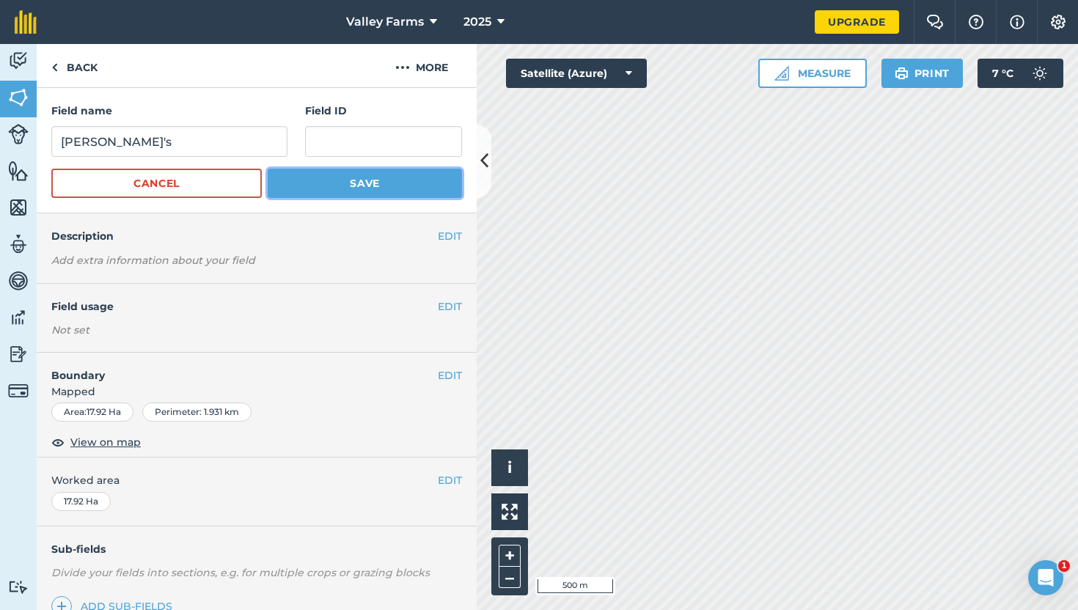
click at [335, 177] on button "Save" at bounding box center [365, 183] width 194 height 29
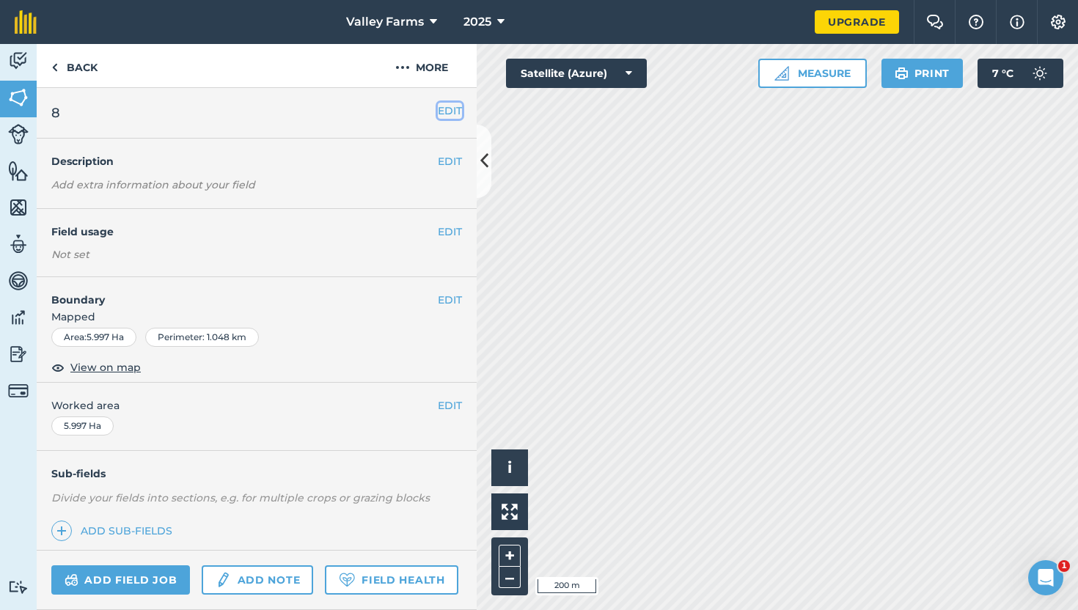
click at [459, 112] on button "EDIT" at bounding box center [450, 111] width 24 height 16
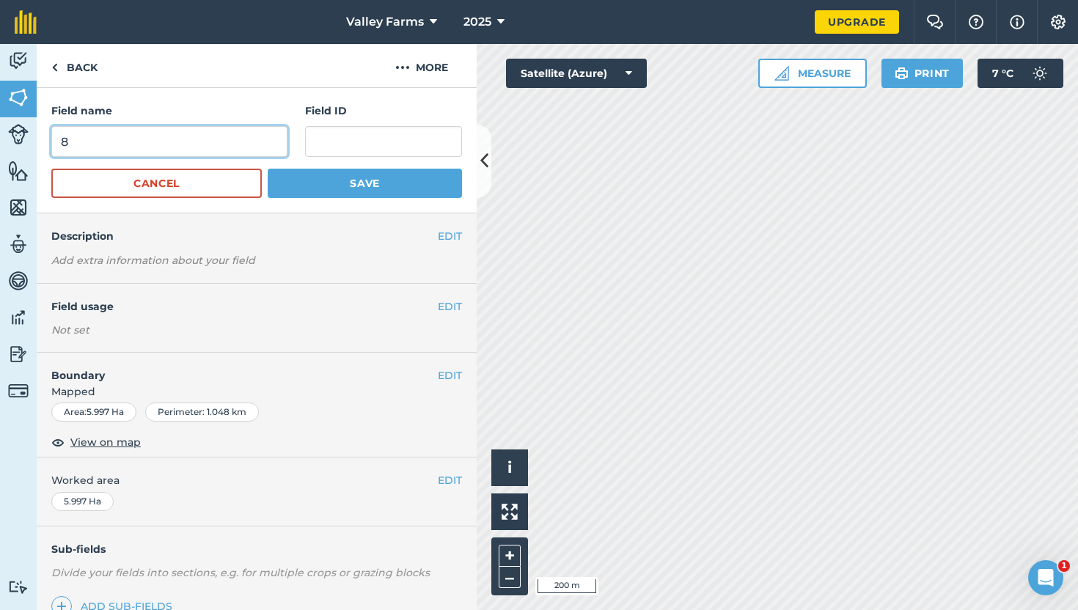
click at [86, 140] on input "8" at bounding box center [169, 141] width 236 height 31
type input "6 Ha."
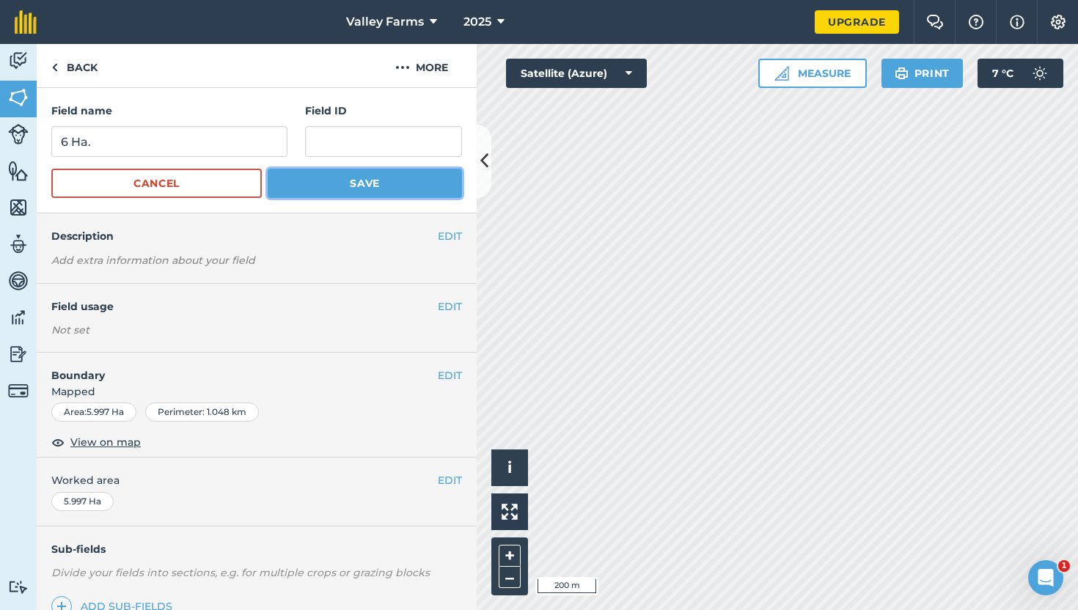
click at [342, 180] on button "Save" at bounding box center [365, 183] width 194 height 29
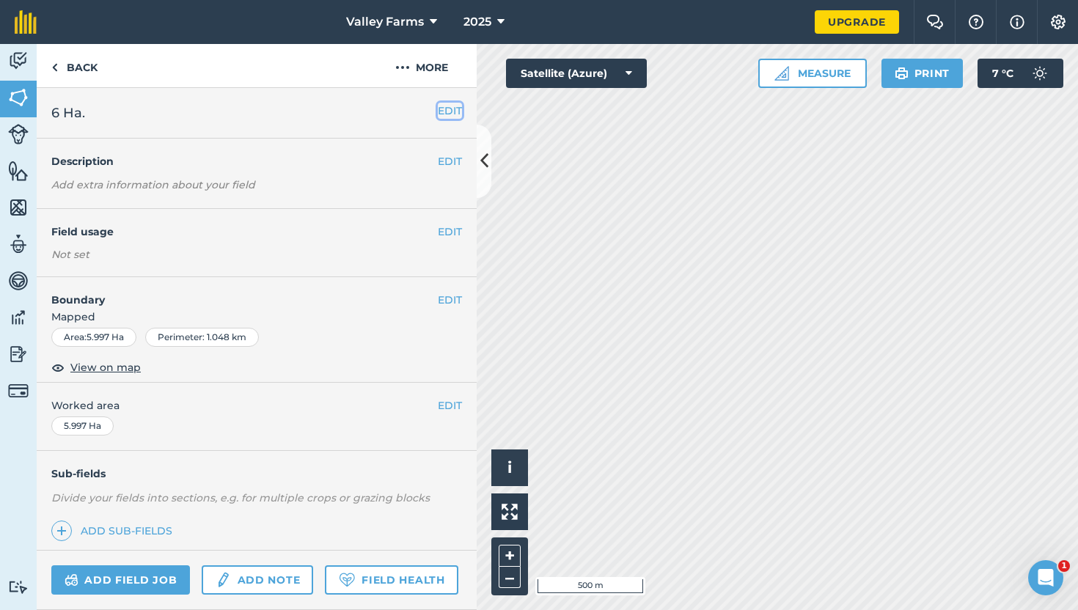
click at [443, 113] on button "EDIT" at bounding box center [450, 111] width 24 height 16
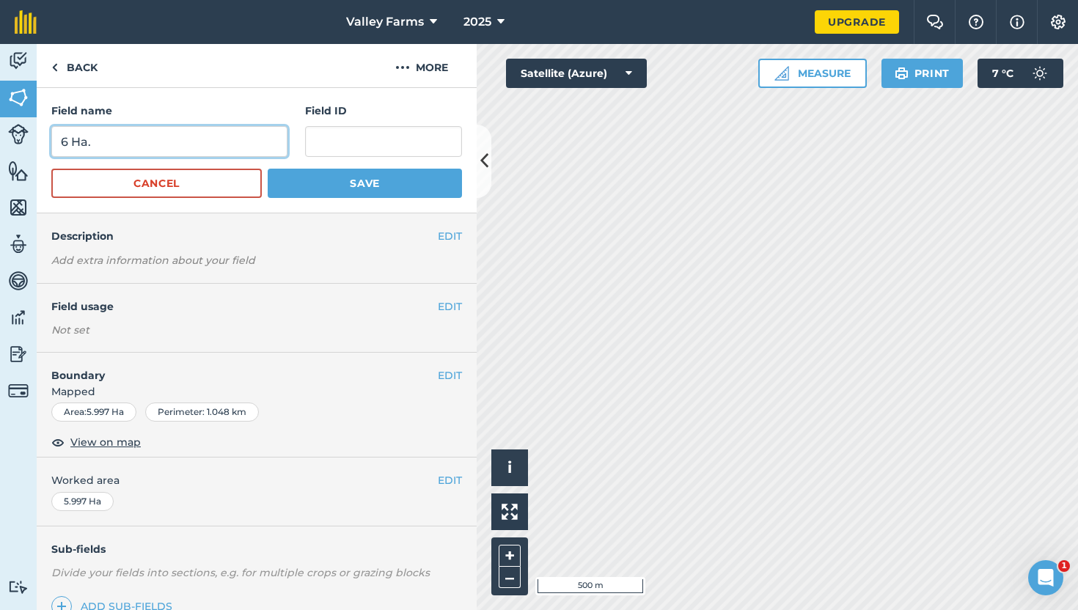
click at [158, 136] on input "6 Ha." at bounding box center [169, 141] width 236 height 31
type input "15 Acre"
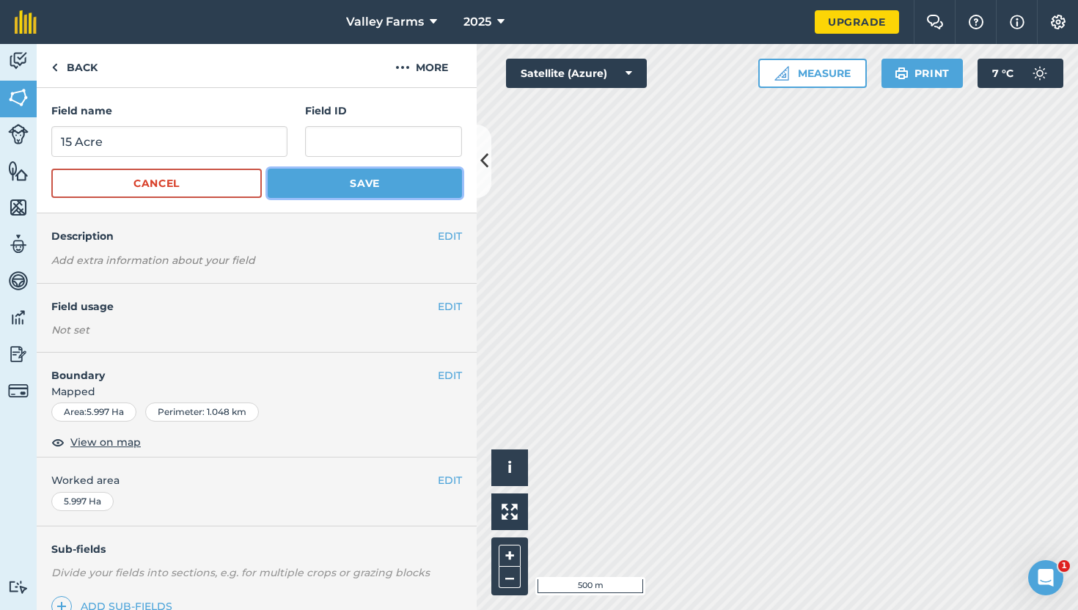
click at [313, 183] on button "Save" at bounding box center [365, 183] width 194 height 29
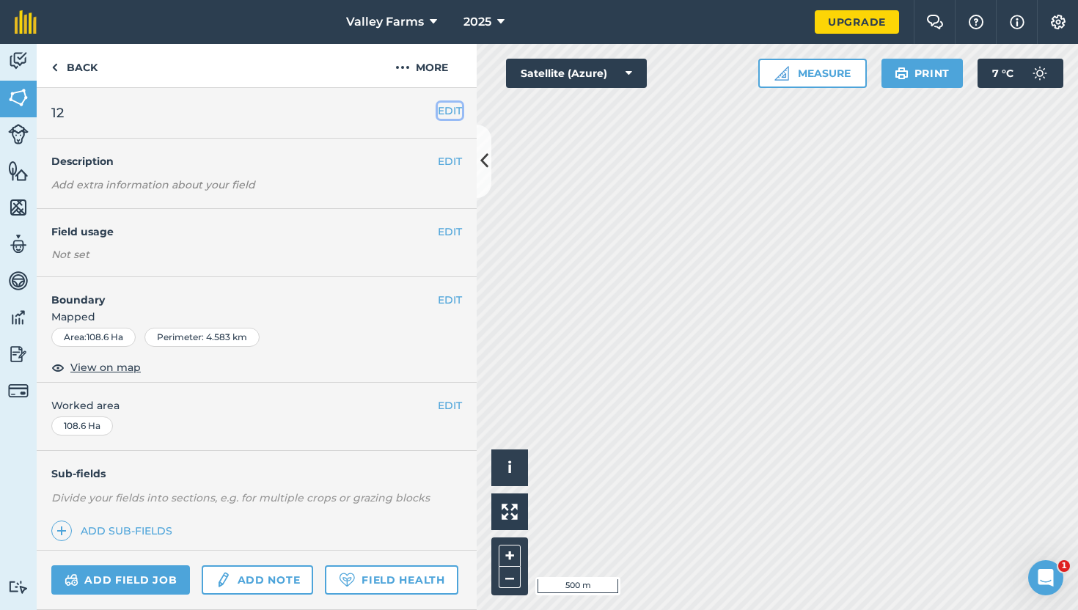
click at [447, 112] on button "EDIT" at bounding box center [450, 111] width 24 height 16
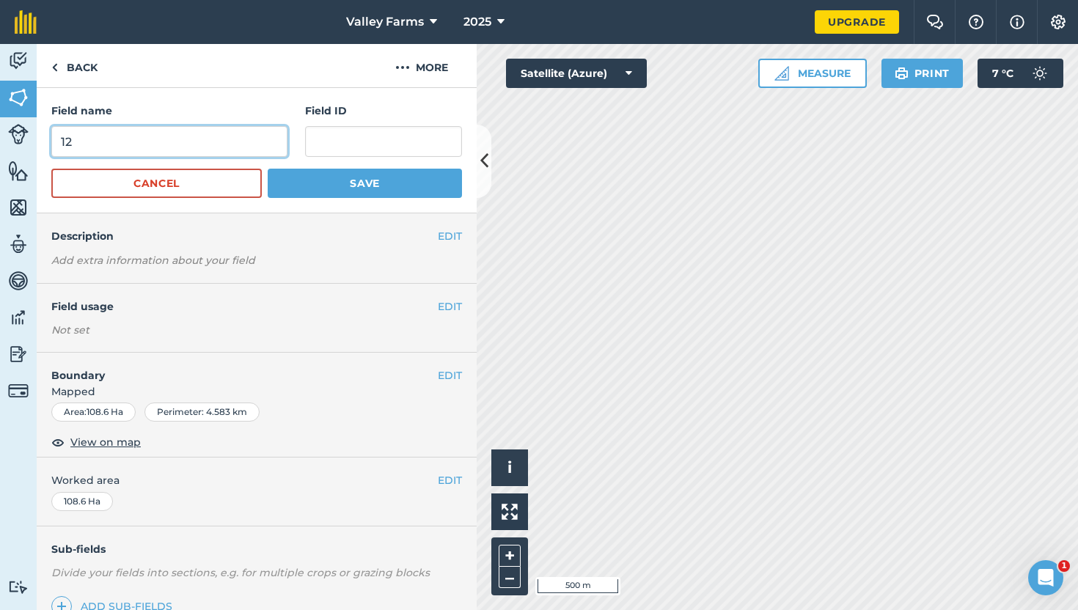
click at [111, 140] on input "12" at bounding box center [169, 141] width 236 height 31
type input "[PERSON_NAME] Top"
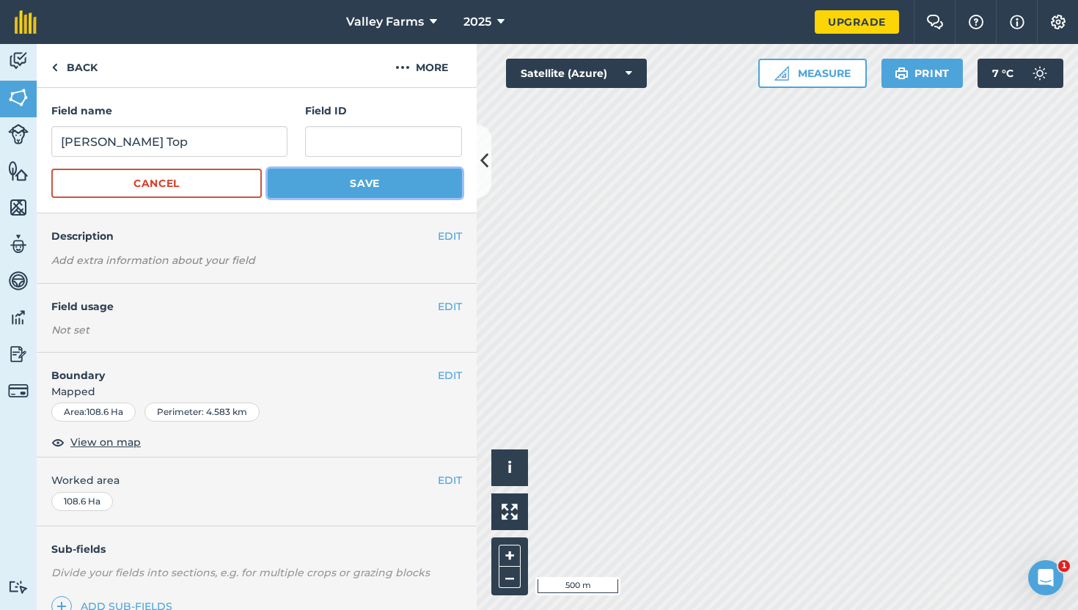
click at [354, 175] on button "Save" at bounding box center [365, 183] width 194 height 29
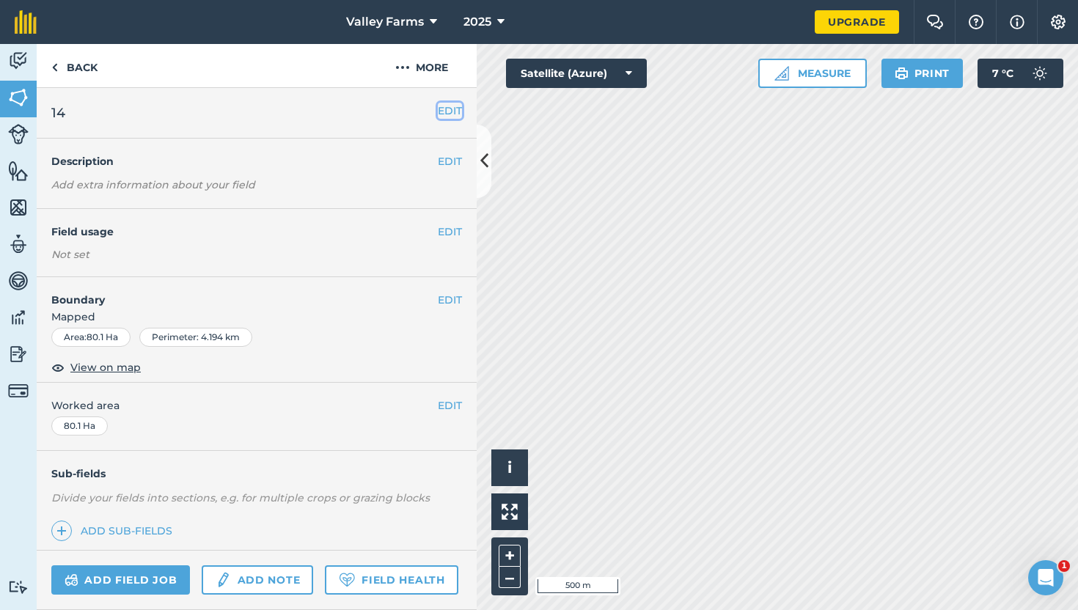
click at [446, 107] on button "EDIT" at bounding box center [450, 111] width 24 height 16
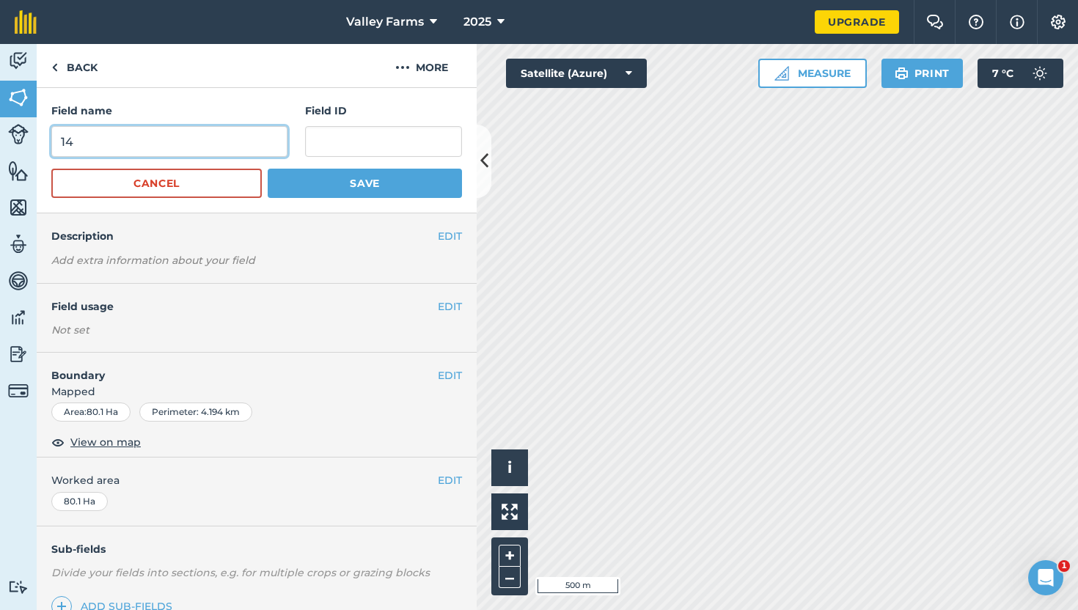
click at [109, 139] on input "14" at bounding box center [169, 141] width 236 height 31
type input "[PERSON_NAME] Bottom"
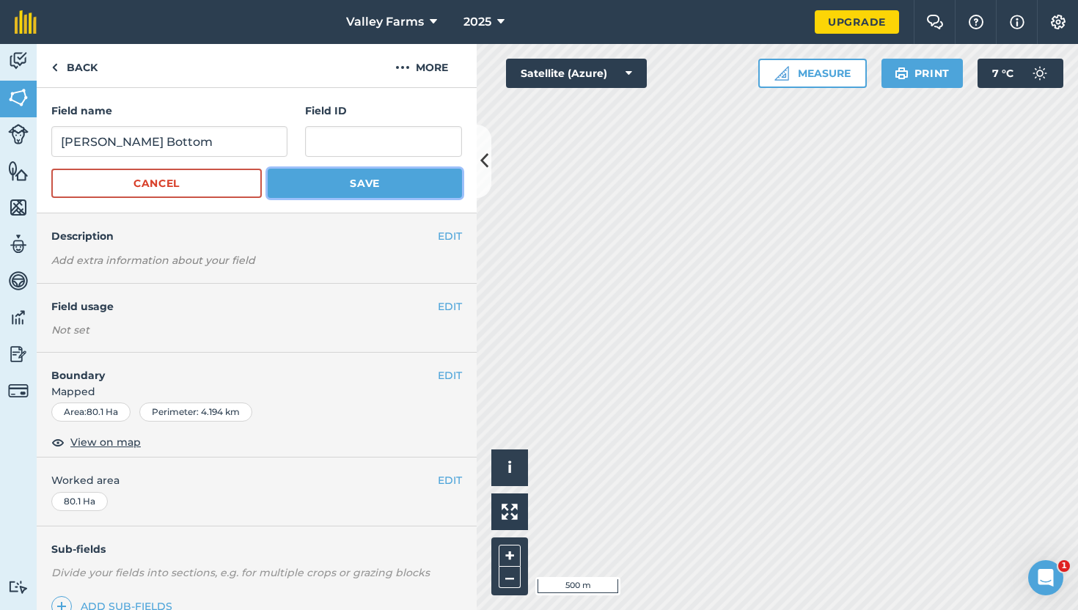
click at [363, 176] on button "Save" at bounding box center [365, 183] width 194 height 29
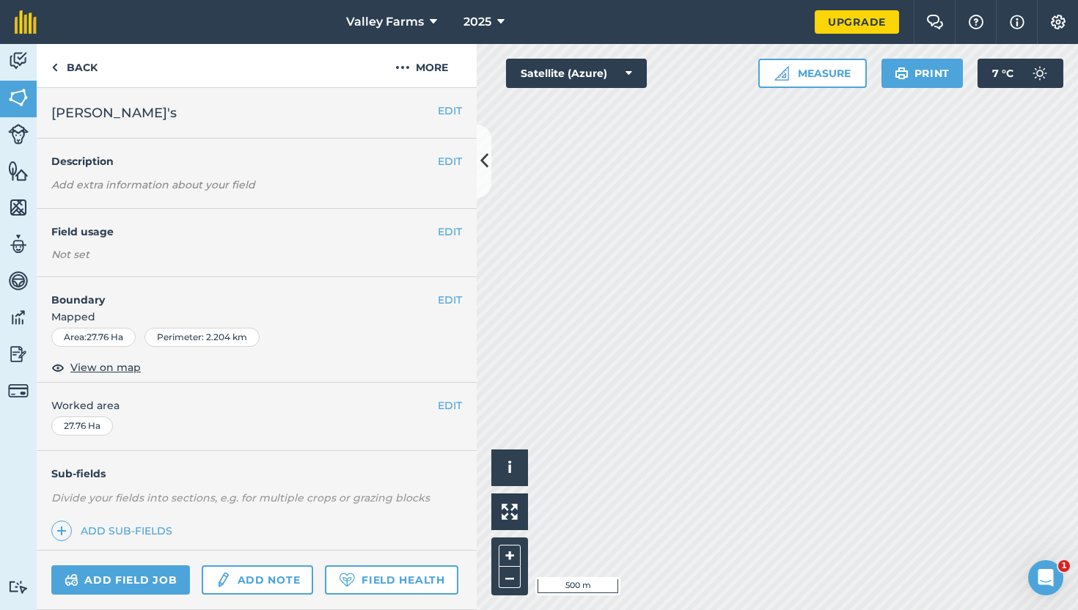
click at [445, 241] on div "EDIT Field usage Not set" at bounding box center [257, 243] width 440 height 68
click at [445, 233] on button "EDIT" at bounding box center [450, 232] width 24 height 16
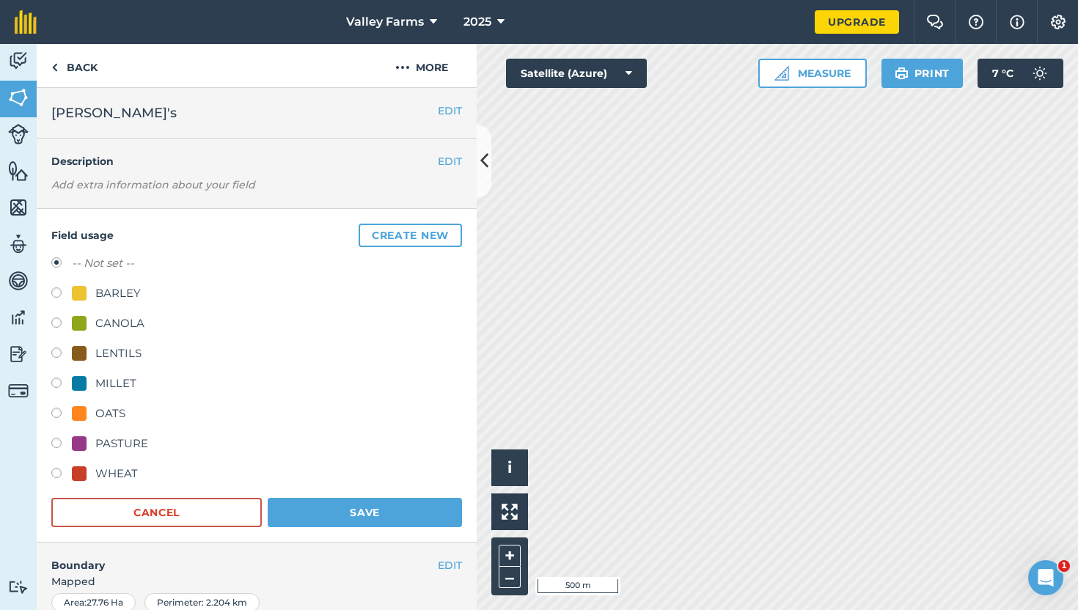
click at [58, 323] on label at bounding box center [61, 325] width 21 height 15
radio input "true"
radio input "false"
click at [366, 514] on button "Save" at bounding box center [365, 512] width 194 height 29
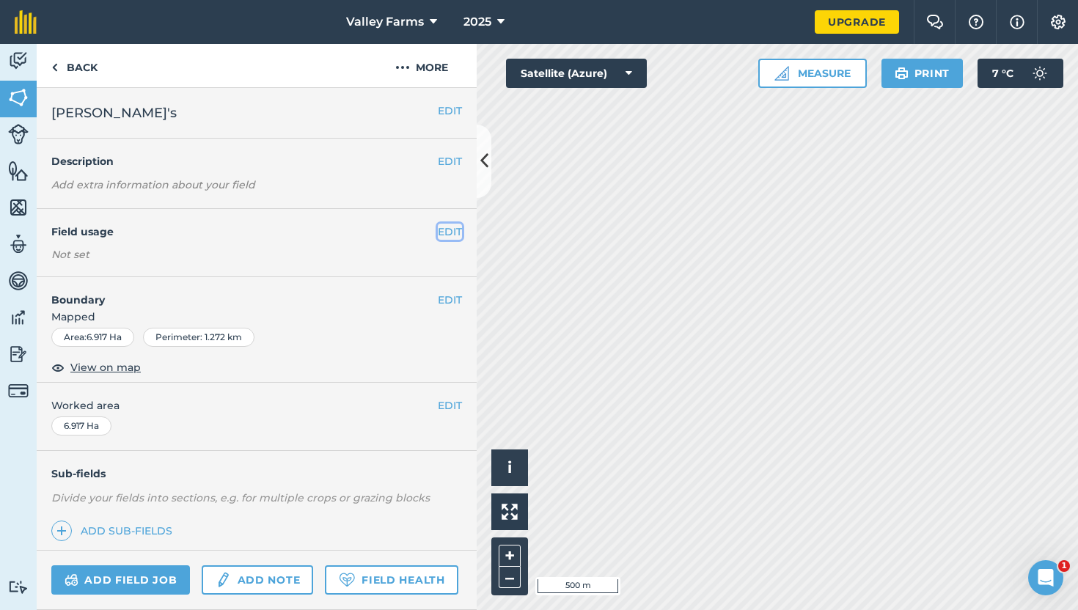
click at [451, 232] on button "EDIT" at bounding box center [450, 232] width 24 height 16
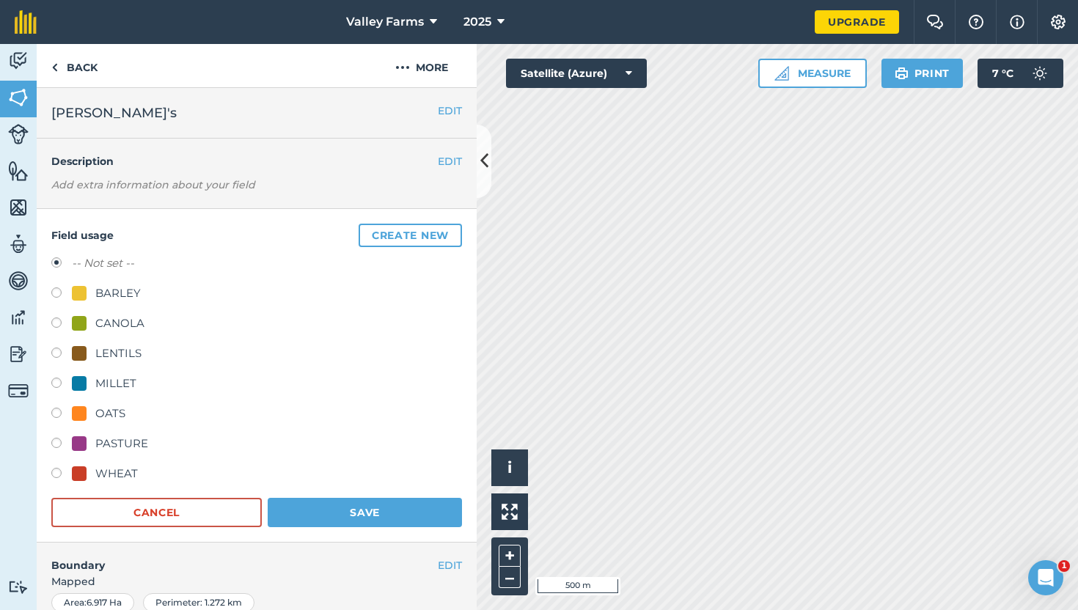
click at [61, 438] on label at bounding box center [61, 445] width 21 height 15
radio input "true"
radio input "false"
click at [355, 514] on button "Save" at bounding box center [365, 512] width 194 height 29
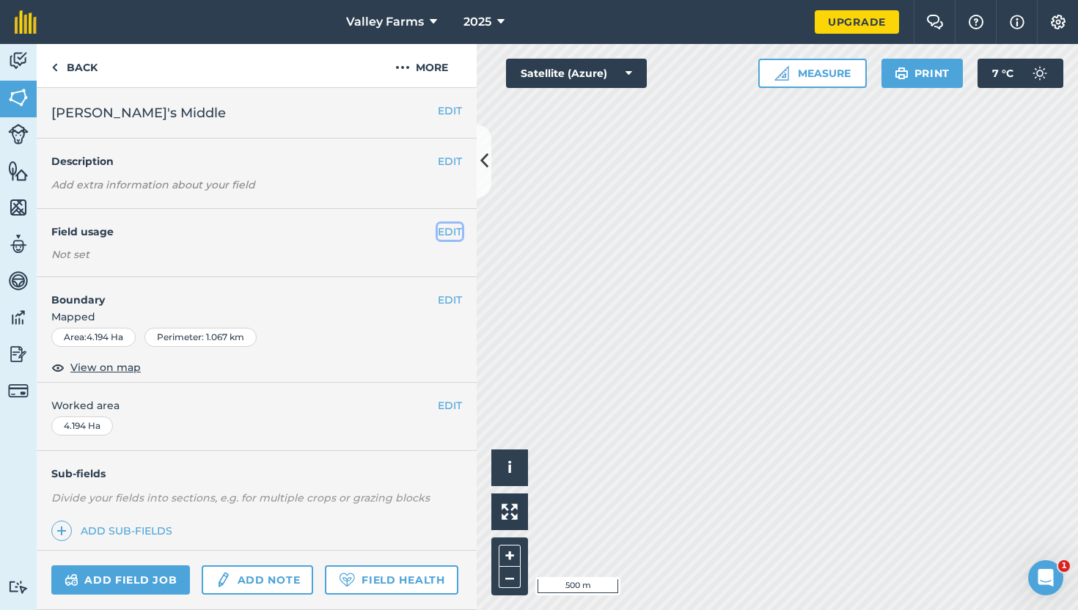
click at [450, 230] on button "EDIT" at bounding box center [450, 232] width 24 height 16
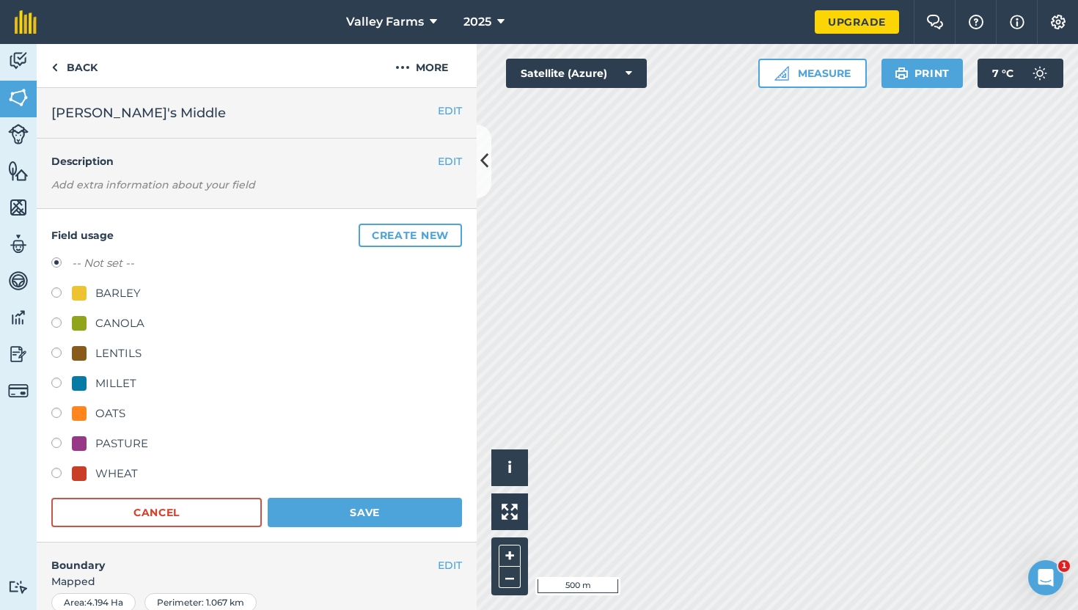
click at [94, 445] on div "PASTURE" at bounding box center [110, 444] width 76 height 18
radio input "true"
radio input "false"
click at [403, 511] on button "Save" at bounding box center [365, 512] width 194 height 29
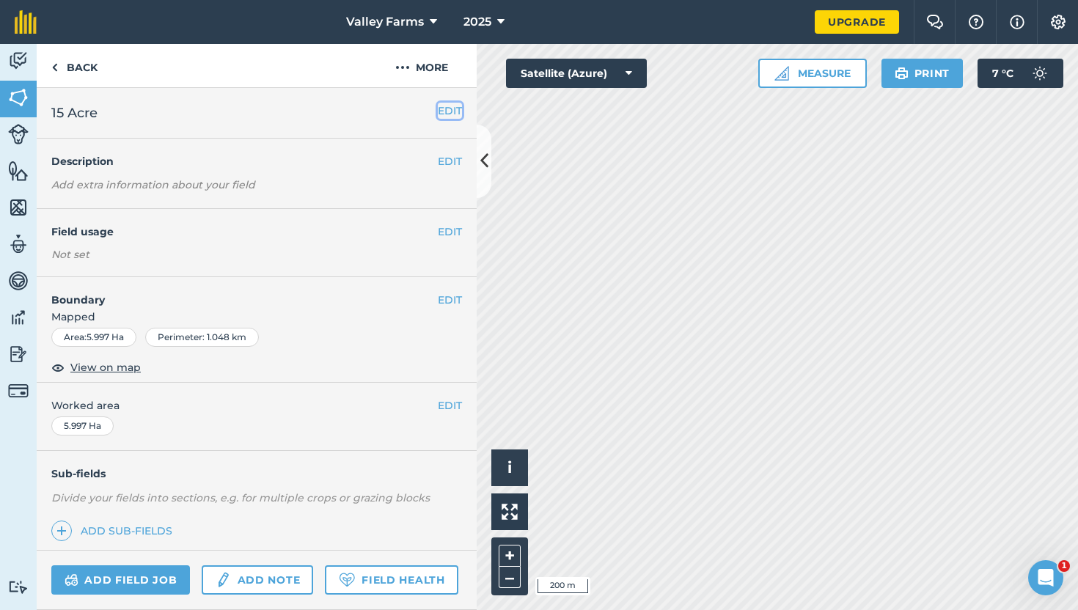
click at [443, 114] on button "EDIT" at bounding box center [450, 111] width 24 height 16
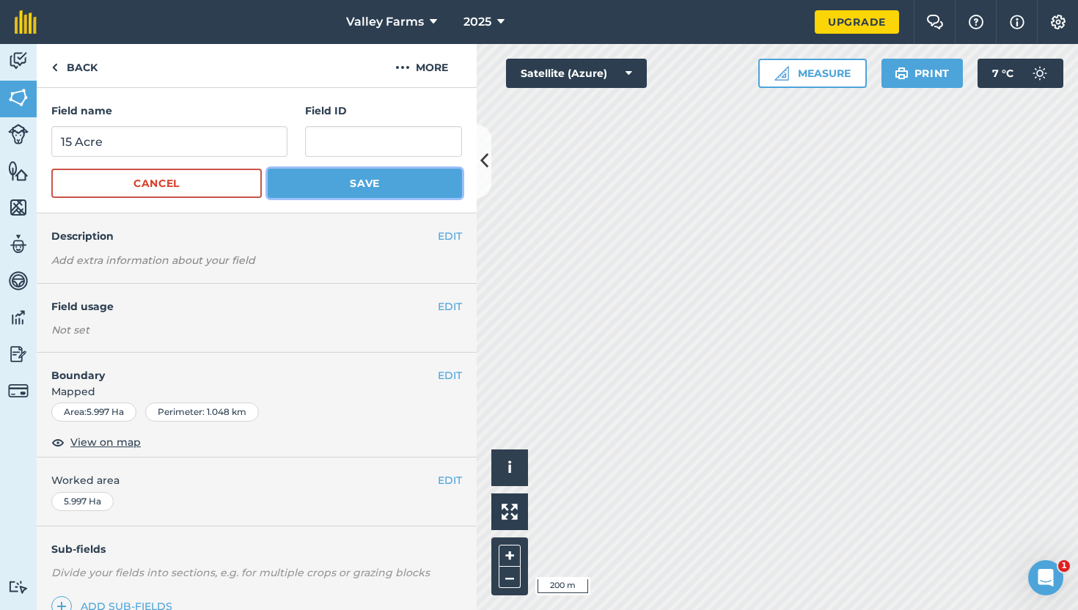
click at [401, 178] on button "Save" at bounding box center [365, 183] width 194 height 29
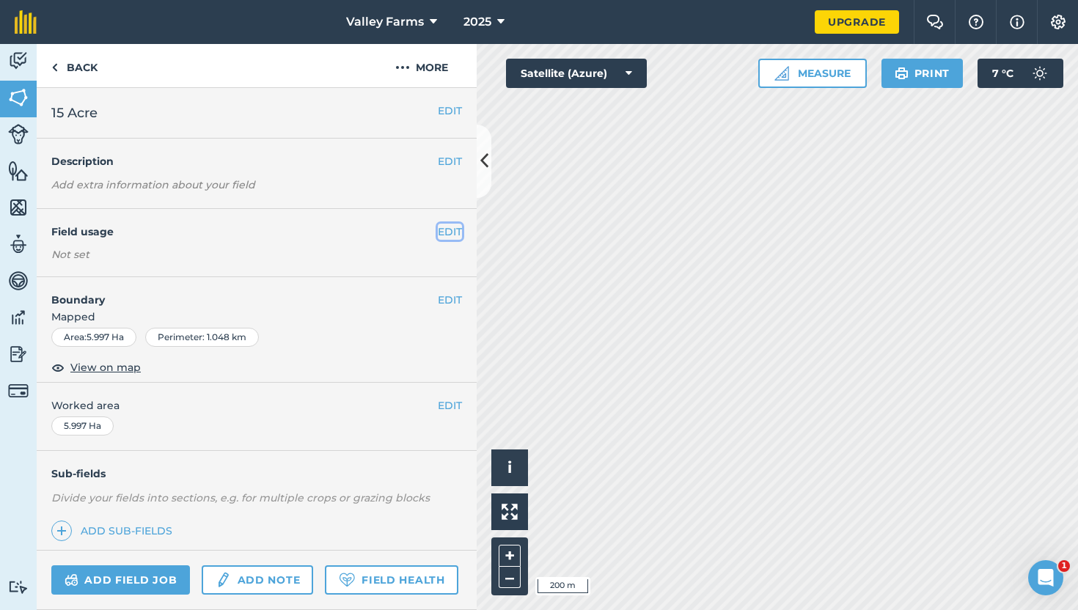
click at [450, 233] on button "EDIT" at bounding box center [450, 232] width 24 height 16
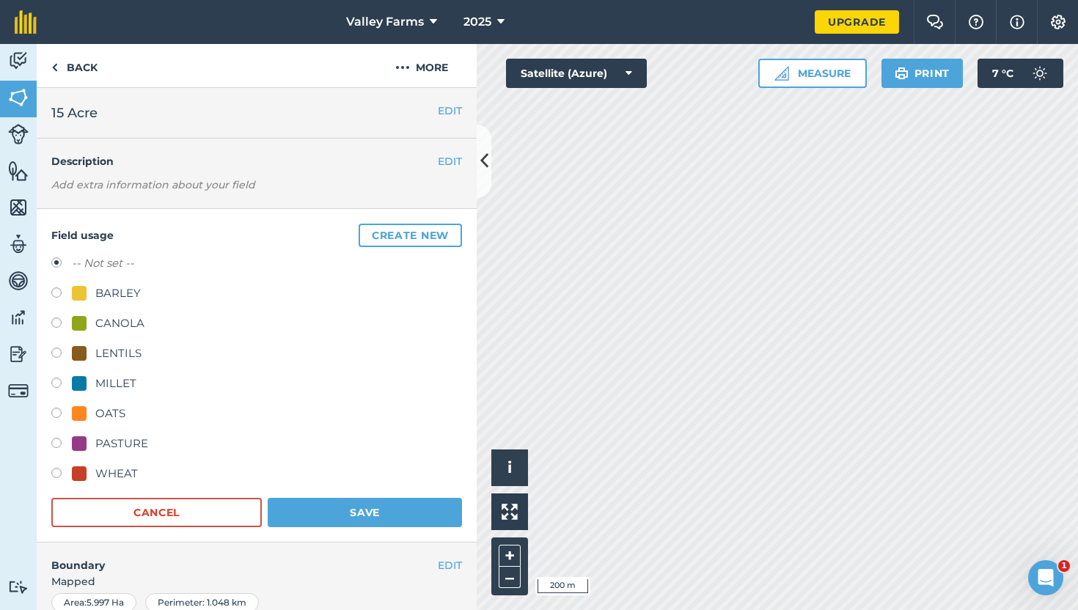
click at [81, 446] on div at bounding box center [79, 443] width 15 height 15
radio input "true"
radio input "false"
click at [350, 517] on button "Save" at bounding box center [365, 512] width 194 height 29
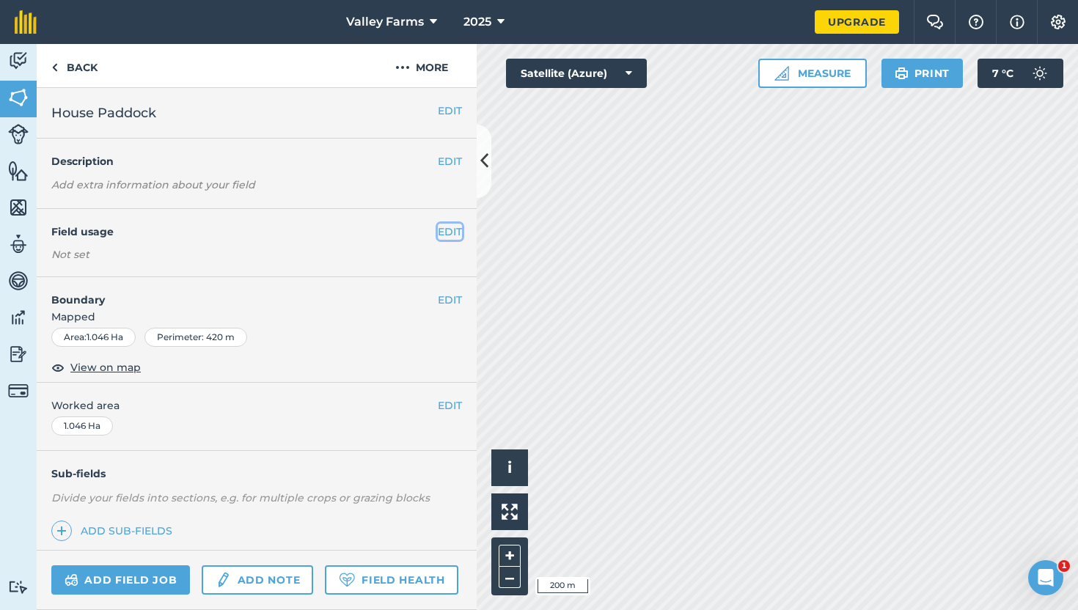
click at [442, 234] on button "EDIT" at bounding box center [450, 232] width 24 height 16
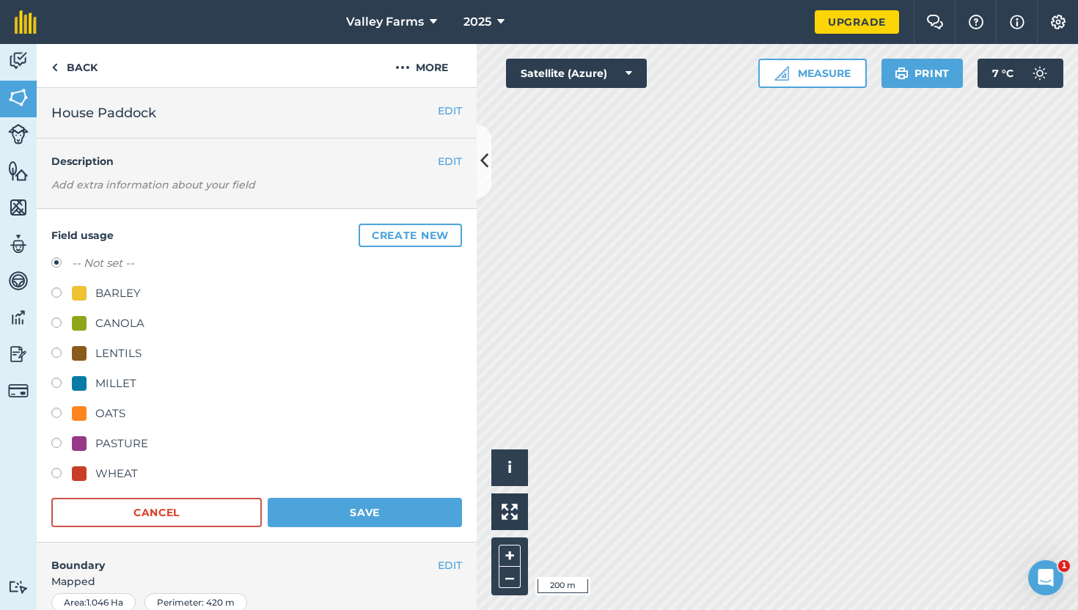
click at [118, 447] on div "PASTURE" at bounding box center [121, 444] width 53 height 18
radio input "true"
radio input "false"
click at [344, 509] on button "Save" at bounding box center [365, 512] width 194 height 29
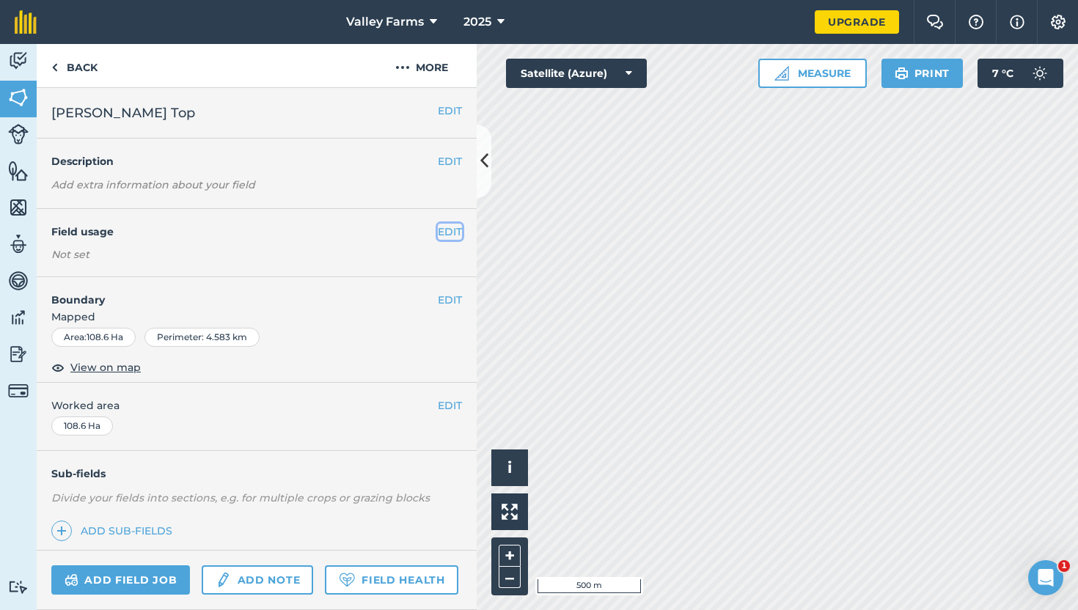
click at [453, 234] on button "EDIT" at bounding box center [450, 232] width 24 height 16
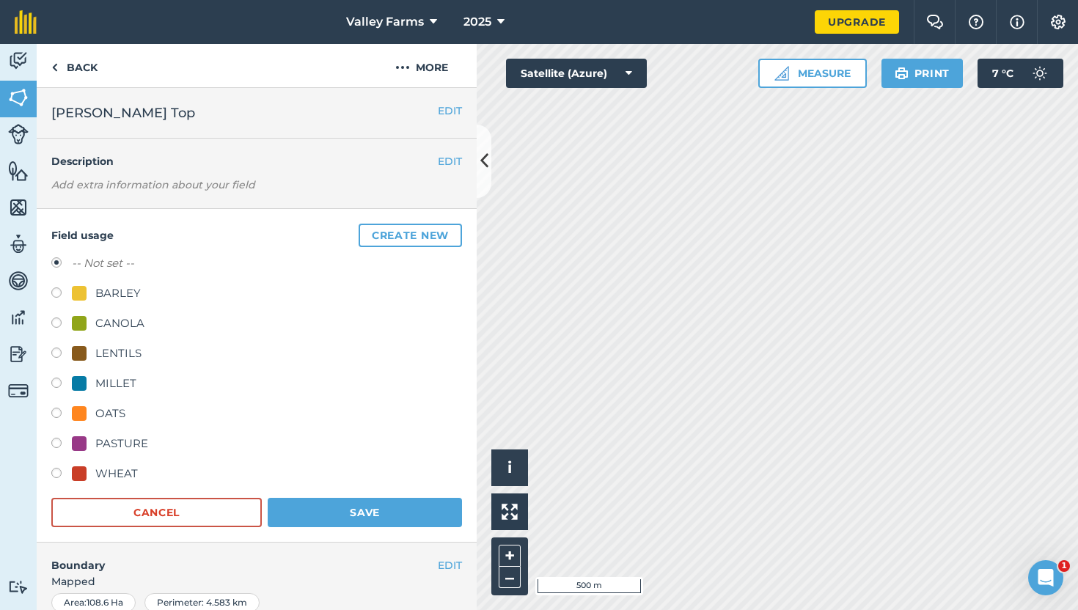
click at [57, 472] on label at bounding box center [61, 475] width 21 height 15
radio input "true"
radio input "false"
click at [346, 514] on button "Save" at bounding box center [365, 512] width 194 height 29
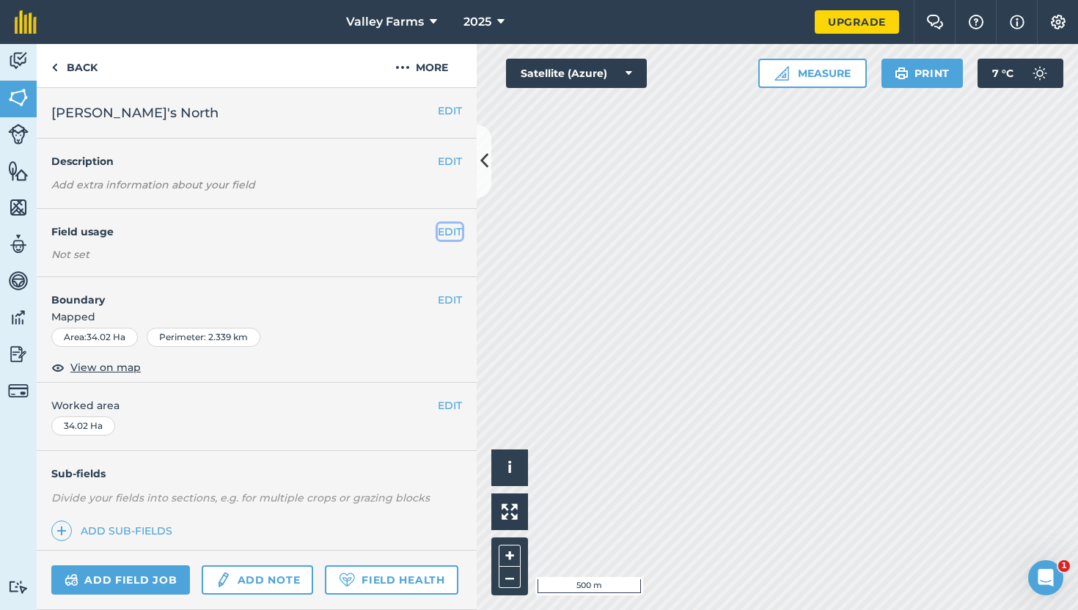
click at [450, 231] on button "EDIT" at bounding box center [450, 232] width 24 height 16
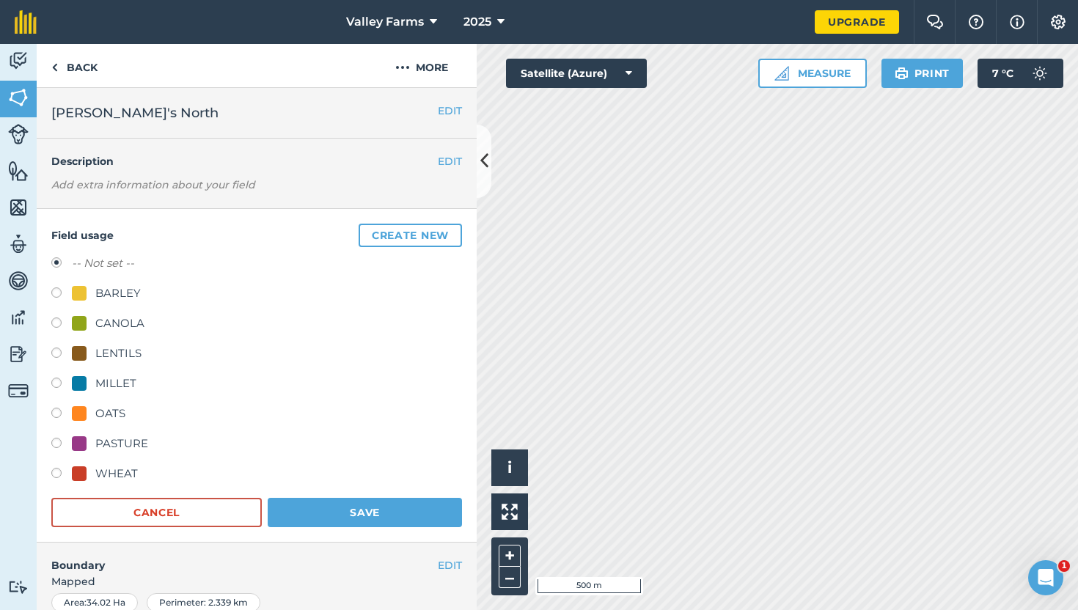
click at [95, 354] on div "LENTILS" at bounding box center [118, 354] width 46 height 18
radio input "true"
radio input "false"
click at [376, 522] on button "Save" at bounding box center [365, 512] width 194 height 29
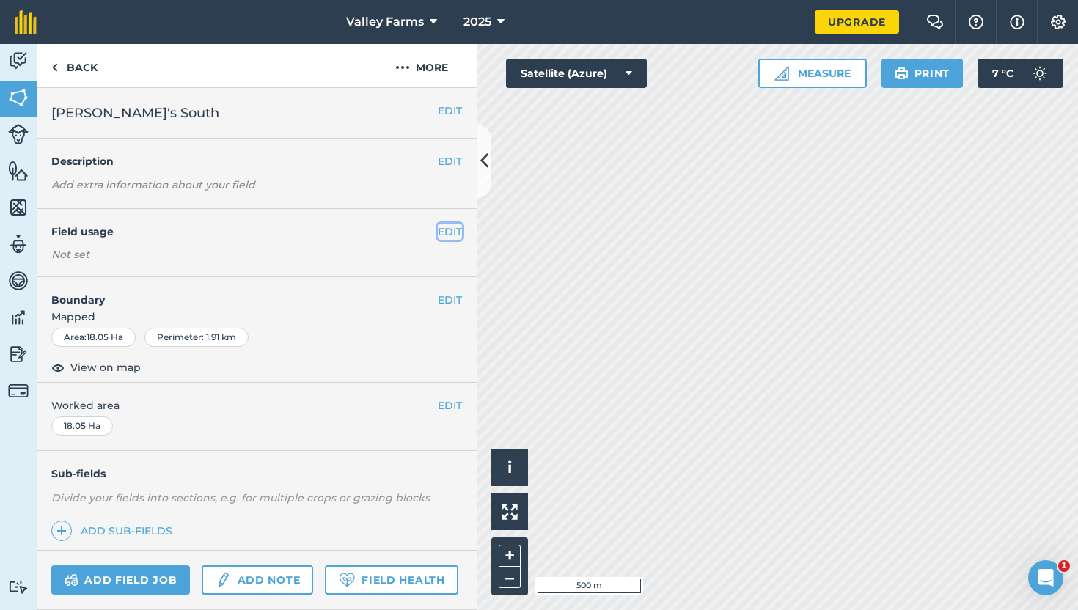
click at [445, 233] on button "EDIT" at bounding box center [450, 232] width 24 height 16
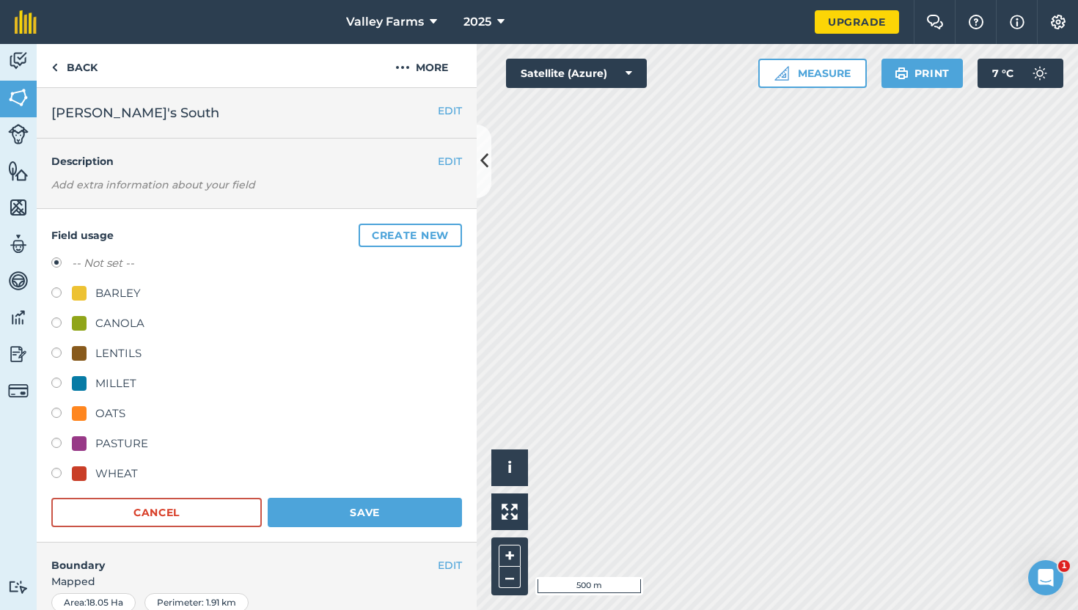
click at [114, 375] on div "MILLET" at bounding box center [115, 384] width 41 height 18
radio input "true"
radio input "false"
click at [358, 513] on button "Save" at bounding box center [365, 512] width 194 height 29
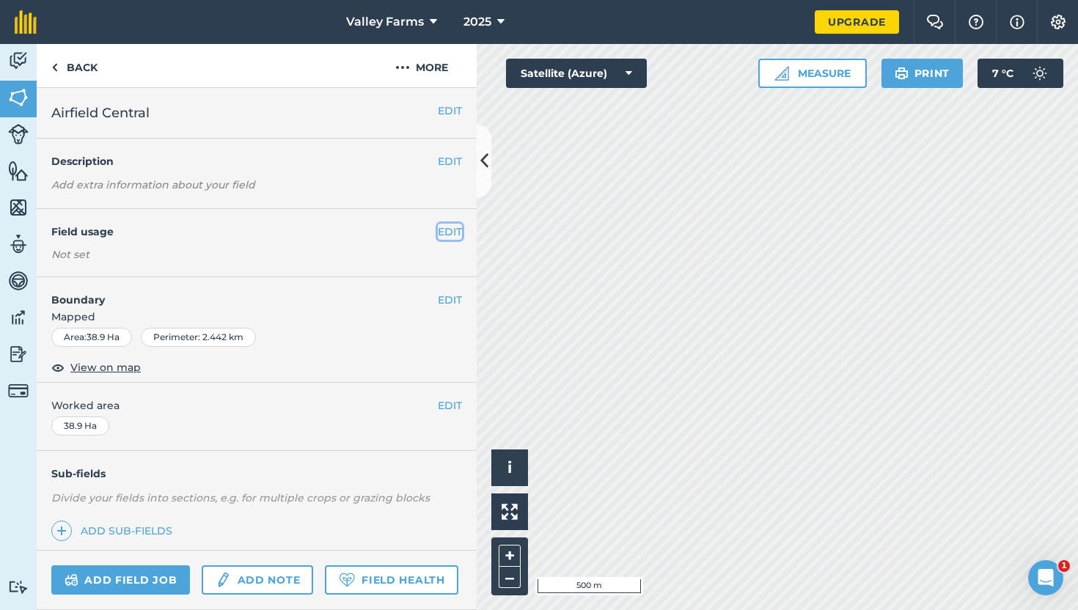
click at [450, 231] on button "EDIT" at bounding box center [450, 232] width 24 height 16
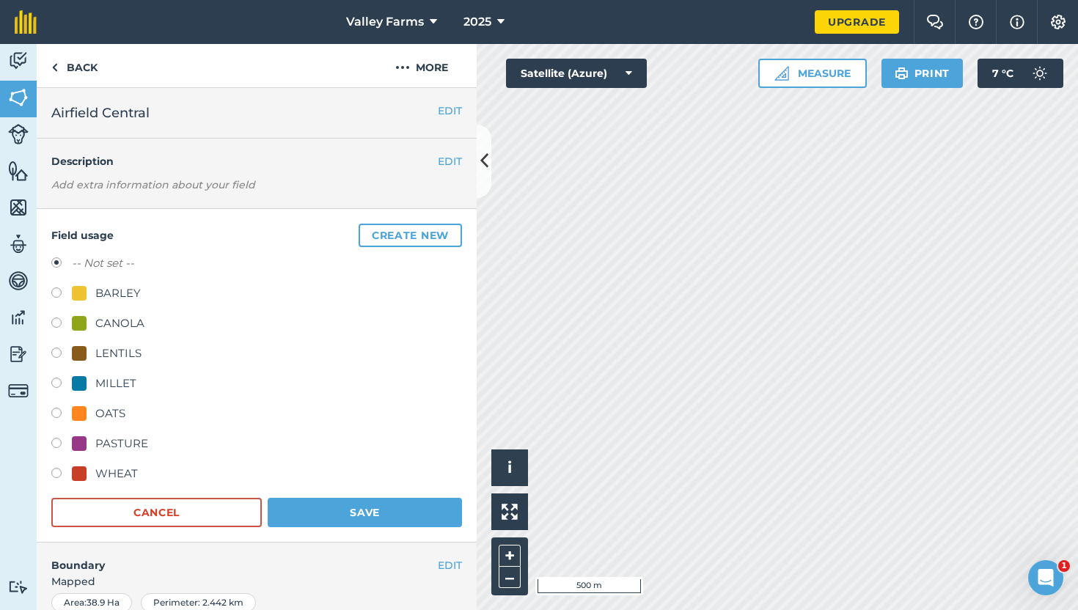
click at [106, 353] on div "LENTILS" at bounding box center [118, 354] width 46 height 18
radio input "true"
radio input "false"
click at [379, 510] on button "Save" at bounding box center [365, 512] width 194 height 29
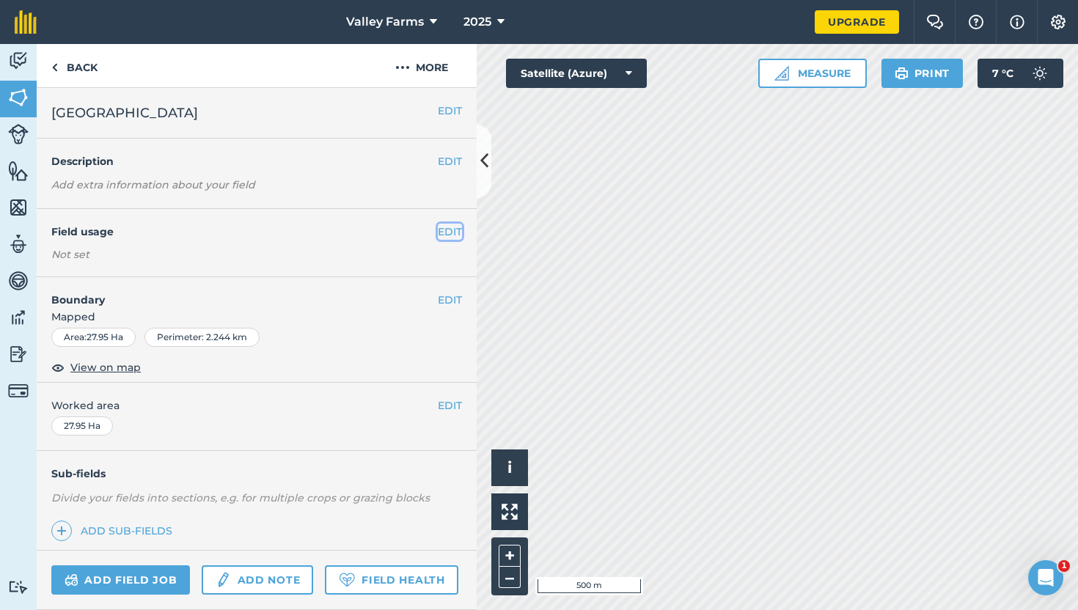
click at [452, 233] on button "EDIT" at bounding box center [450, 232] width 24 height 16
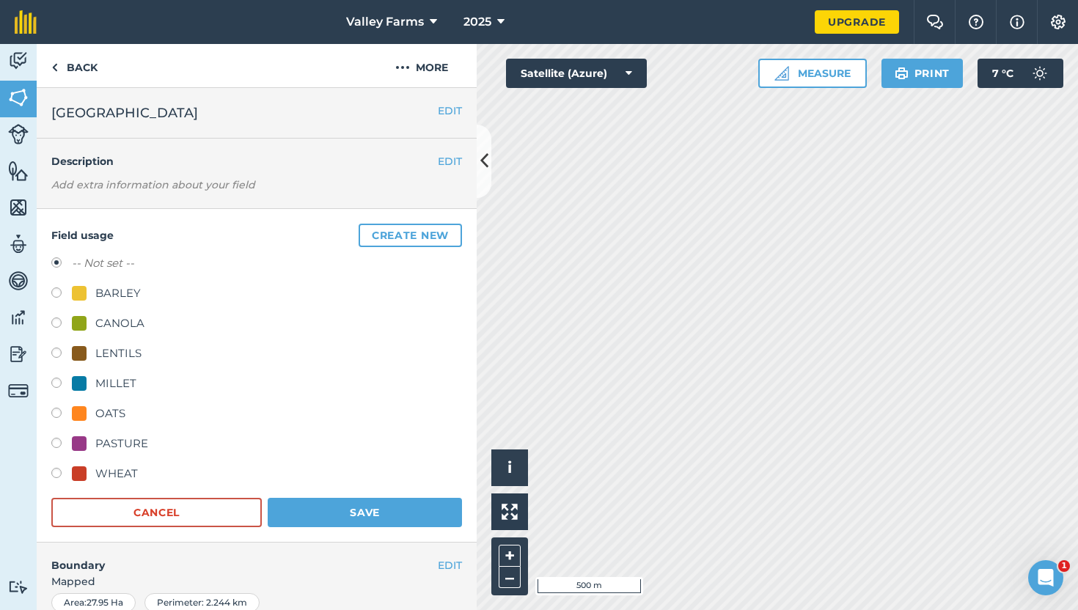
click at [108, 464] on div "-- Not set -- BARLEY CANOLA LENTILS MILLET OATS PASTURE WHEAT" at bounding box center [256, 371] width 411 height 232
click at [108, 470] on div "WHEAT" at bounding box center [116, 474] width 43 height 18
radio input "true"
radio input "false"
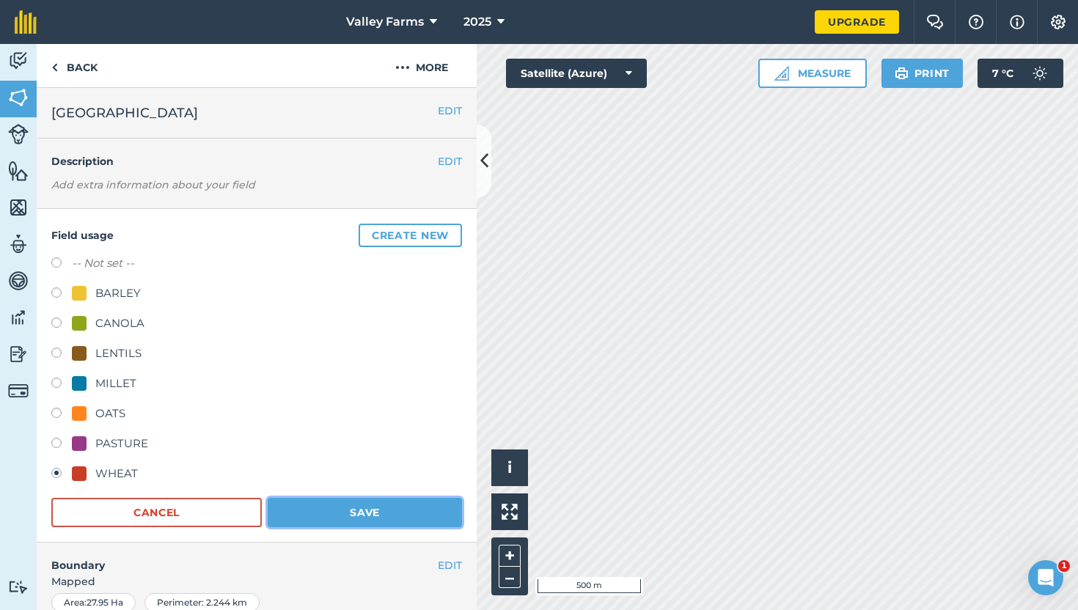
click at [329, 511] on button "Save" at bounding box center [365, 512] width 194 height 29
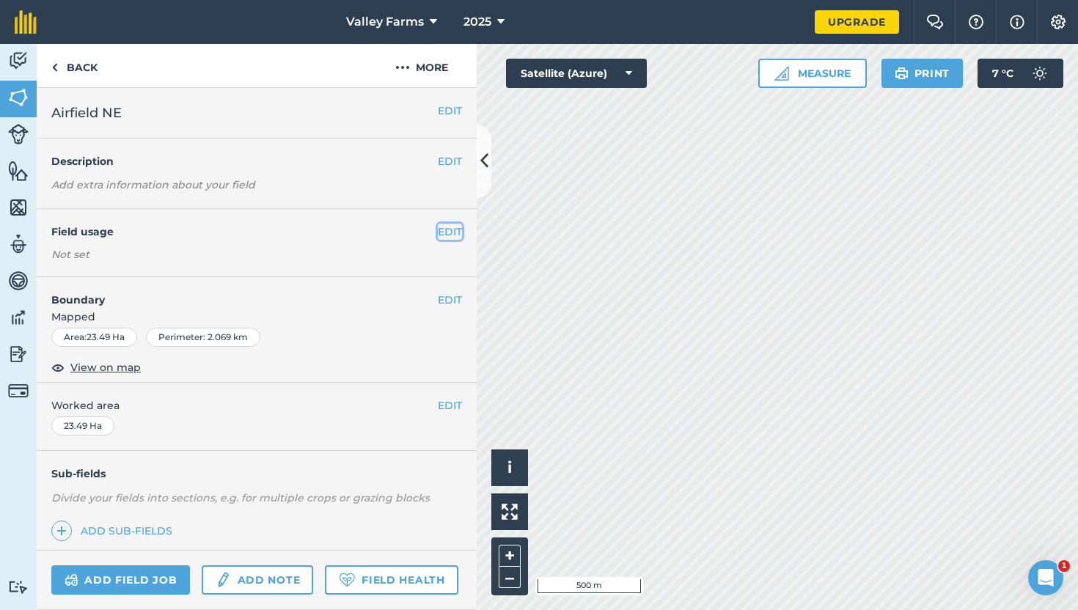
click at [445, 236] on button "EDIT" at bounding box center [450, 232] width 24 height 16
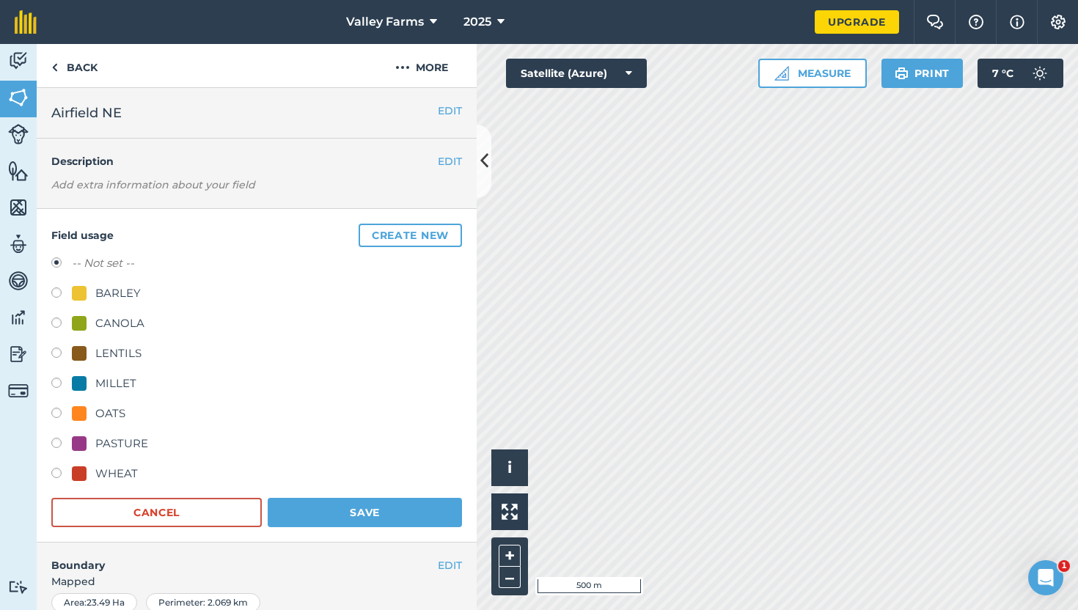
click at [102, 475] on div "WHEAT" at bounding box center [116, 474] width 43 height 18
radio input "true"
radio input "false"
click at [348, 507] on button "Save" at bounding box center [365, 512] width 194 height 29
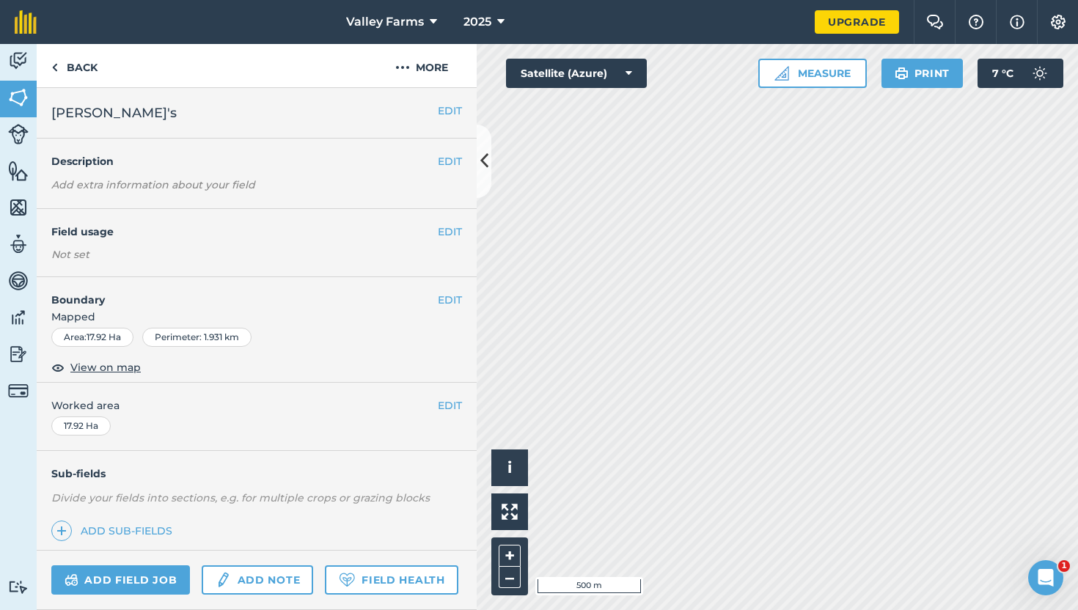
click at [444, 240] on div "EDIT Field usage Not set" at bounding box center [257, 243] width 440 height 68
click at [444, 236] on button "EDIT" at bounding box center [450, 232] width 24 height 16
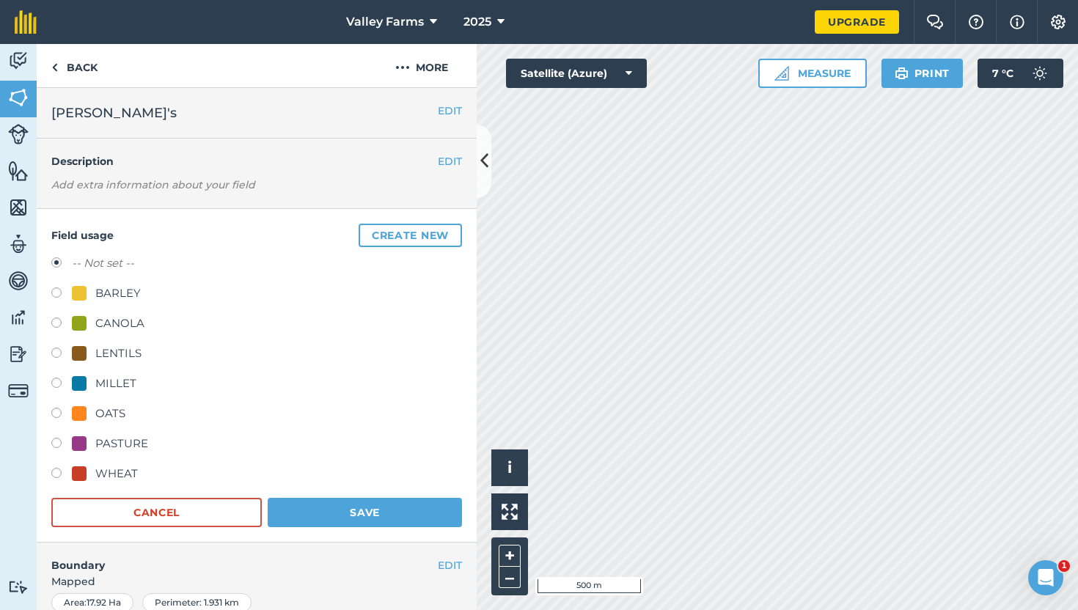
click at [58, 291] on label at bounding box center [61, 295] width 21 height 15
radio input "true"
radio input "false"
click at [359, 511] on button "Save" at bounding box center [365, 512] width 194 height 29
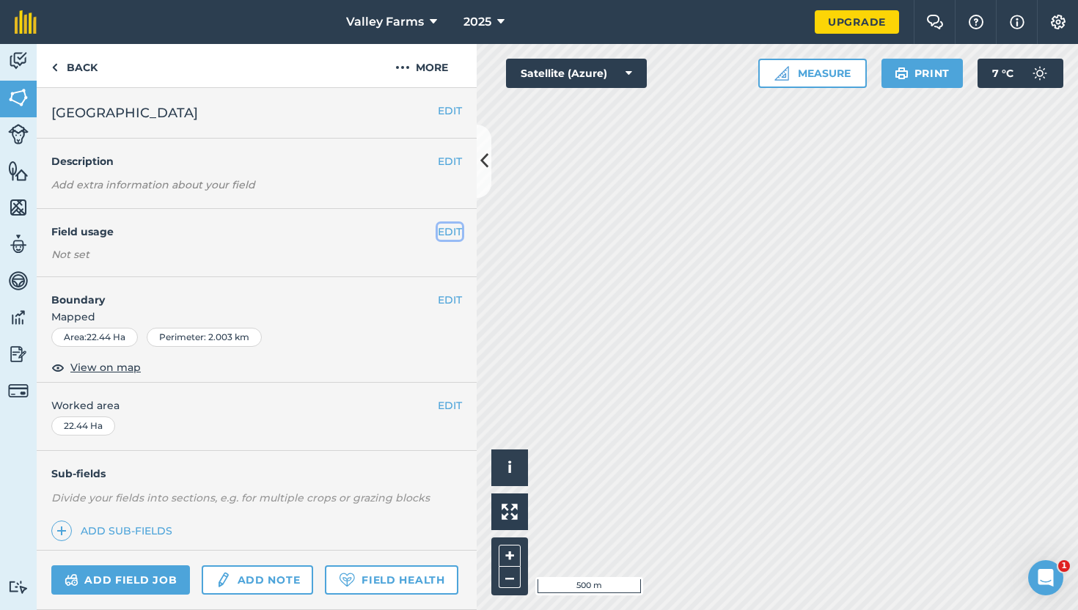
click at [446, 227] on button "EDIT" at bounding box center [450, 232] width 24 height 16
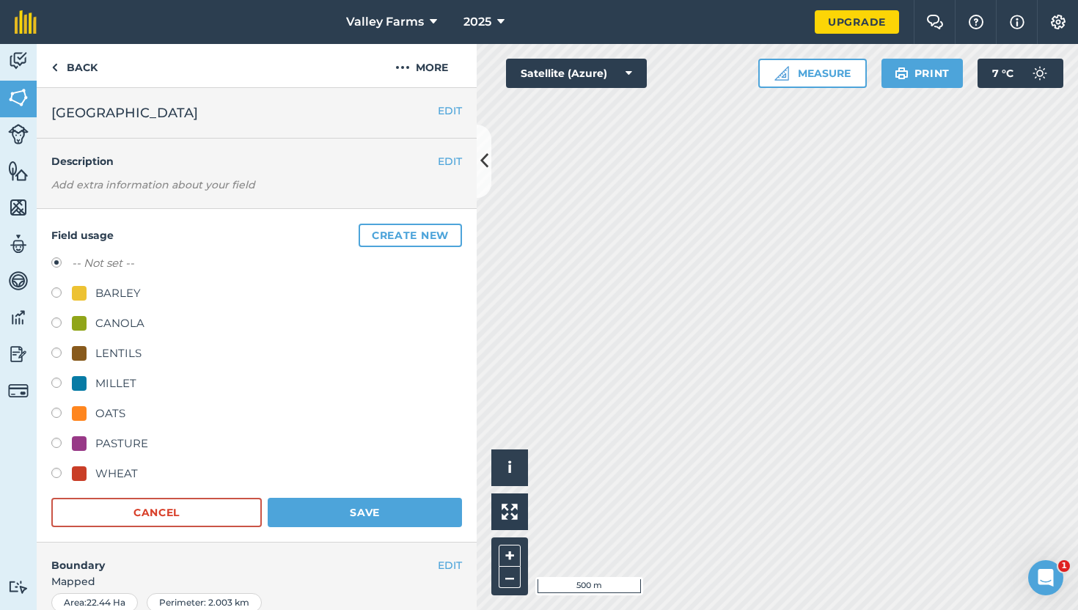
click at [101, 289] on div "BARLEY" at bounding box center [117, 294] width 45 height 18
radio input "true"
radio input "false"
click at [348, 528] on div "Field usage Create new -- Not set -- BARLEY CANOLA LENTILS MILLET OATS PASTURE …" at bounding box center [257, 376] width 440 height 334
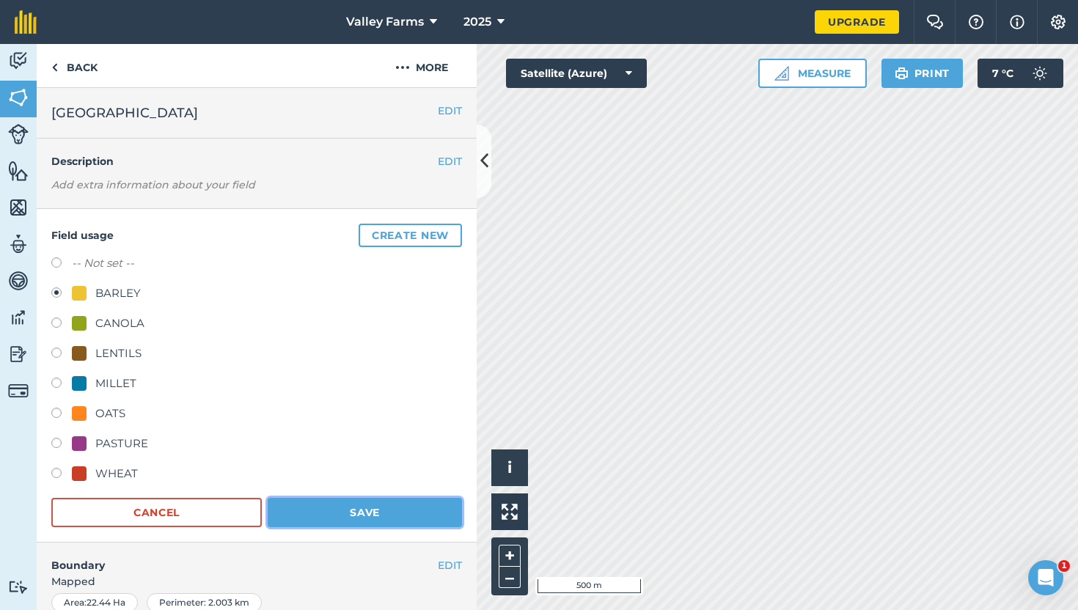
click at [355, 520] on button "Save" at bounding box center [365, 512] width 194 height 29
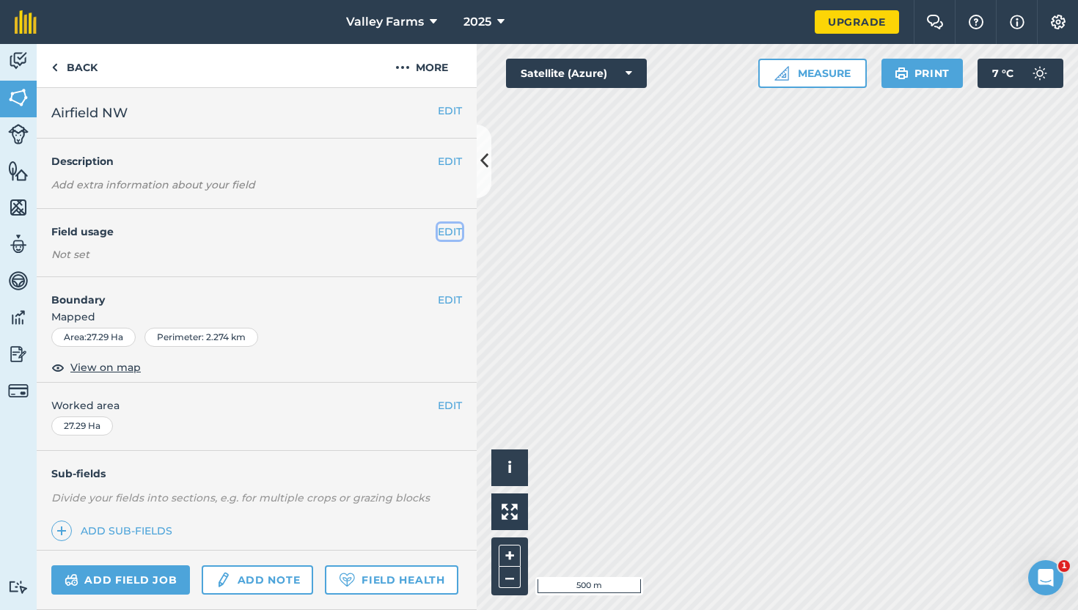
click at [442, 233] on button "EDIT" at bounding box center [450, 232] width 24 height 16
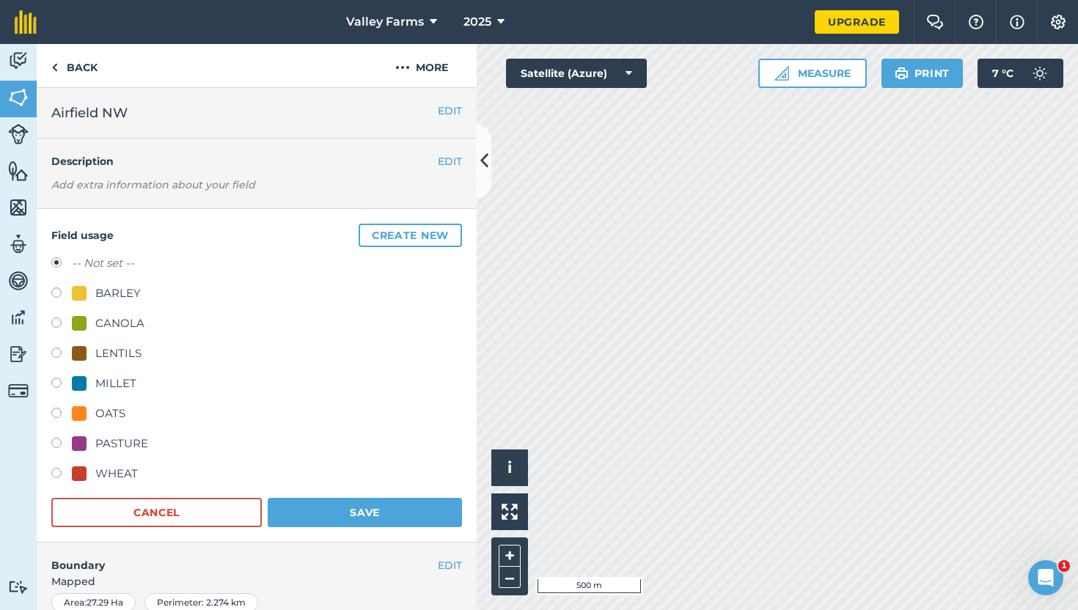
click at [131, 317] on div "CANOLA" at bounding box center [119, 324] width 49 height 18
radio input "true"
radio input "false"
click at [365, 509] on button "Save" at bounding box center [365, 512] width 194 height 29
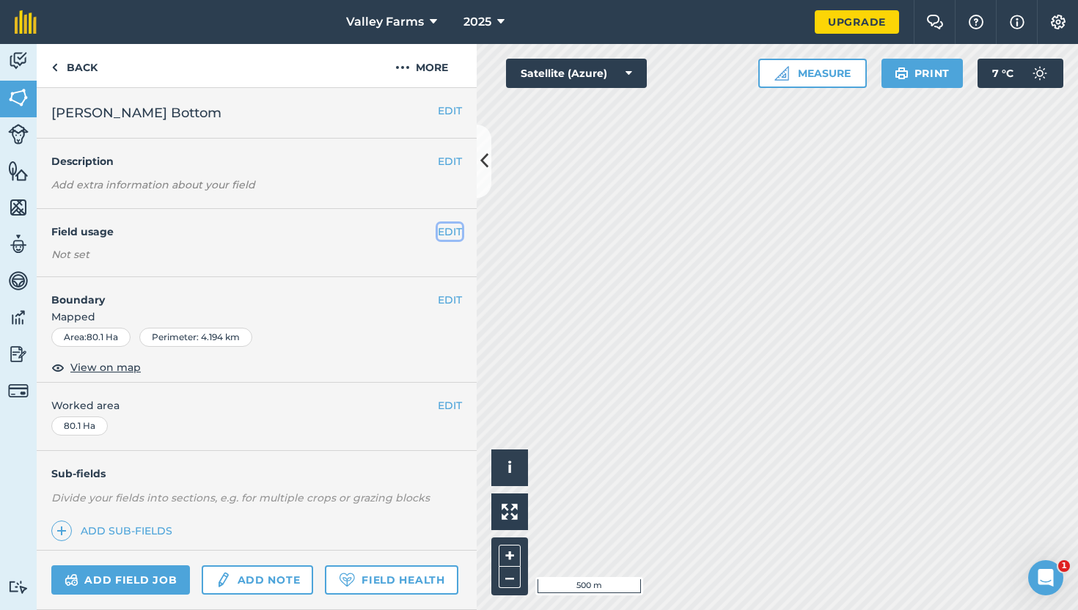
click at [459, 234] on button "EDIT" at bounding box center [450, 232] width 24 height 16
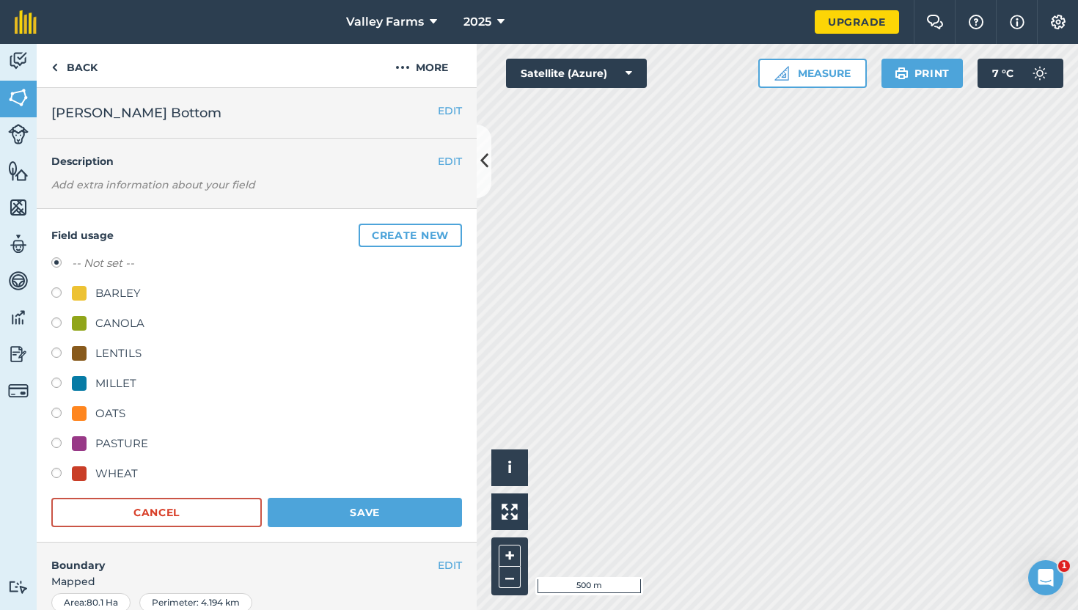
click at [111, 413] on div "OATS" at bounding box center [110, 414] width 30 height 18
radio input "true"
radio input "false"
click at [341, 508] on button "Save" at bounding box center [365, 512] width 194 height 29
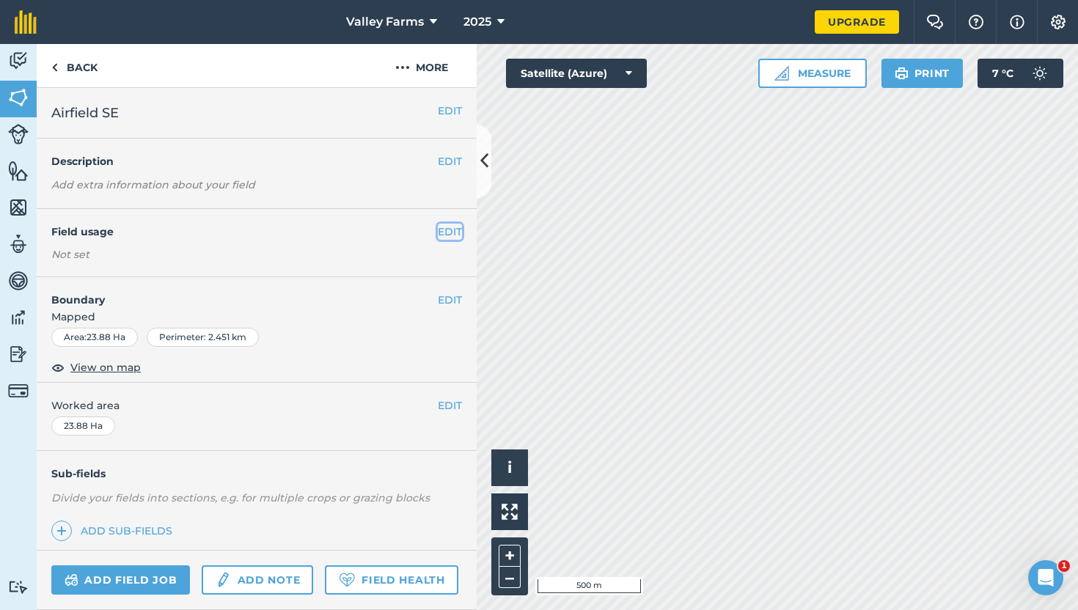
click at [456, 227] on button "EDIT" at bounding box center [450, 232] width 24 height 16
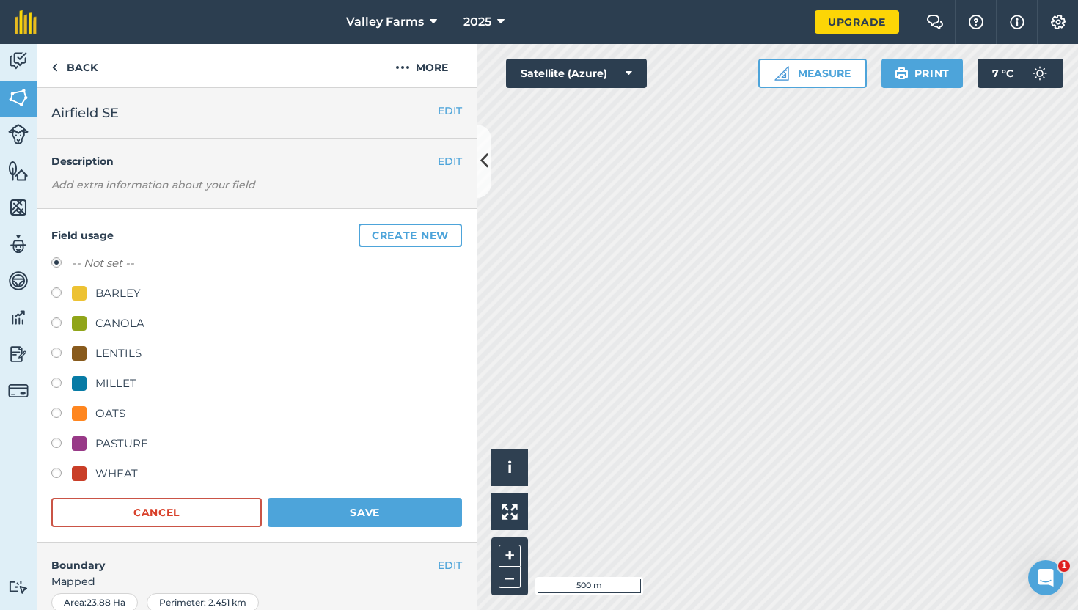
click at [95, 325] on div "CANOLA" at bounding box center [108, 324] width 73 height 18
radio input "true"
radio input "false"
click at [373, 505] on button "Save" at bounding box center [365, 512] width 194 height 29
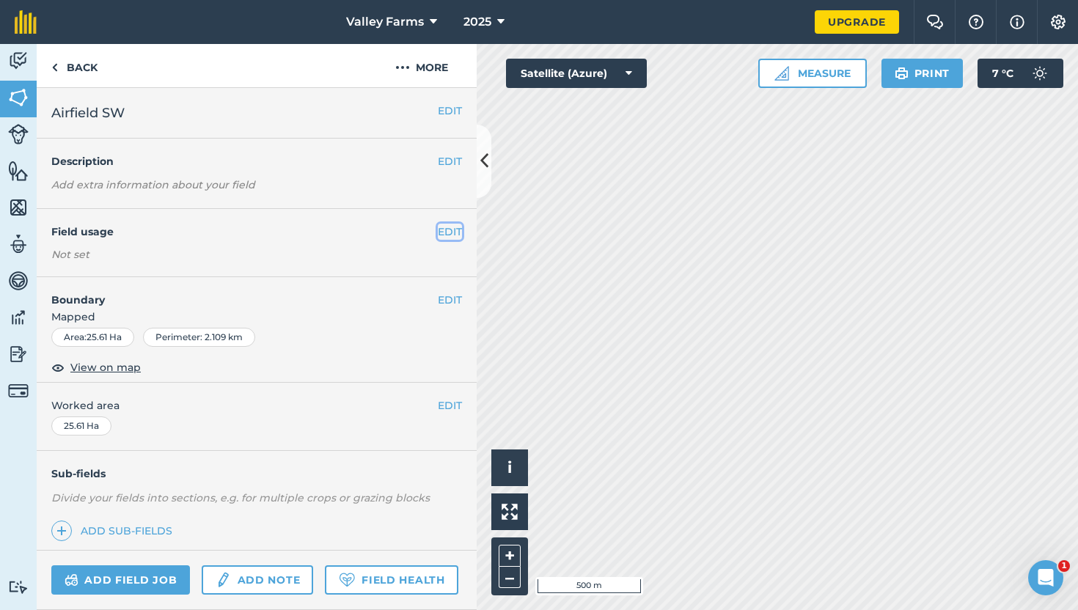
click at [447, 227] on button "EDIT" at bounding box center [450, 232] width 24 height 16
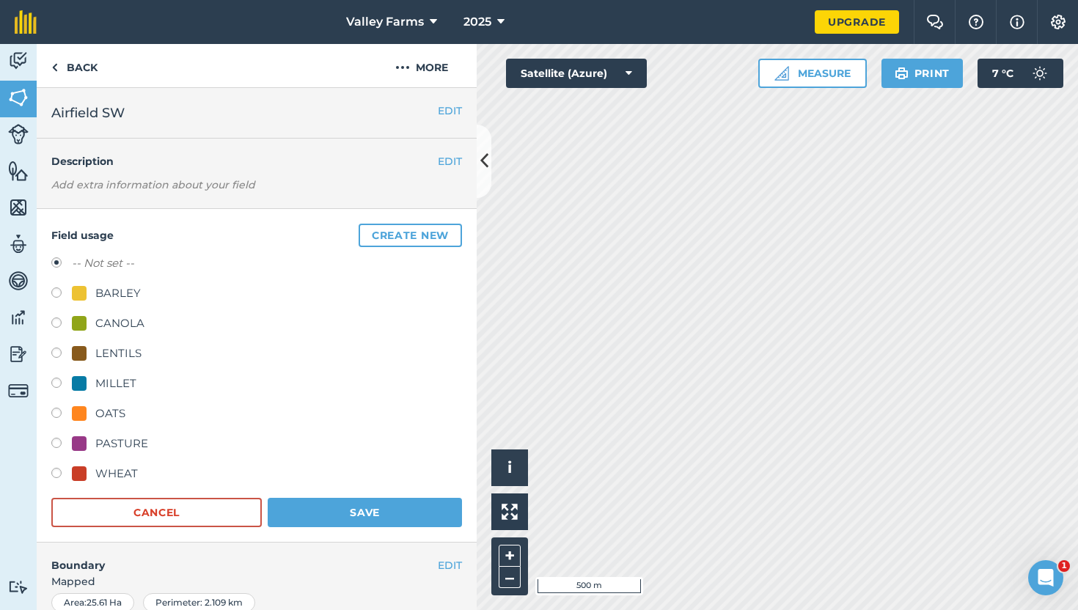
click at [112, 375] on div "MILLET" at bounding box center [115, 384] width 41 height 18
radio input "true"
radio input "false"
click at [340, 509] on button "Save" at bounding box center [365, 512] width 194 height 29
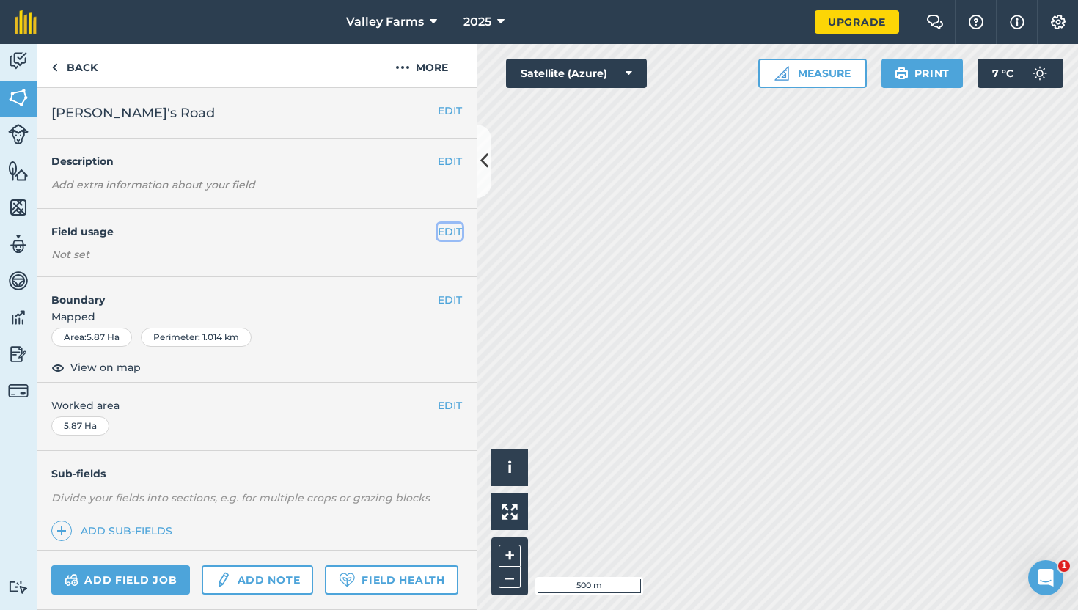
click at [447, 238] on button "EDIT" at bounding box center [450, 232] width 24 height 16
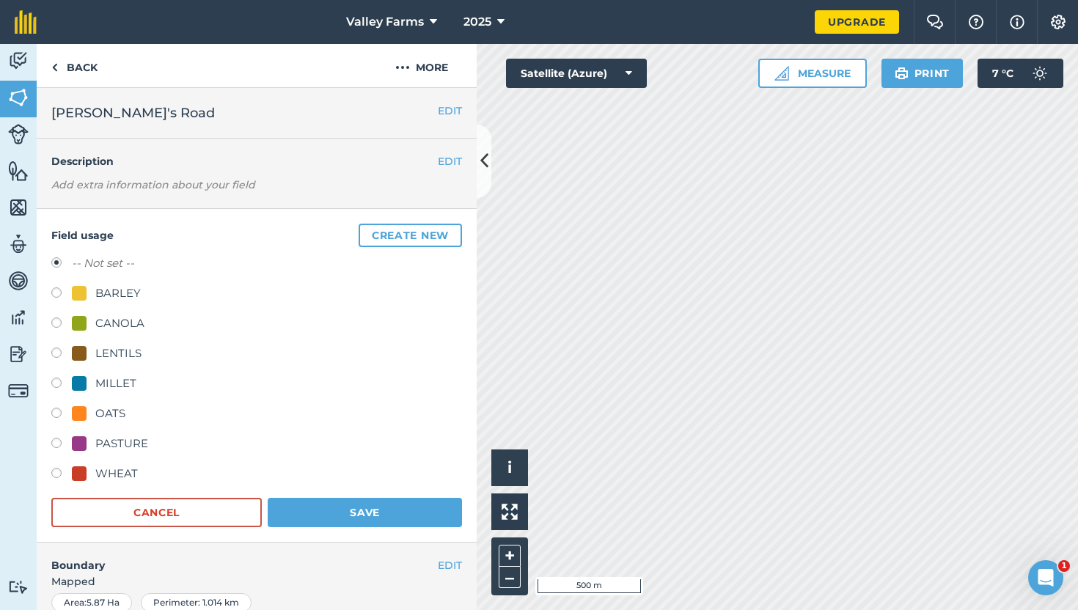
click at [99, 427] on div "-- Not set -- BARLEY CANOLA LENTILS MILLET OATS PASTURE WHEAT" at bounding box center [256, 371] width 411 height 232
click at [100, 419] on div "OATS" at bounding box center [110, 414] width 30 height 18
radio input "true"
radio input "false"
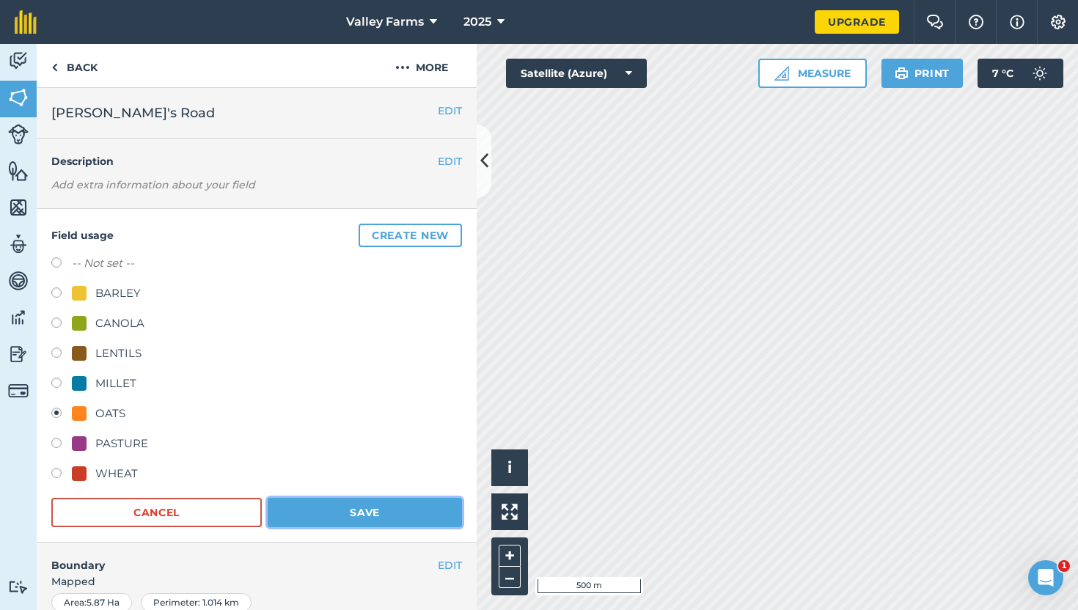
click at [343, 512] on button "Save" at bounding box center [365, 512] width 194 height 29
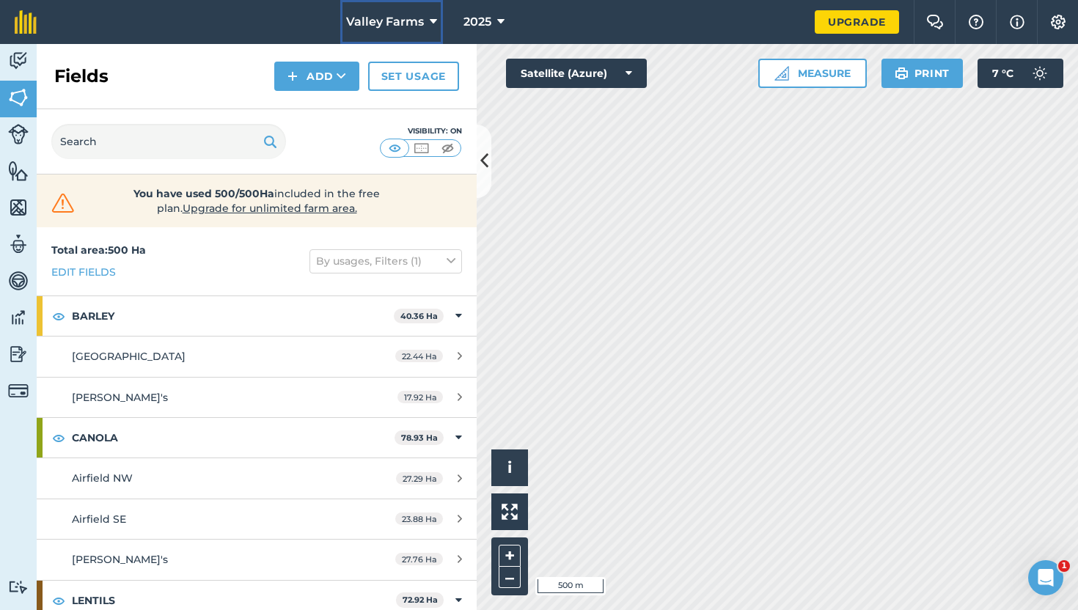
click at [373, 6] on button "Valley Farms" at bounding box center [391, 22] width 103 height 44
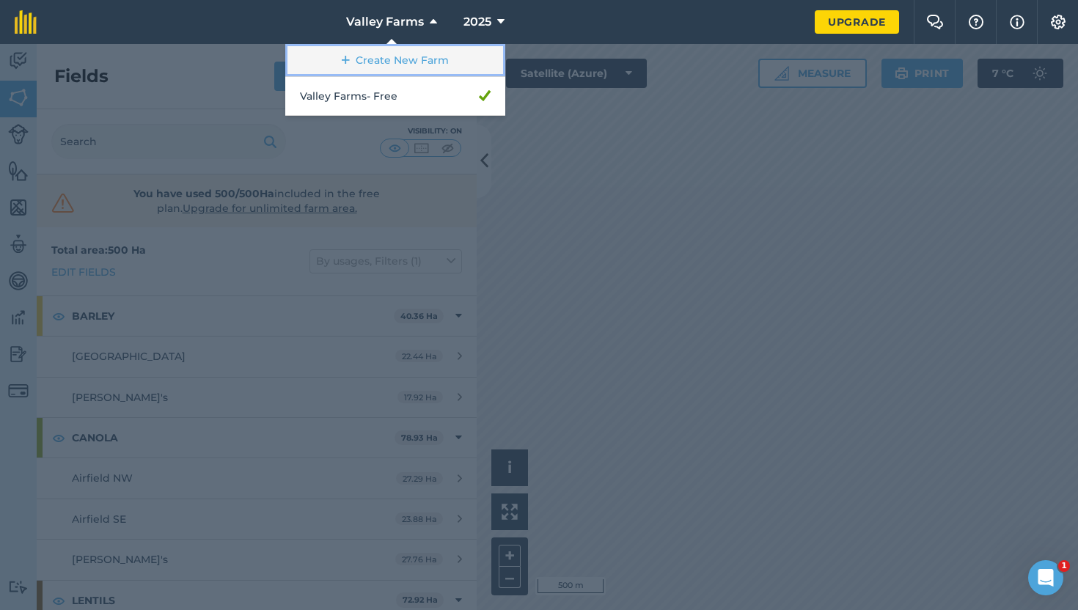
click at [368, 62] on link "Create New Farm" at bounding box center [395, 60] width 220 height 33
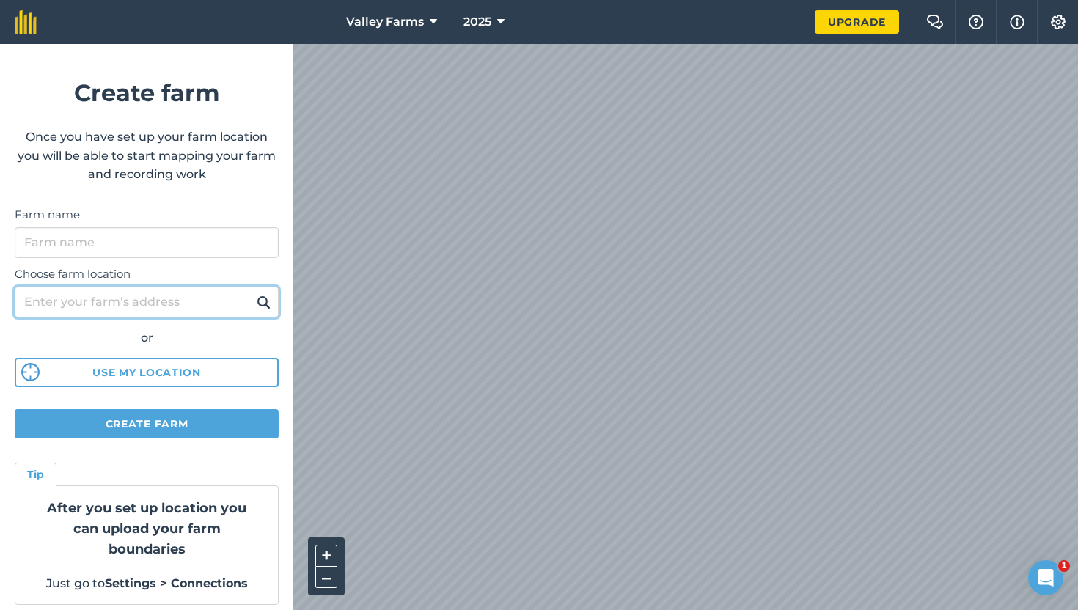
click at [76, 293] on input "Choose farm location" at bounding box center [147, 302] width 264 height 31
type input "scoresby"
click at [252, 293] on button at bounding box center [263, 302] width 23 height 19
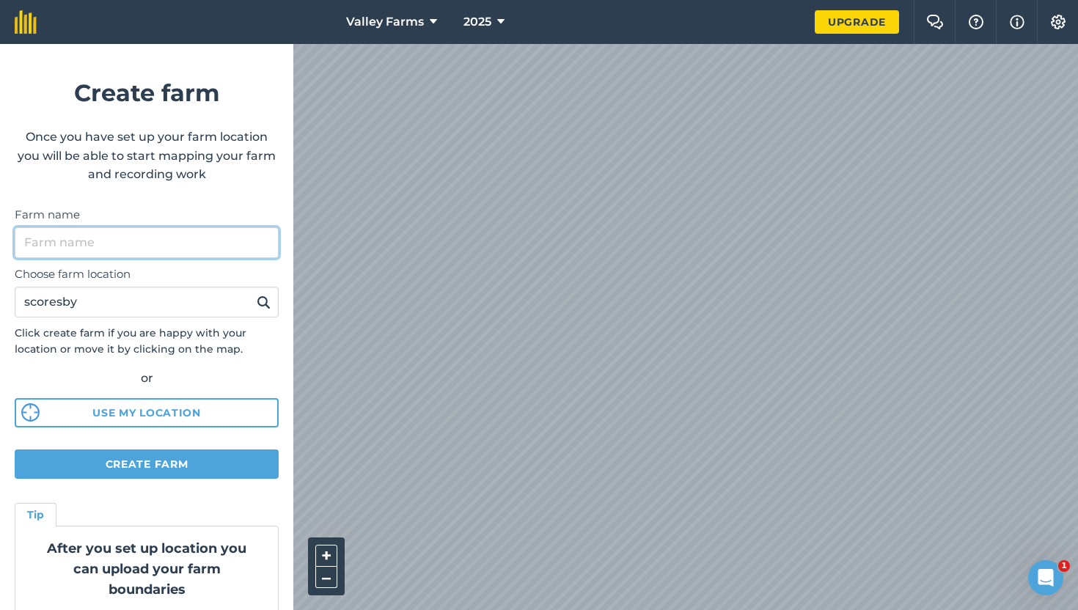
click at [96, 249] on input "Farm name" at bounding box center [147, 242] width 264 height 31
click at [150, 220] on label "Farm name" at bounding box center [147, 215] width 264 height 18
click at [150, 227] on input "Farm name" at bounding box center [147, 242] width 264 height 31
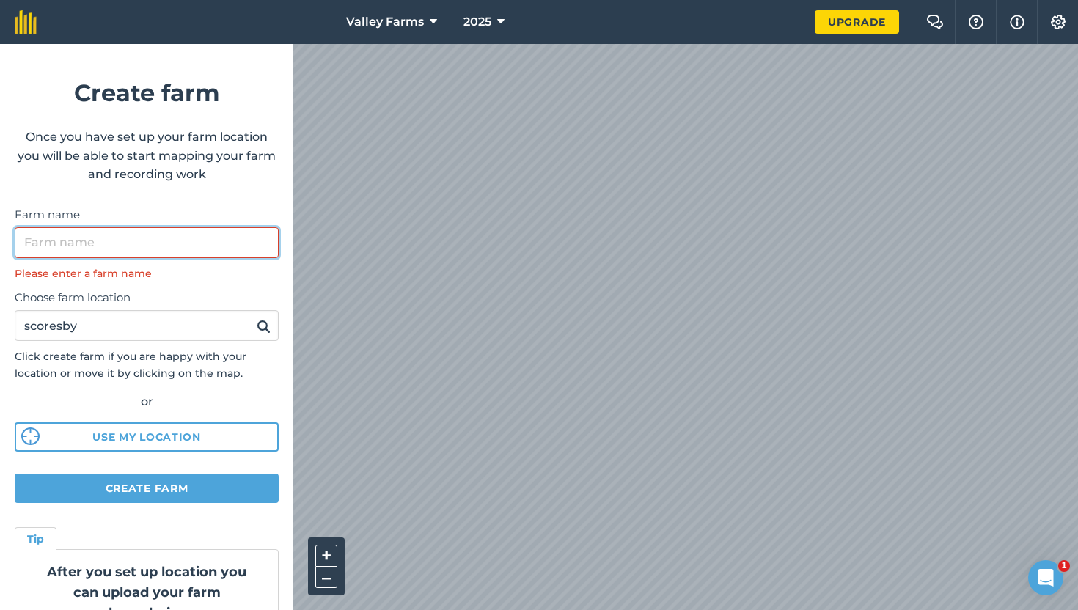
click at [165, 249] on input "Farm name" at bounding box center [147, 242] width 264 height 31
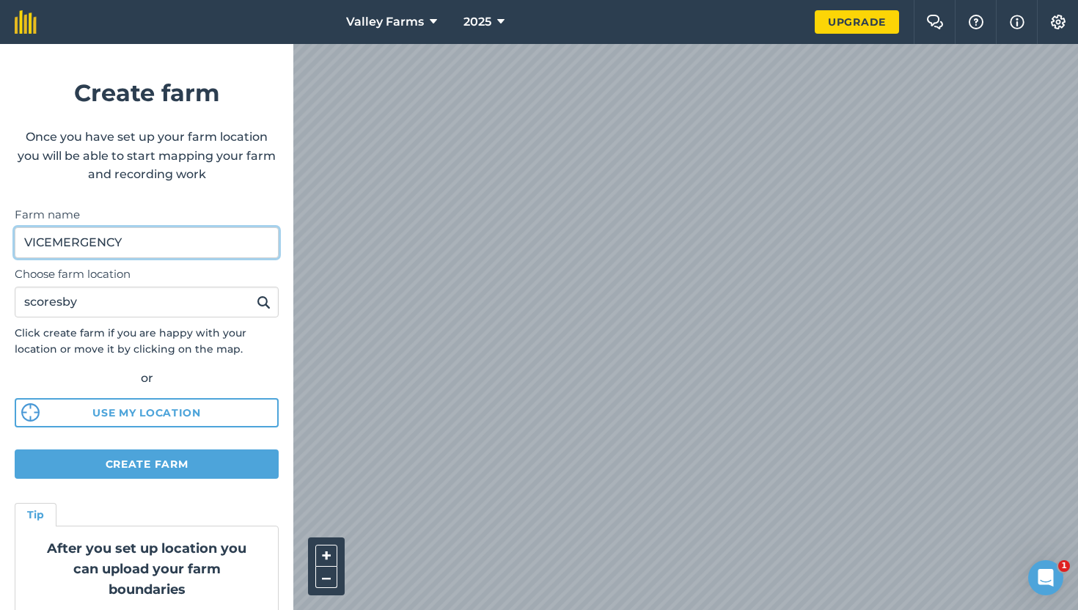
type input "VICEMERGENCY"
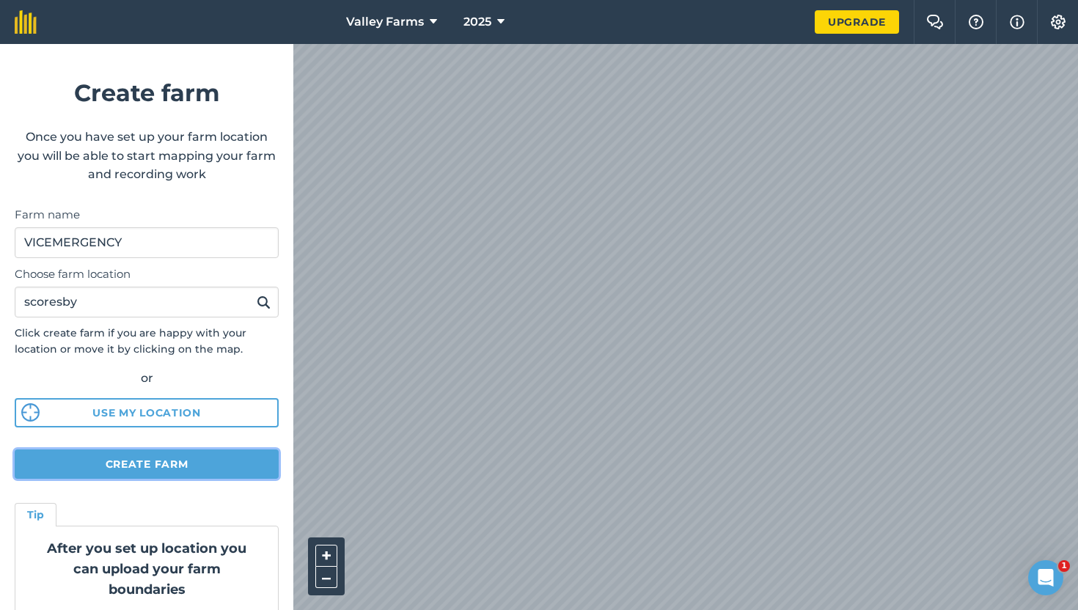
click at [158, 464] on button "Create farm" at bounding box center [147, 464] width 264 height 29
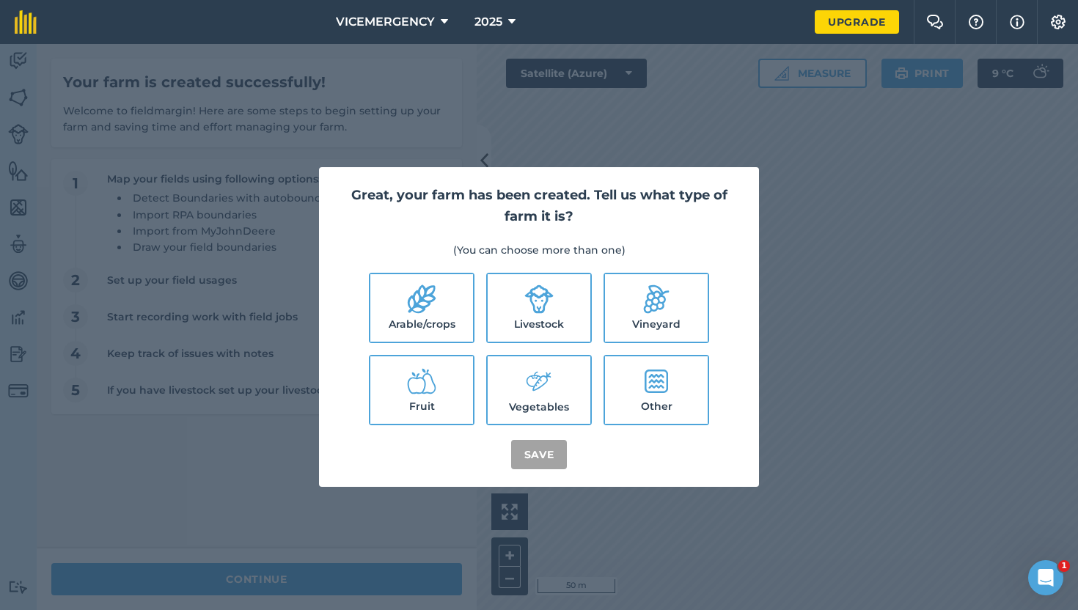
click at [648, 396] on label "Other" at bounding box center [656, 390] width 103 height 67
checkbox input "true"
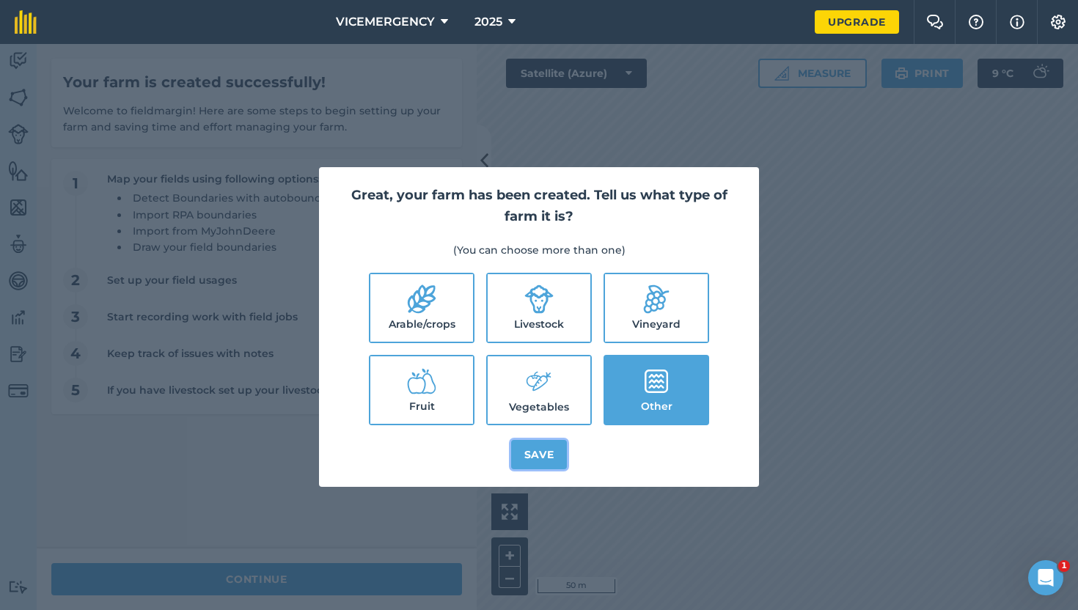
click at [549, 464] on button "Save" at bounding box center [539, 454] width 56 height 29
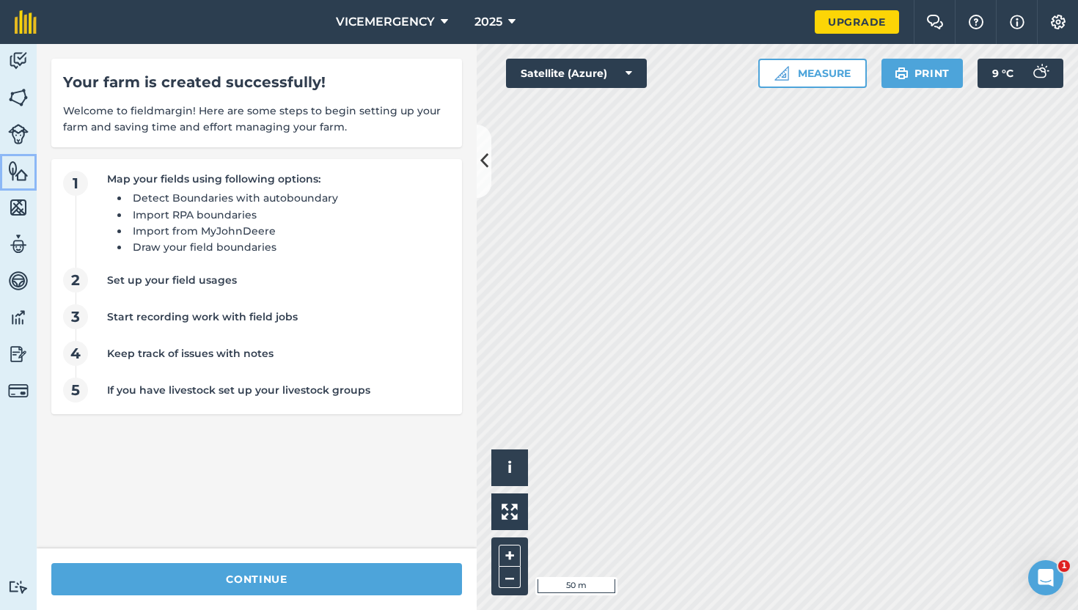
click at [20, 176] on img at bounding box center [18, 171] width 21 height 22
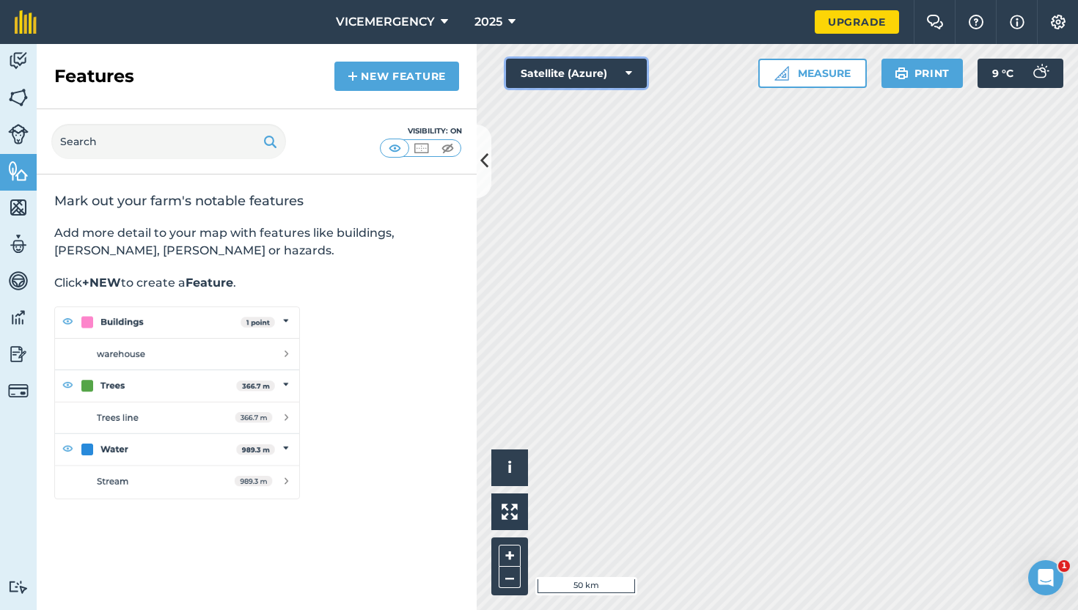
click at [539, 77] on button "Satellite (Azure)" at bounding box center [576, 73] width 141 height 29
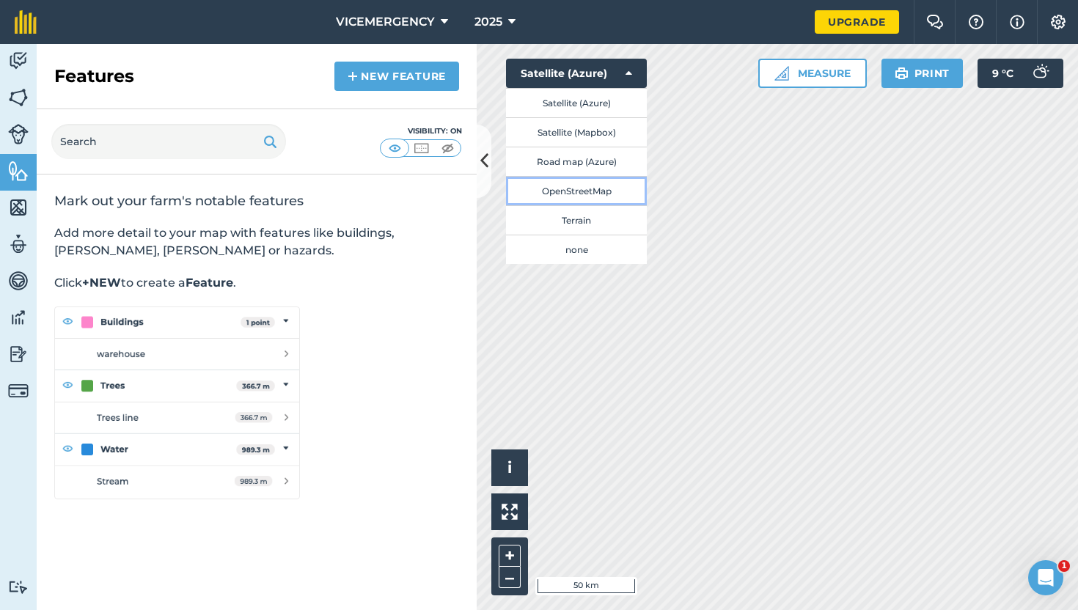
click at [590, 183] on button "OpenStreetMap" at bounding box center [576, 190] width 141 height 29
